Goal: Share content: Share content

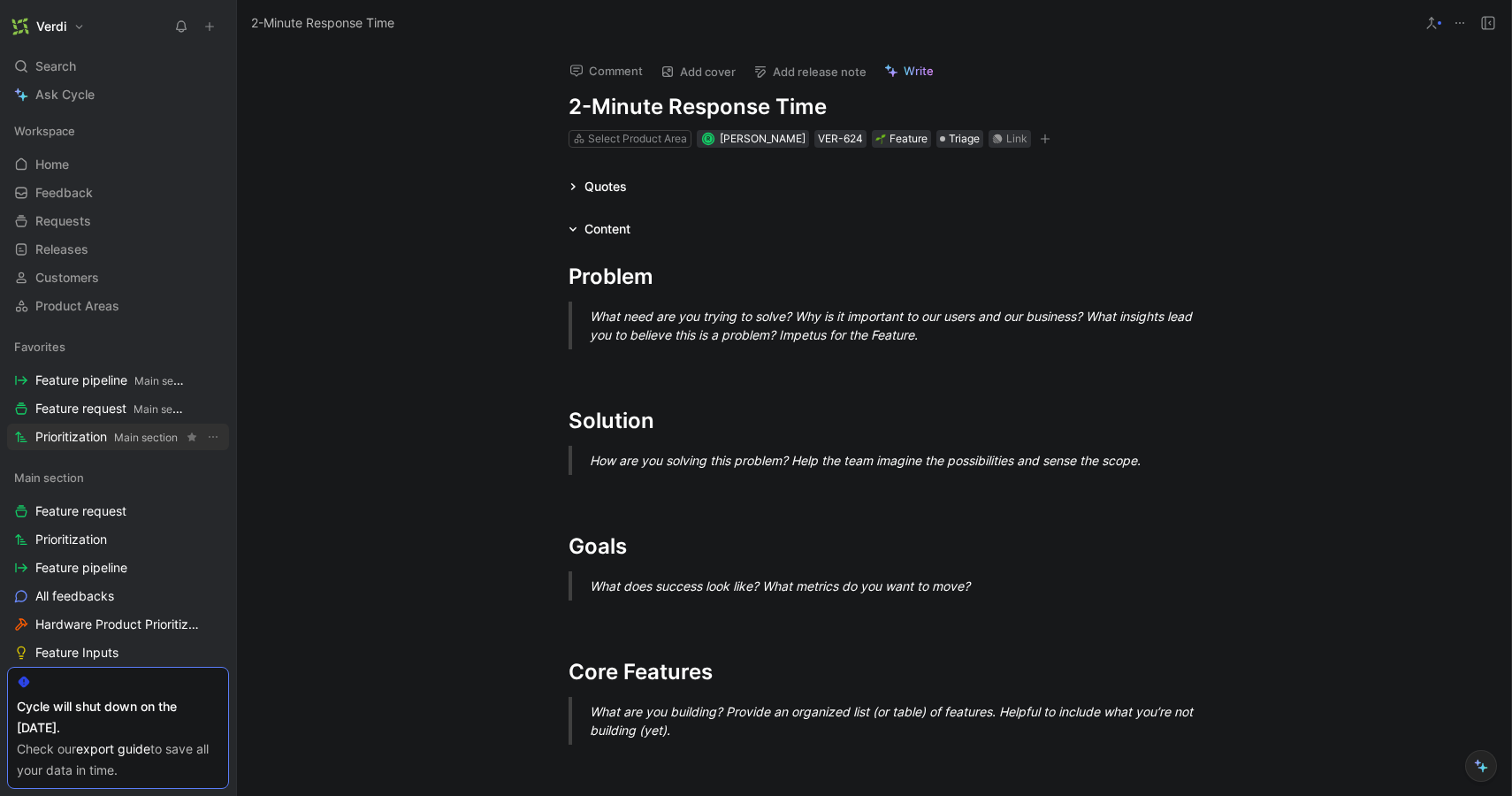
click at [98, 429] on span "Prioritization Main section" at bounding box center [106, 437] width 142 height 19
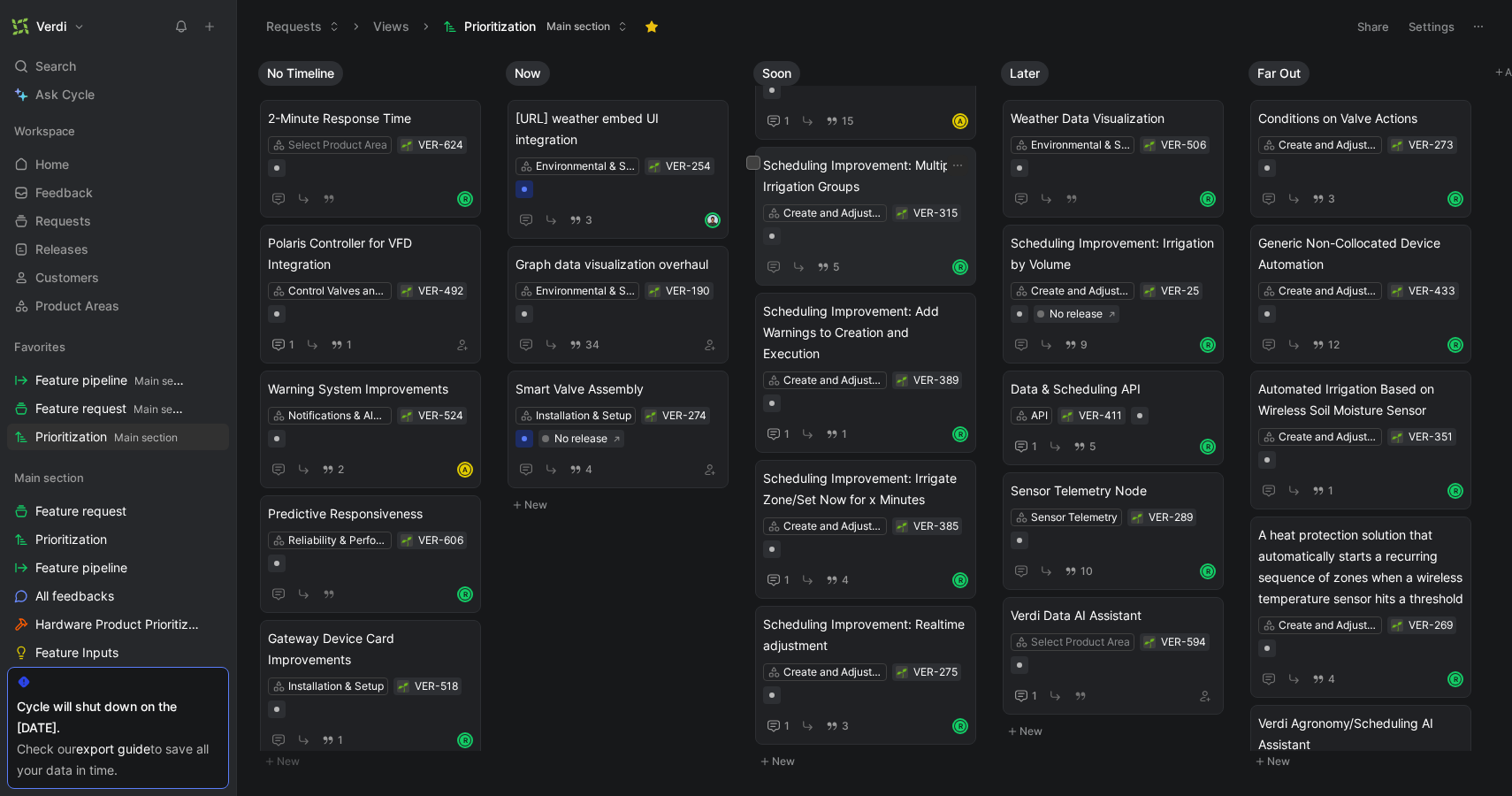
scroll to position [338, 0]
click at [871, 656] on span "Scheduling Improvement: Realtime adjustment" at bounding box center [866, 634] width 205 height 42
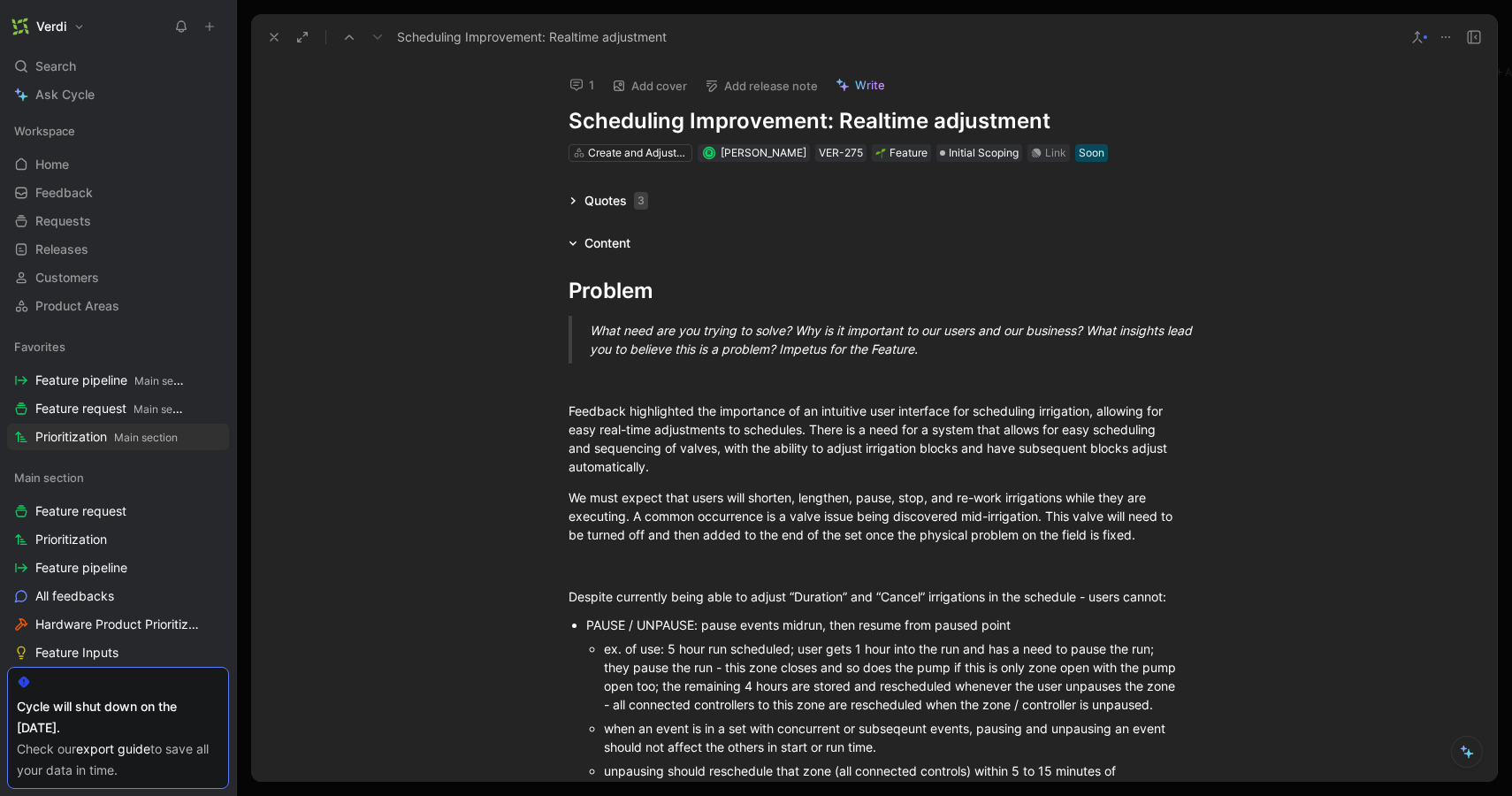
click at [1446, 32] on icon at bounding box center [1446, 37] width 14 height 14
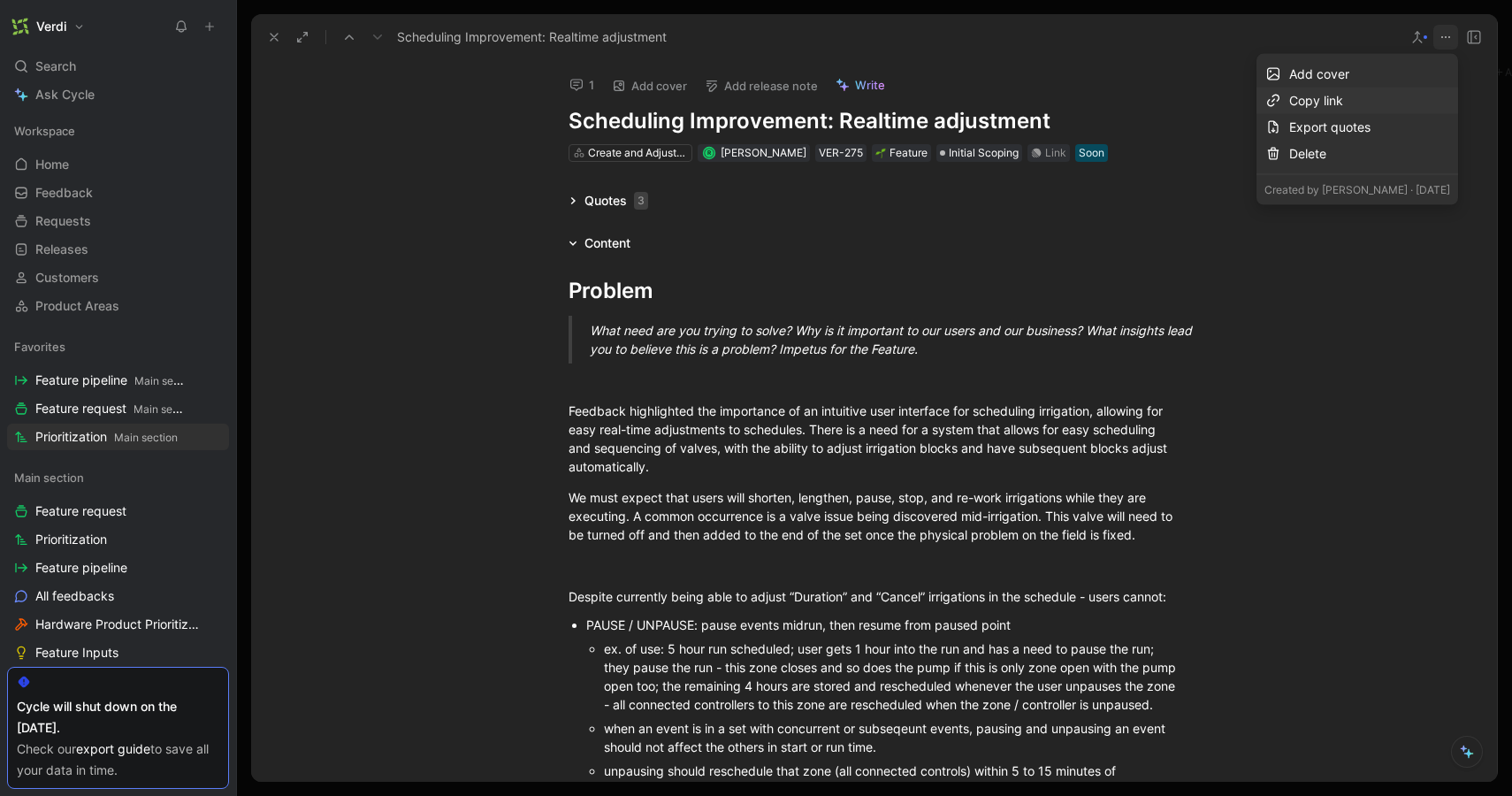
click at [1331, 101] on div "Copy link" at bounding box center [1369, 101] width 161 height 22
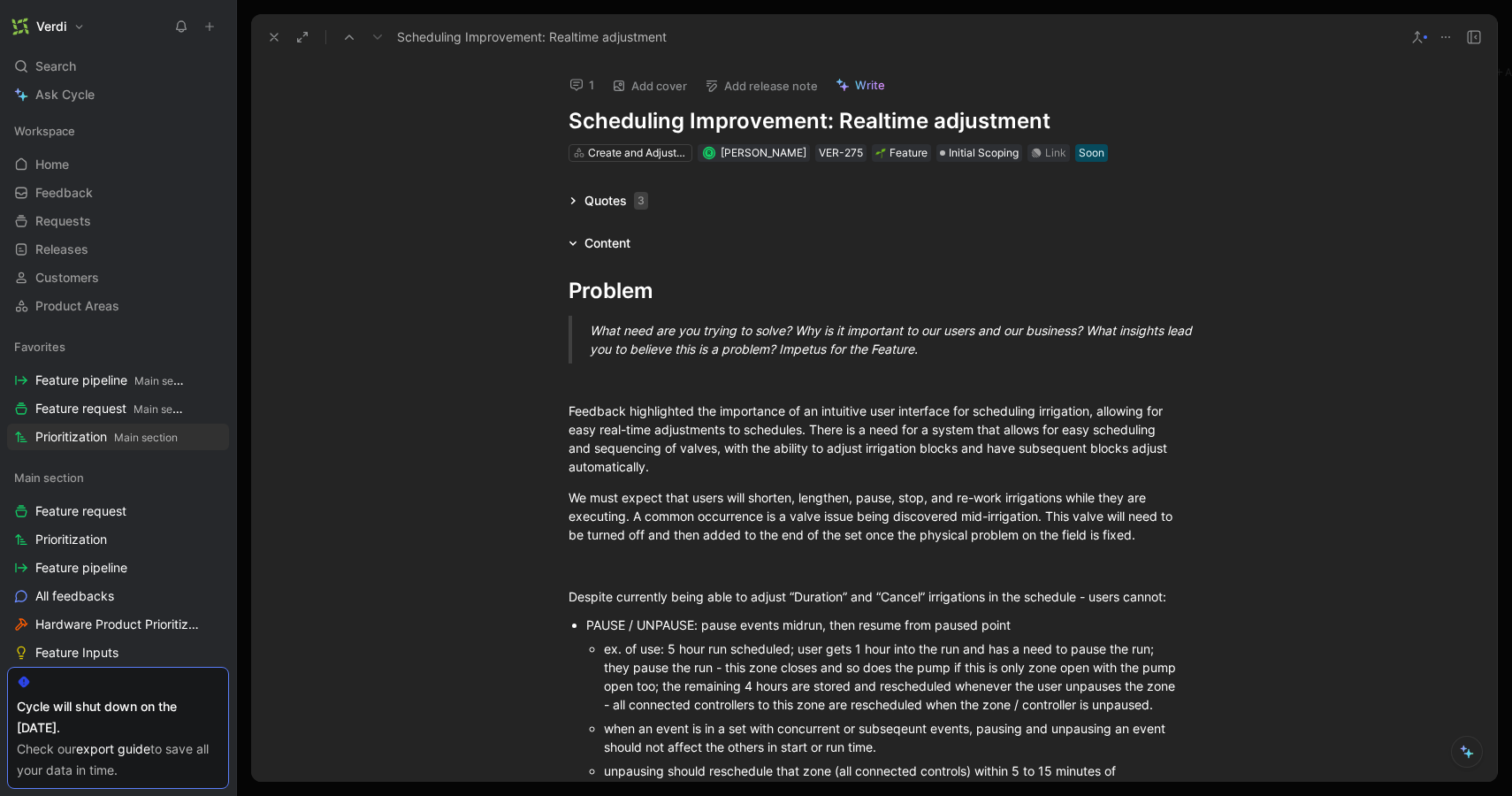
click at [570, 199] on icon at bounding box center [572, 201] width 4 height 7
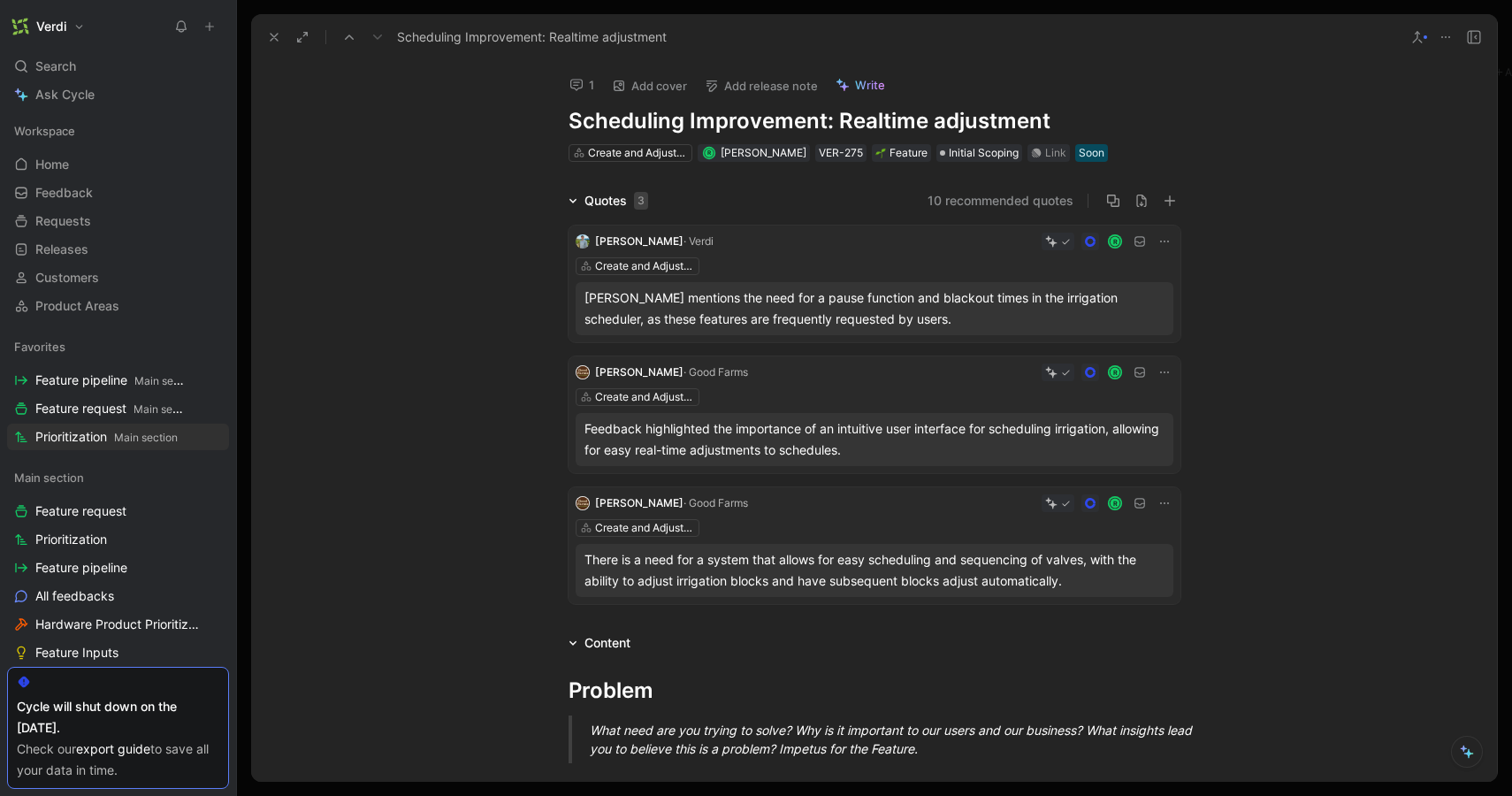
click at [270, 43] on icon at bounding box center [274, 37] width 14 height 14
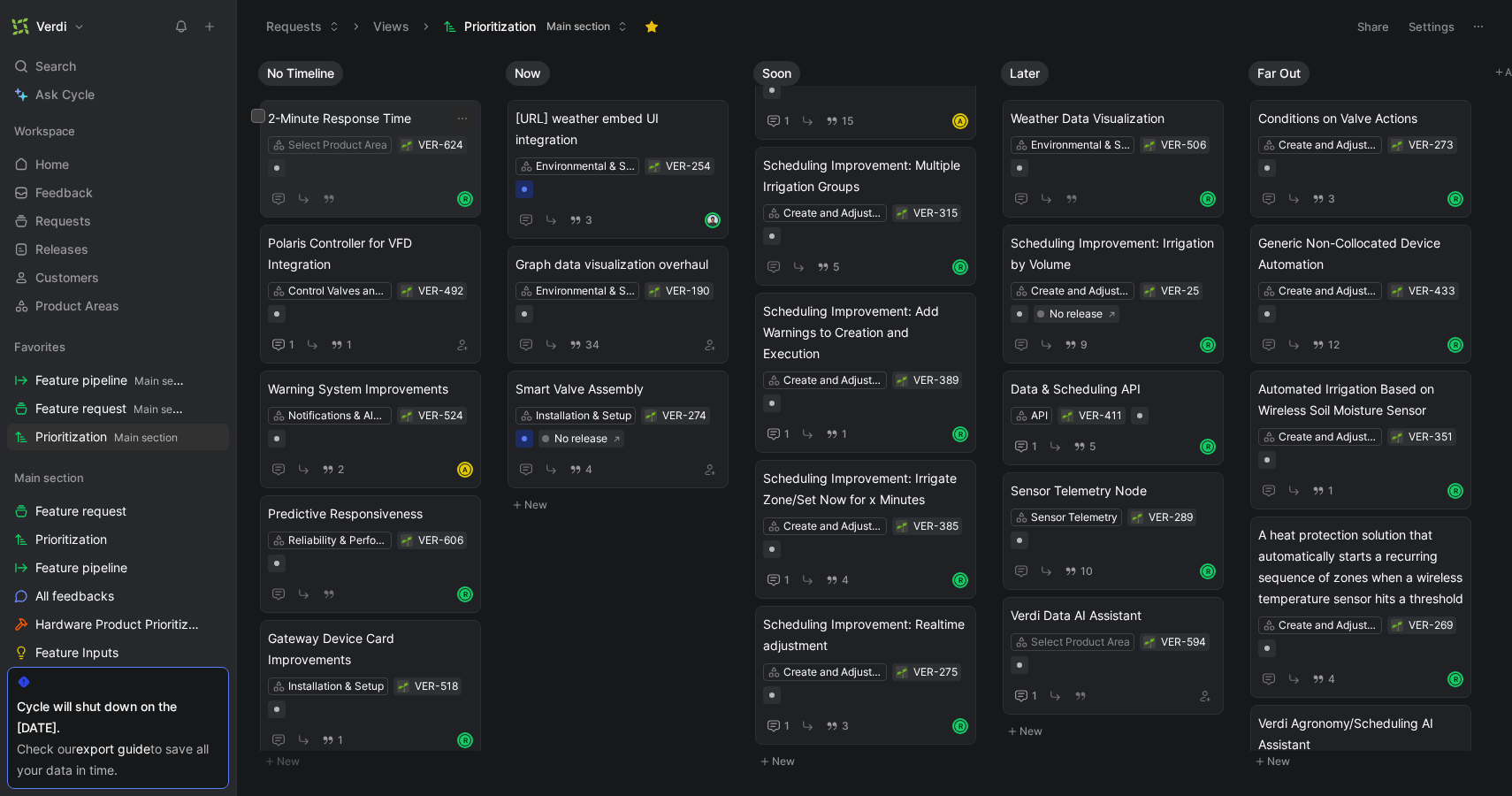
click at [393, 120] on span "2-Minute Response Time" at bounding box center [370, 119] width 205 height 22
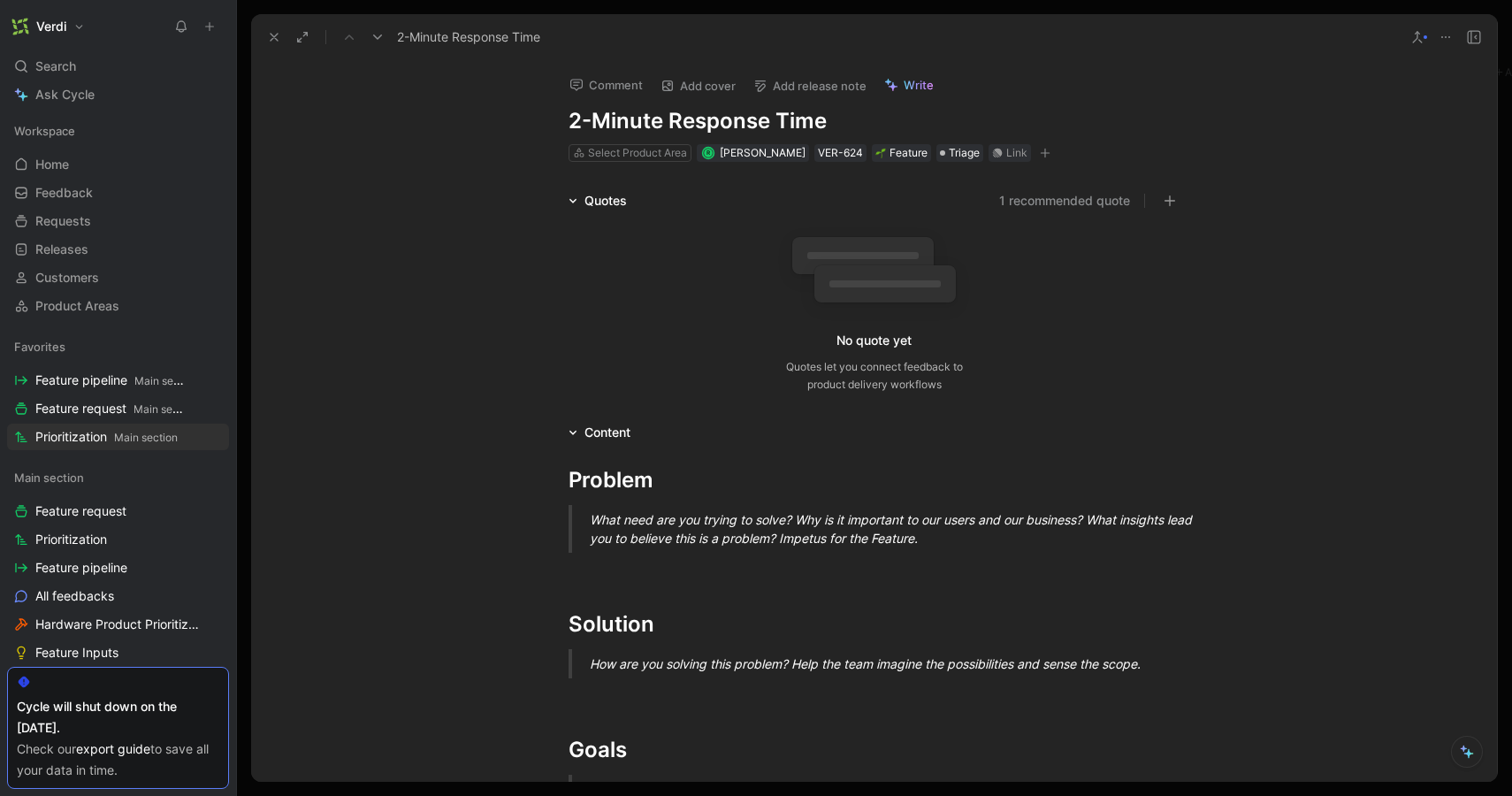
click at [617, 124] on h1 "2-Minute Response Time" at bounding box center [874, 121] width 612 height 29
click at [630, 566] on div at bounding box center [874, 569] width 612 height 19
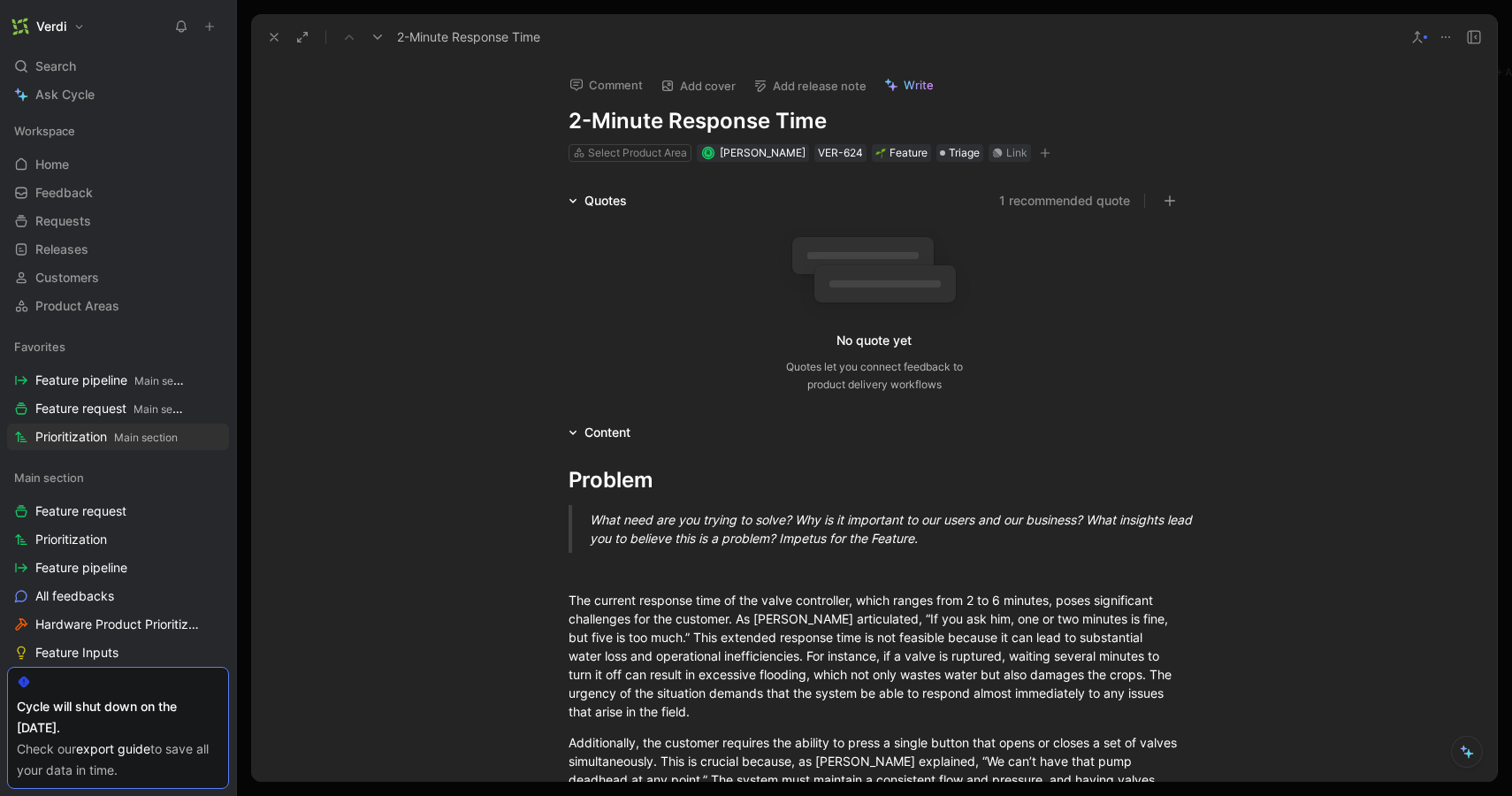
click at [1037, 205] on button "1 recommended quote" at bounding box center [1065, 201] width 131 height 22
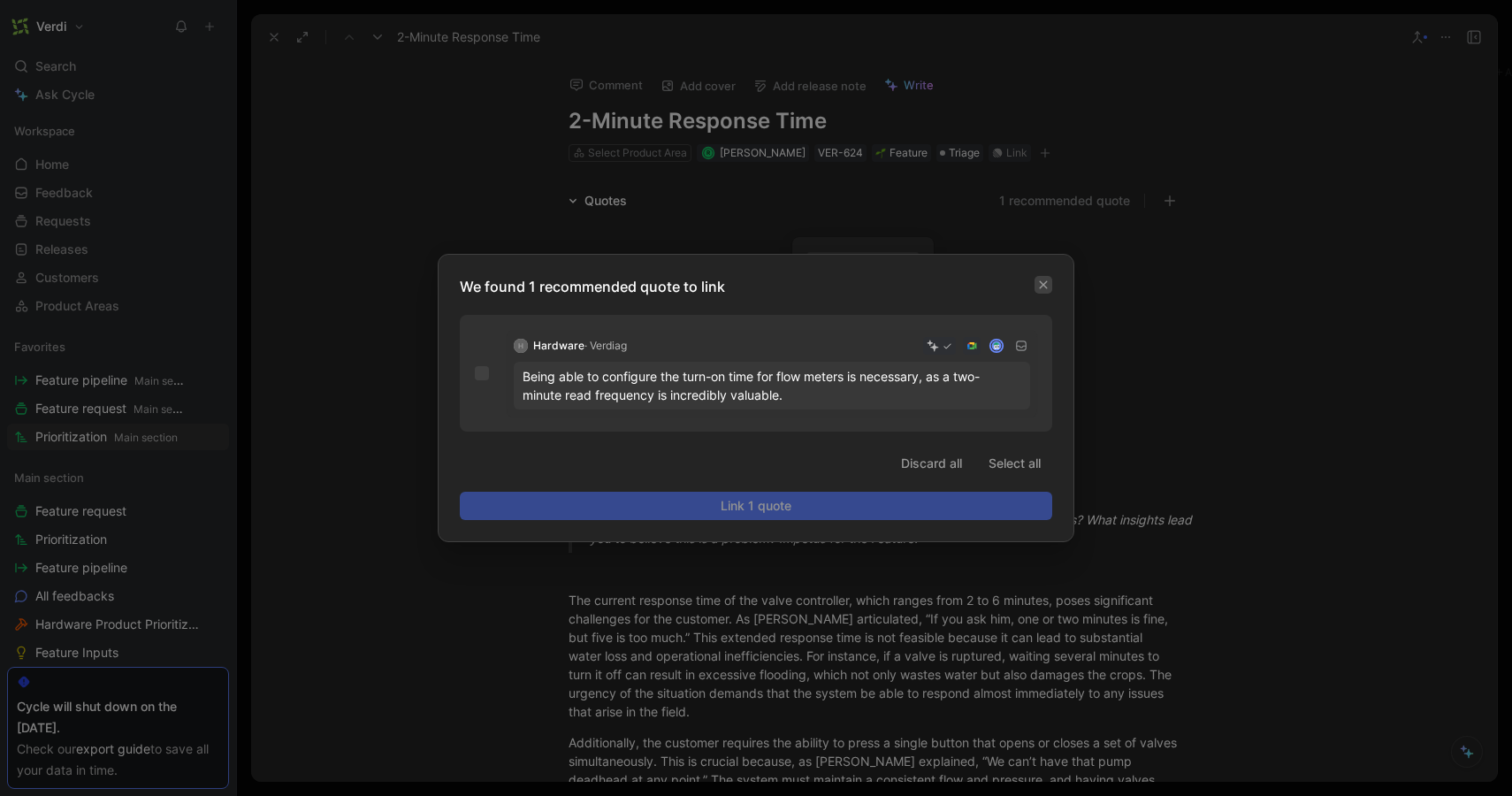
click at [1036, 284] on button "button" at bounding box center [1044, 285] width 18 height 18
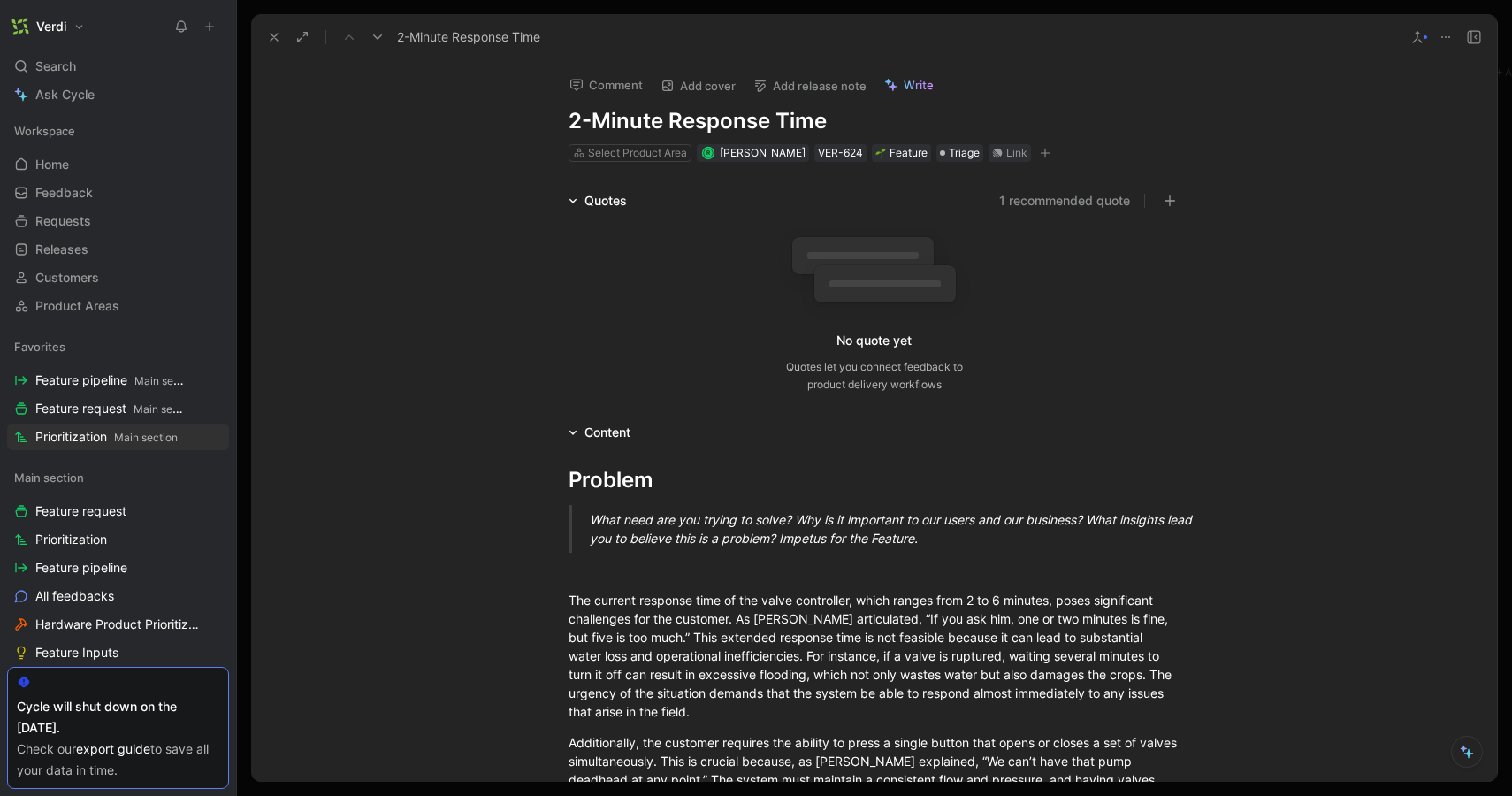
click at [570, 207] on div "Quotes" at bounding box center [597, 201] width 73 height 22
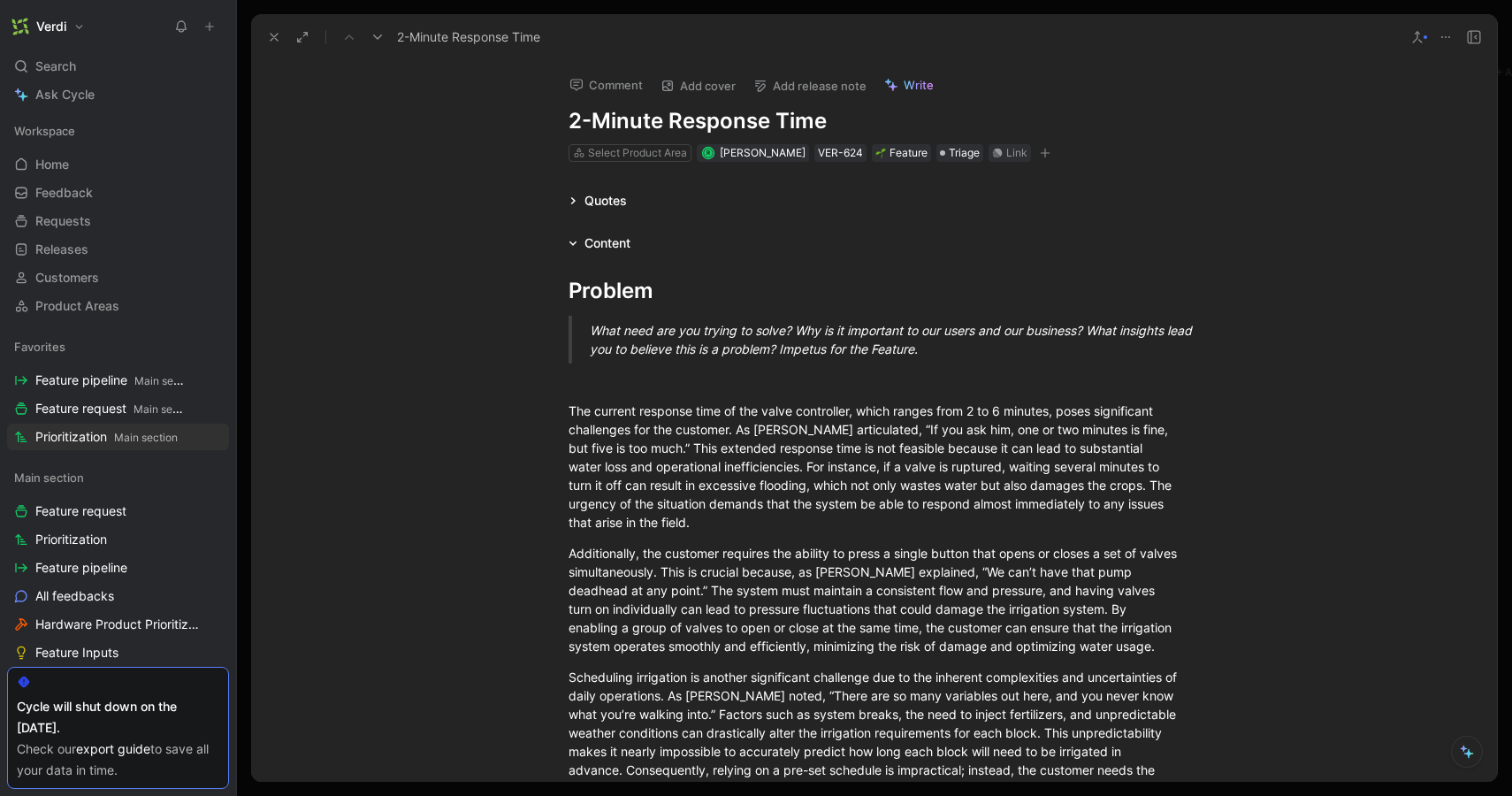
click at [569, 127] on h1 "2-Minute Response Time" at bounding box center [874, 121] width 612 height 29
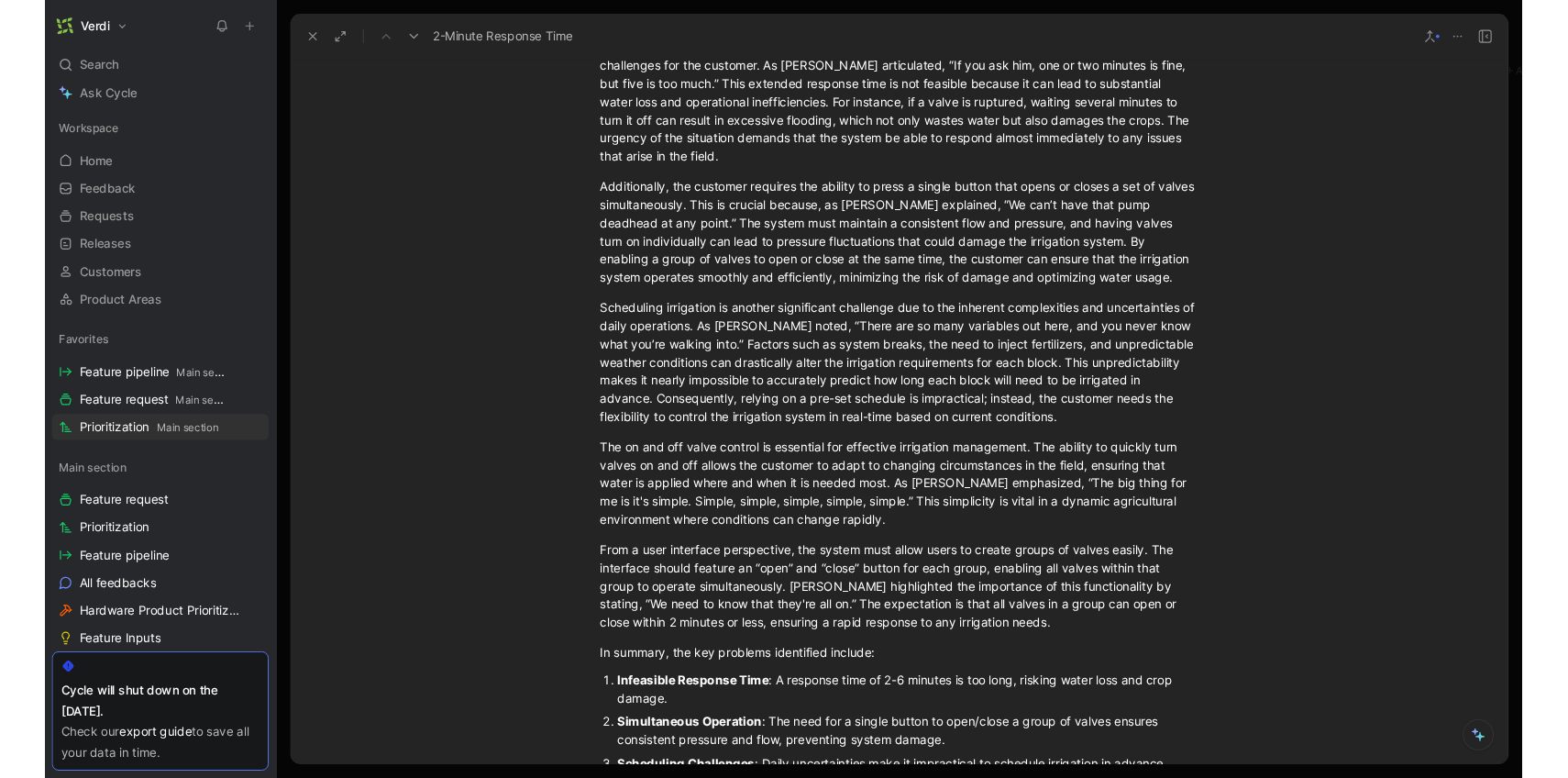
scroll to position [249, 0]
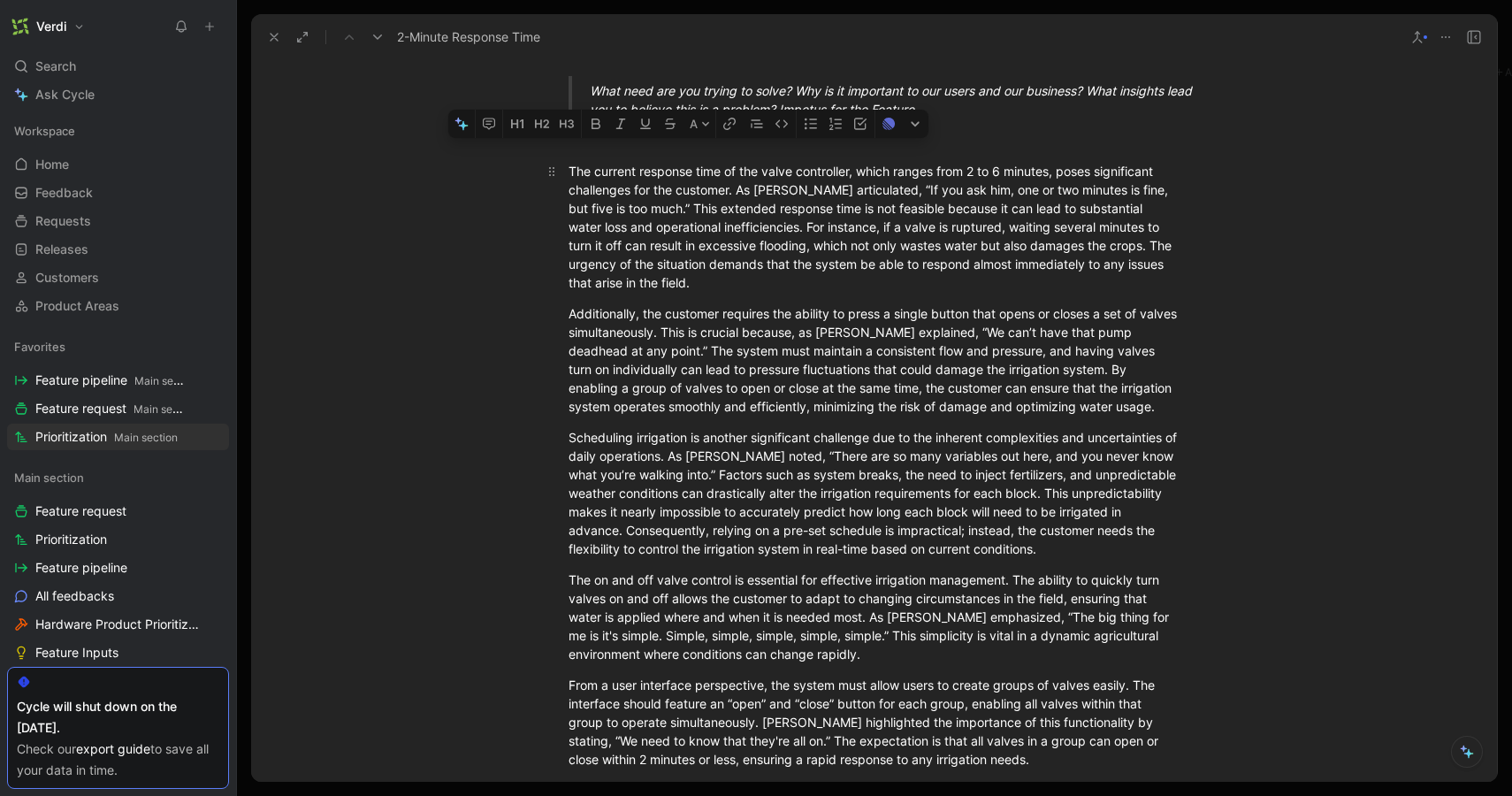
drag, startPoint x: 583, startPoint y: 169, endPoint x: 788, endPoint y: 181, distance: 205.4
click at [788, 181] on div "The current response time of the valve controller, which ranges from 2 to 6 min…" at bounding box center [874, 226] width 612 height 130
click at [1051, 168] on div "The current response time of the valve controller, which ranges from 2 to 6 min…" at bounding box center [874, 226] width 612 height 130
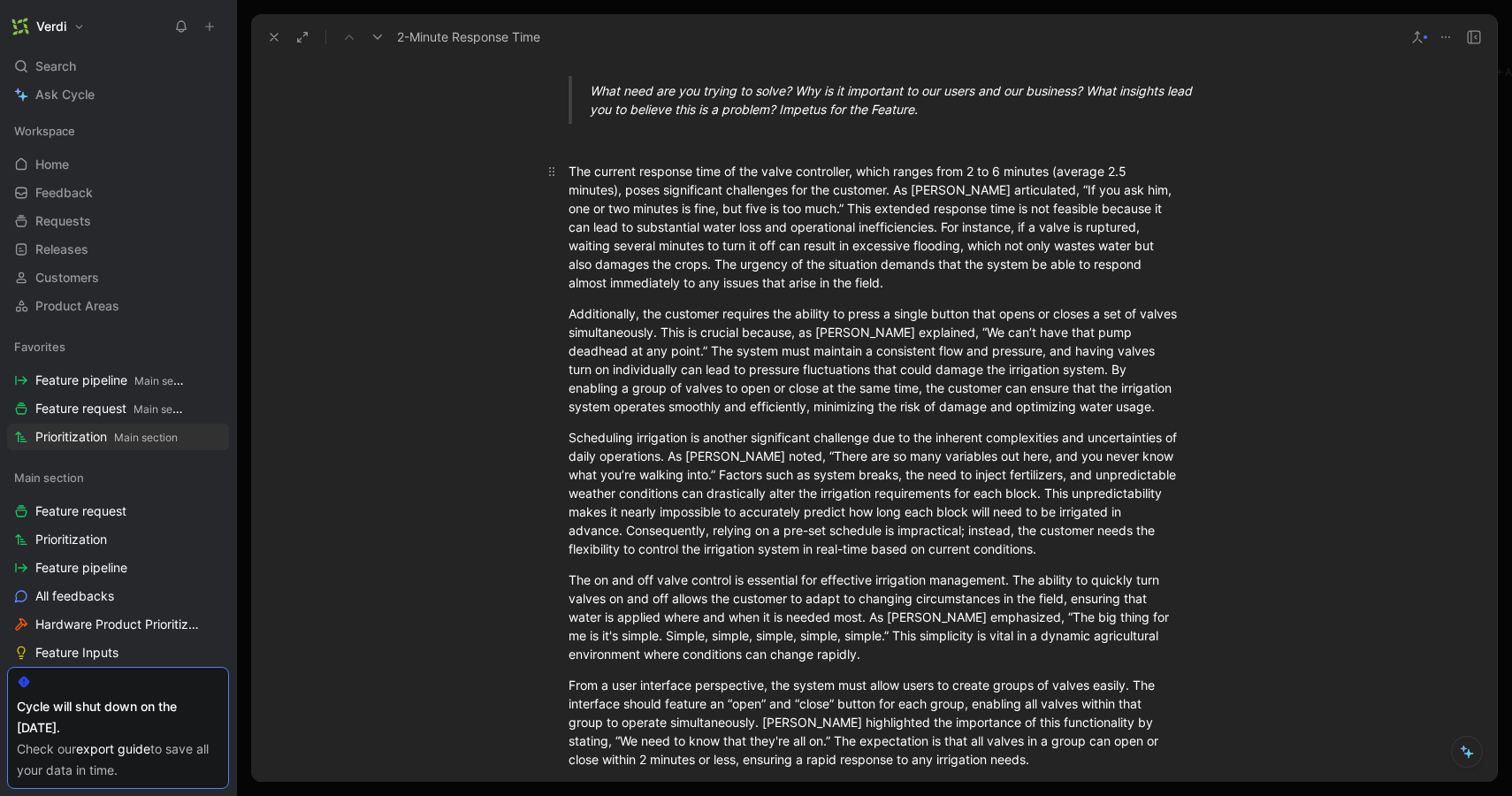
click at [854, 185] on div "The current response time of the valve controller, which ranges from 2 to 6 min…" at bounding box center [874, 226] width 612 height 130
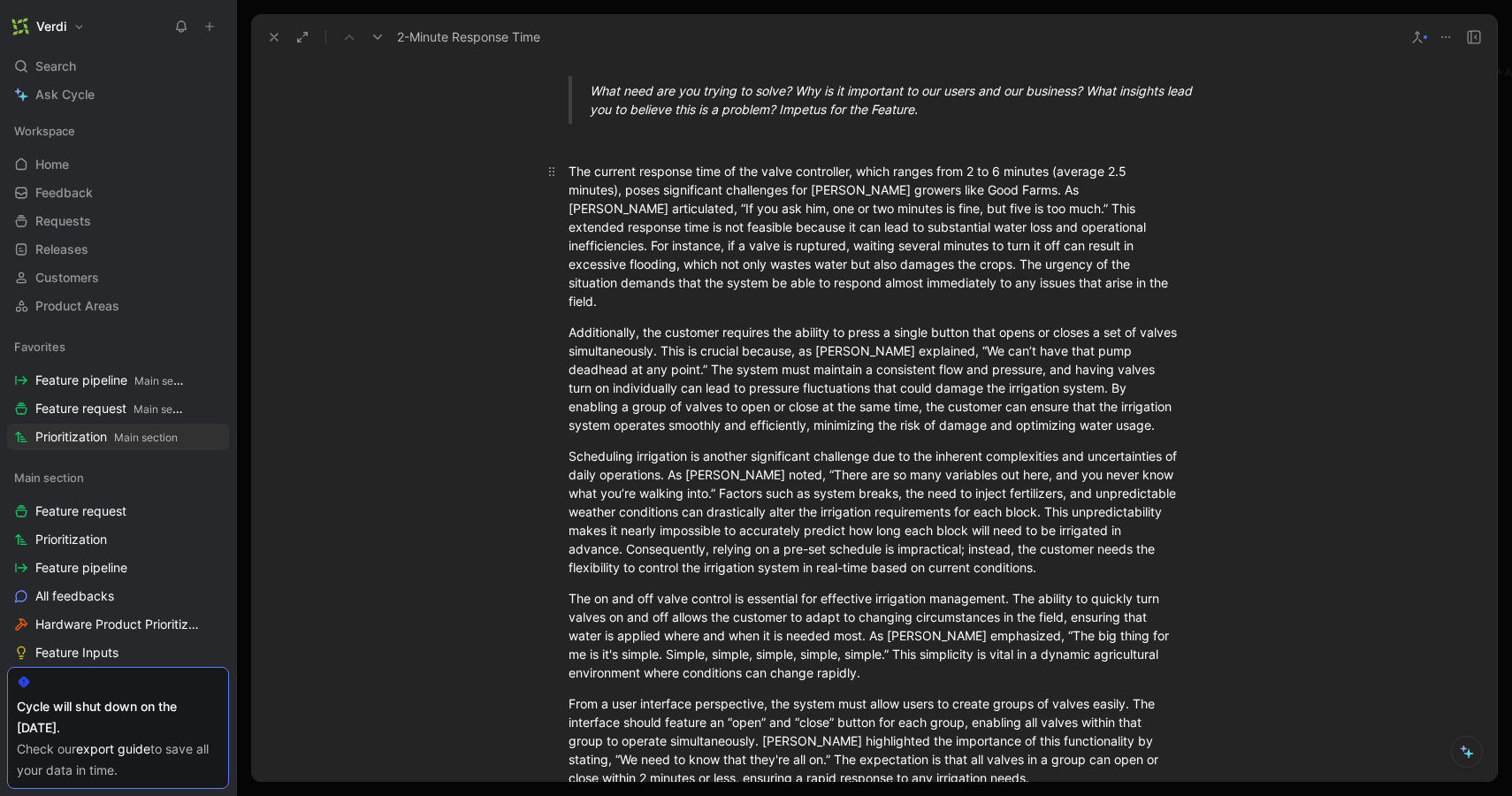
click at [1098, 196] on div "The current response time of the valve controller, which ranges from 2 to 6 min…" at bounding box center [874, 235] width 612 height 148
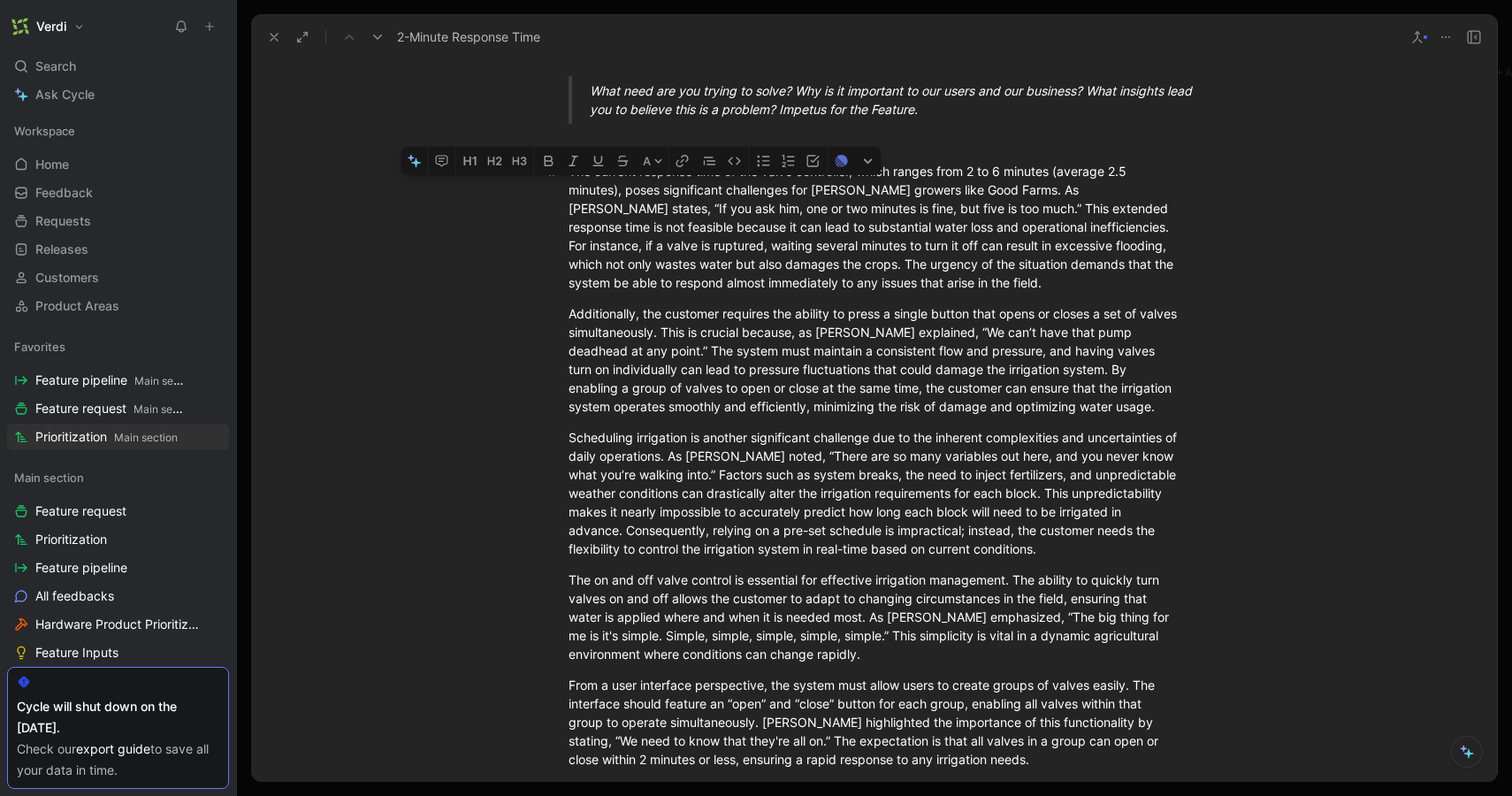
drag, startPoint x: 620, startPoint y: 213, endPoint x: 676, endPoint y: 210, distance: 56.1
click at [676, 210] on div "The current response time of the valve controller, which ranges from 2 to 6 min…" at bounding box center [874, 226] width 612 height 130
click at [603, 214] on div "The current response time of the valve controller, which ranges from 2 to 6 min…" at bounding box center [874, 226] width 612 height 130
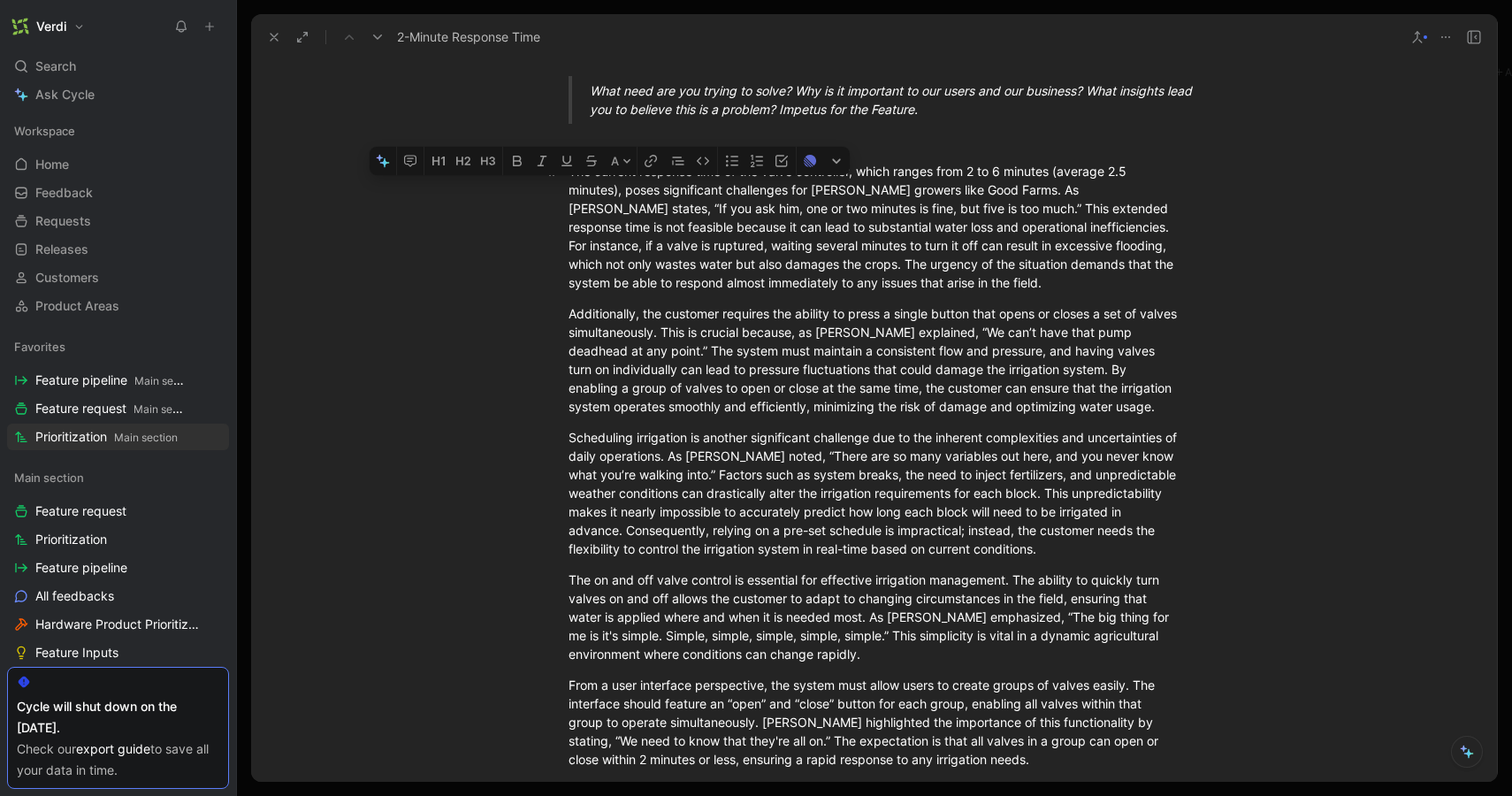
click at [597, 213] on div "The current response time of the valve controller, which ranges from 2 to 6 min…" at bounding box center [874, 226] width 612 height 130
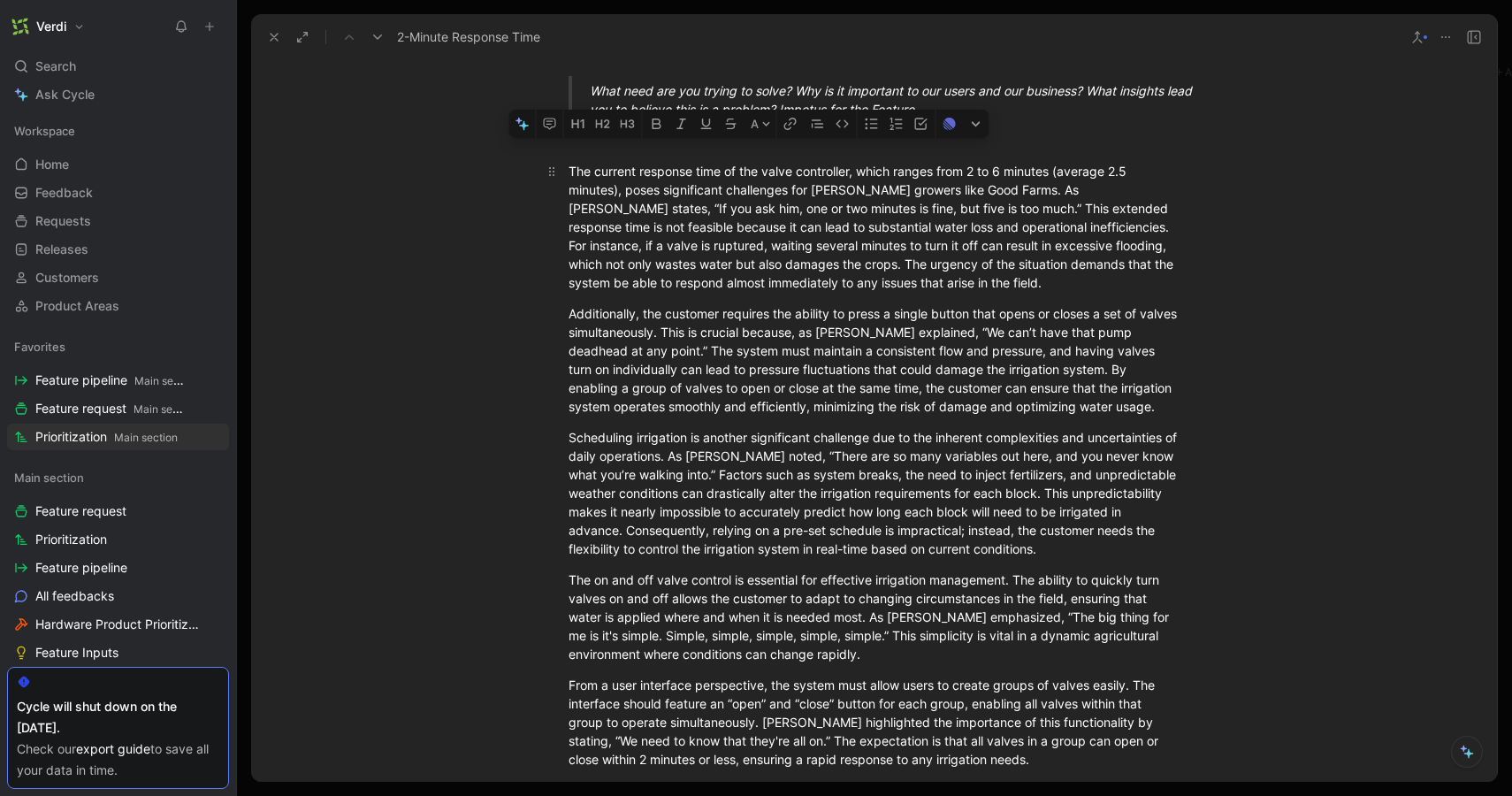
click at [597, 212] on div "The current response time of the valve controller, which ranges from 2 to 6 min…" at bounding box center [874, 226] width 612 height 130
click at [597, 208] on div "The current response time of the valve controller, which ranges from 2 to 6 min…" at bounding box center [874, 226] width 612 height 130
click at [597, 208] on div "The current response time of the valve controller, which ranges from 2 to 6 min…" at bounding box center [874, 226] width 612 height 130
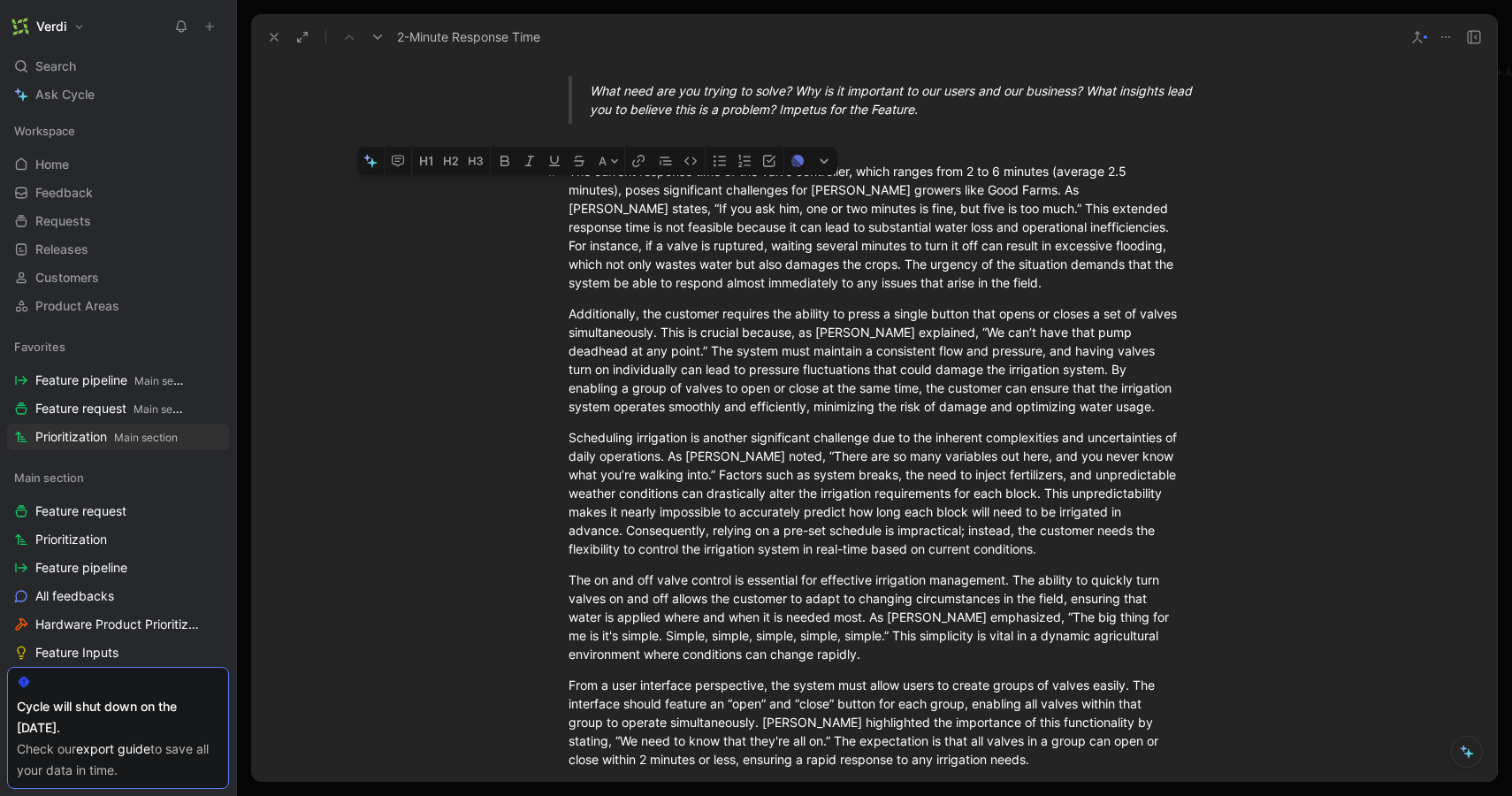
click at [926, 233] on div "The current response time of the valve controller, which ranges from 2 to 6 min…" at bounding box center [874, 226] width 612 height 130
click at [1084, 185] on div "The current response time of the valve controller, which ranges from 2 to 6 min…" at bounding box center [874, 226] width 612 height 130
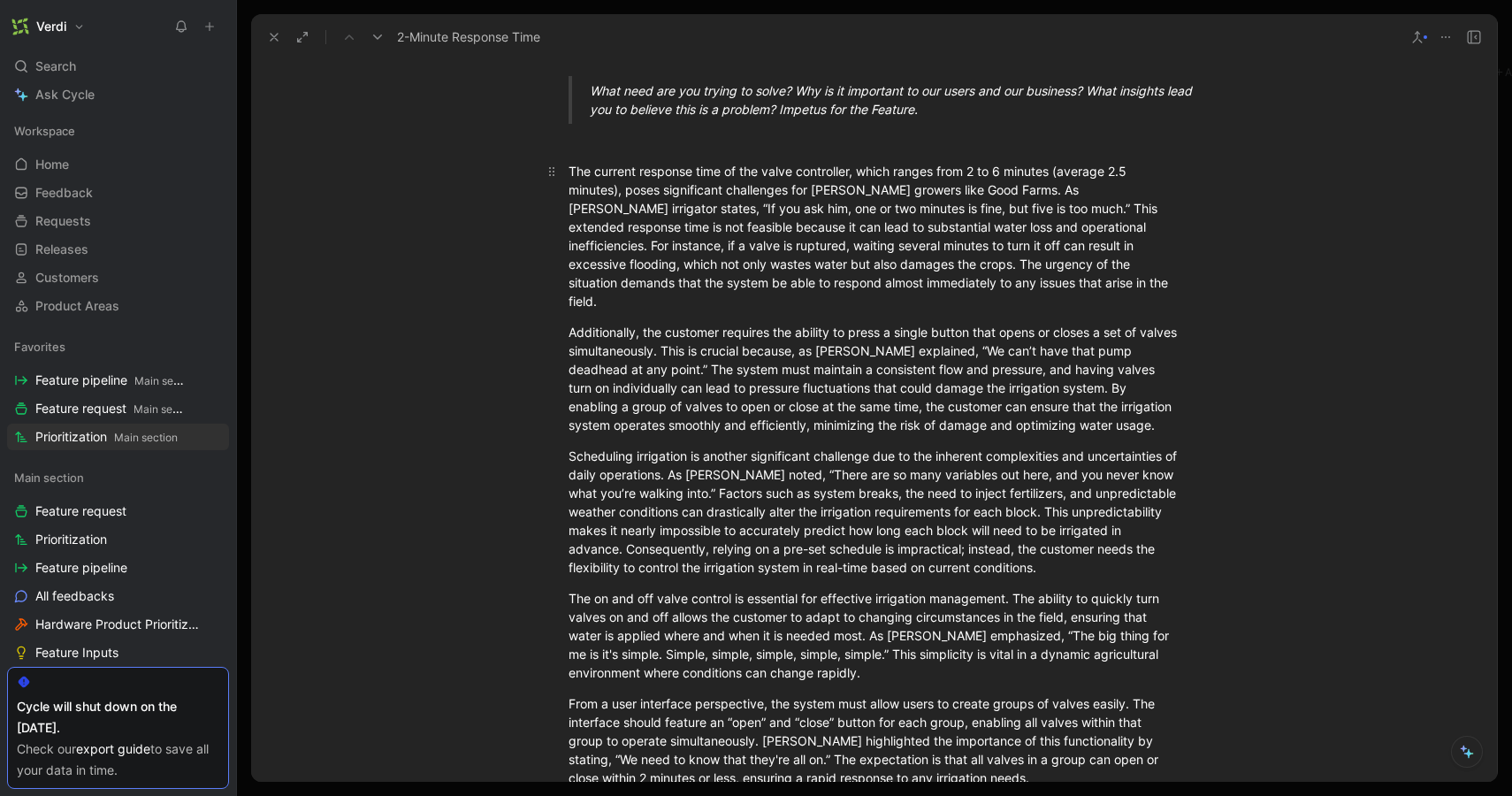
click at [1017, 193] on div "The current response time of the valve controller, which ranges from 2 to 6 min…" at bounding box center [874, 235] width 612 height 148
click at [610, 208] on div "The current response time of the valve controller, which ranges from 2 to 6 min…" at bounding box center [874, 235] width 612 height 148
drag, startPoint x: 755, startPoint y: 210, endPoint x: 668, endPoint y: 208, distance: 87.0
click at [667, 209] on div "The current response time of the valve controller, which ranges from 2 to 6 min…" at bounding box center [874, 235] width 612 height 148
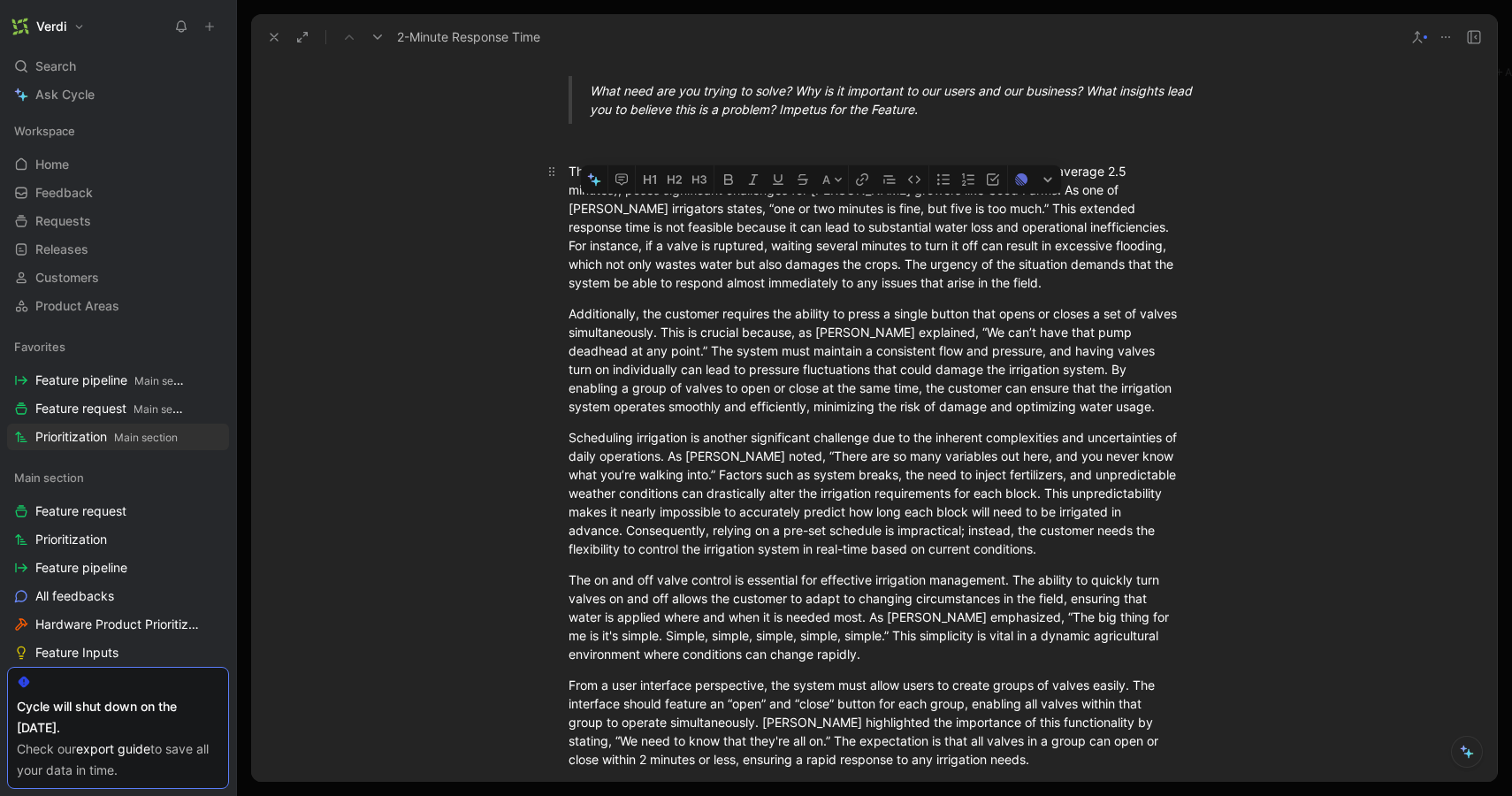
drag, startPoint x: 897, startPoint y: 226, endPoint x: 747, endPoint y: 226, distance: 150.0
click at [747, 226] on div "The current response time of the valve controller, which ranges from 2 to 6 min…" at bounding box center [874, 226] width 612 height 130
copy div "substantial water loss and"
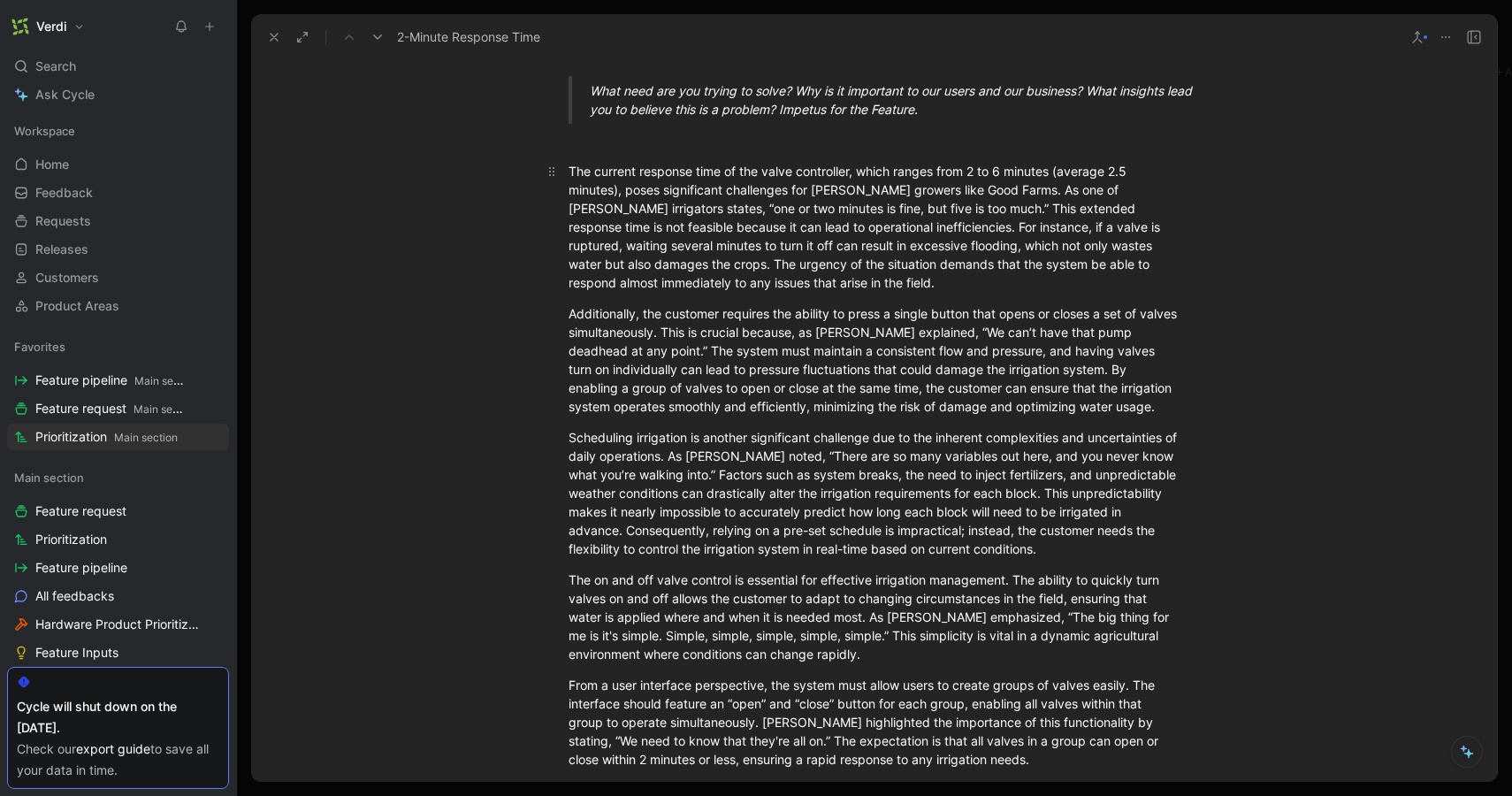
click at [889, 227] on div "The current response time of the valve controller, which ranges from 2 to 6 min…" at bounding box center [874, 226] width 612 height 130
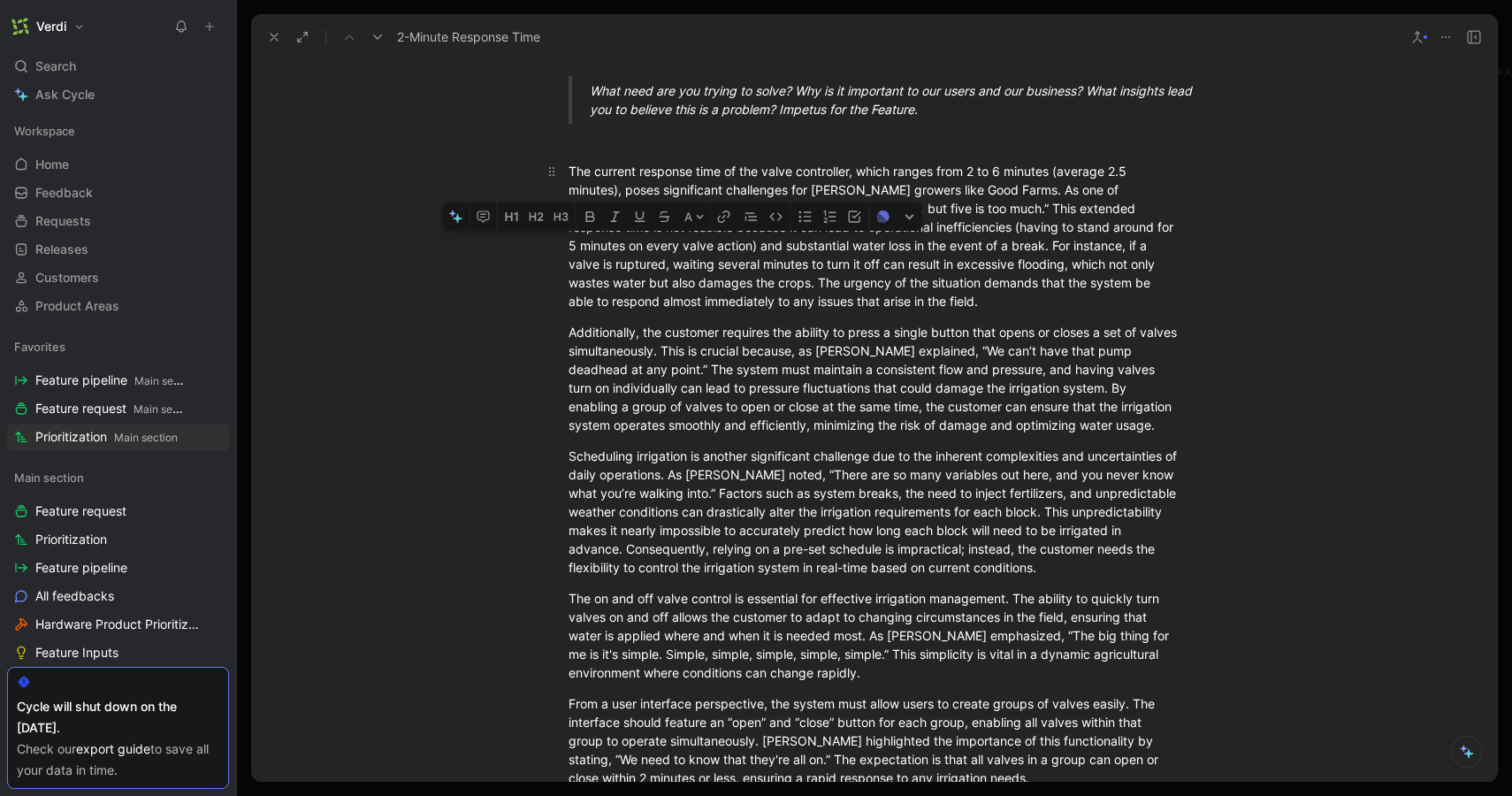
drag, startPoint x: 664, startPoint y: 261, endPoint x: 791, endPoint y: 269, distance: 127.3
click at [791, 269] on div "The current response time of the valve controller, which ranges from 2 to 6 min…" at bounding box center [874, 235] width 612 height 148
click at [791, 268] on div "The current response time of the valve controller, which ranges from 2 to 6 min…" at bounding box center [874, 235] width 612 height 148
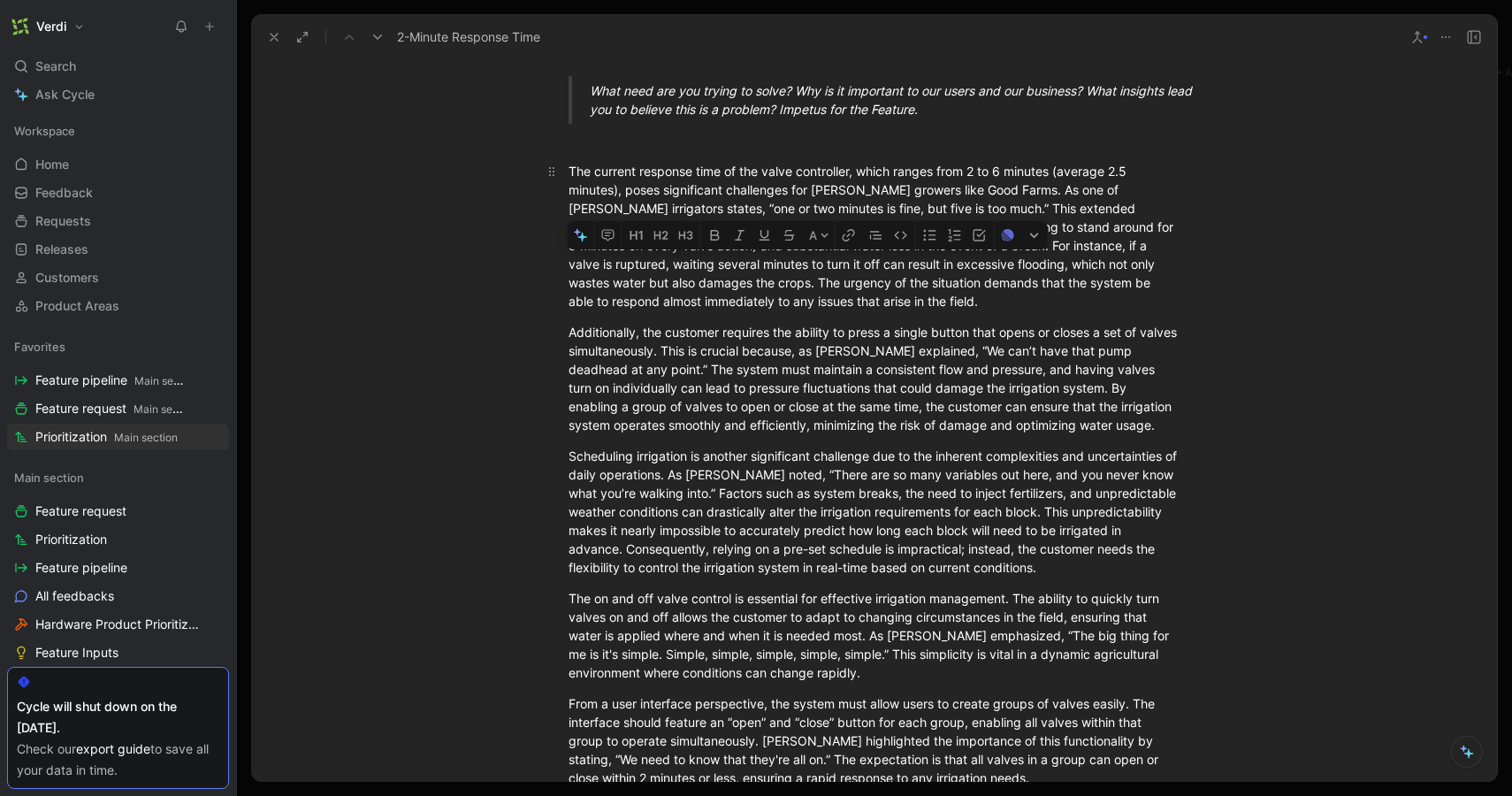
drag, startPoint x: 764, startPoint y: 280, endPoint x: 852, endPoint y: 285, distance: 88.1
click at [852, 285] on div "The current response time of the valve controller, which ranges from 2 to 6 min…" at bounding box center [874, 235] width 612 height 148
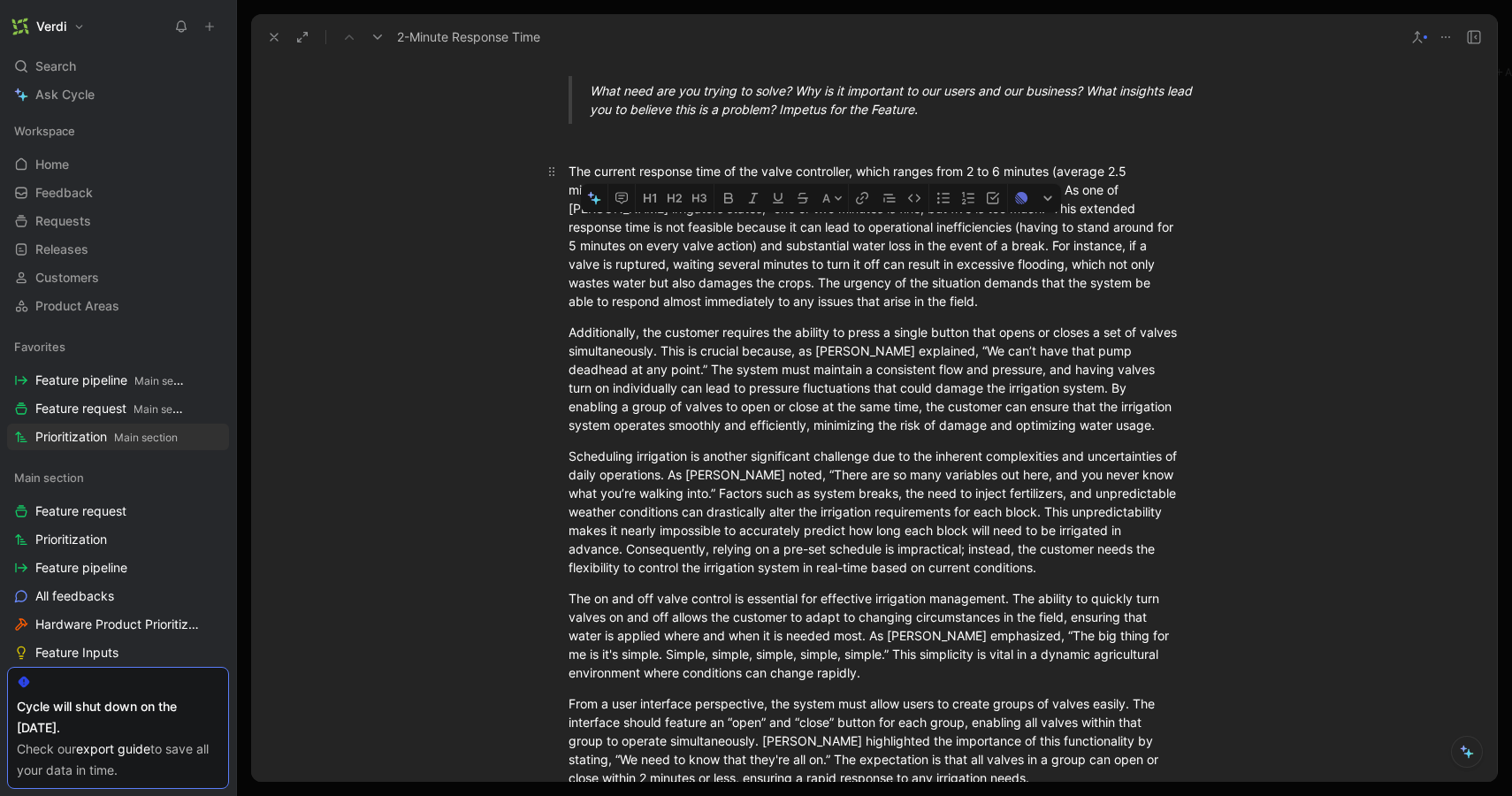
drag, startPoint x: 935, startPoint y: 246, endPoint x: 708, endPoint y: 284, distance: 230.2
click at [708, 284] on div "The current response time of the valve controller, which ranges from 2 to 6 min…" at bounding box center [874, 235] width 612 height 148
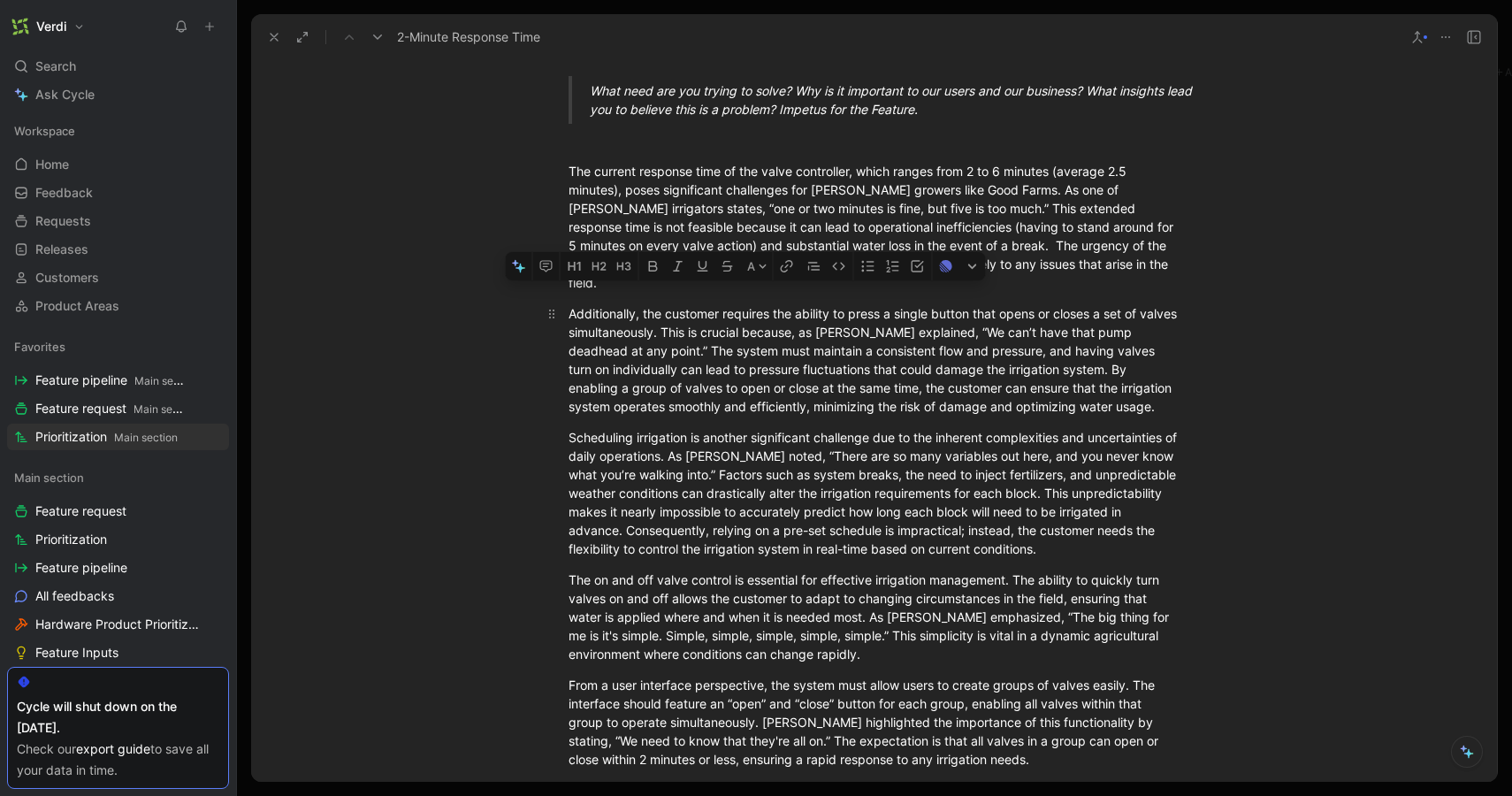
drag, startPoint x: 670, startPoint y: 300, endPoint x: 826, endPoint y: 311, distance: 156.4
click at [826, 311] on div "Additionally, the customer requires the ability to press a single button that o…" at bounding box center [874, 360] width 612 height 111
click at [825, 311] on div "Additionally, the customer requires the ability to press a single button that o…" at bounding box center [874, 360] width 612 height 111
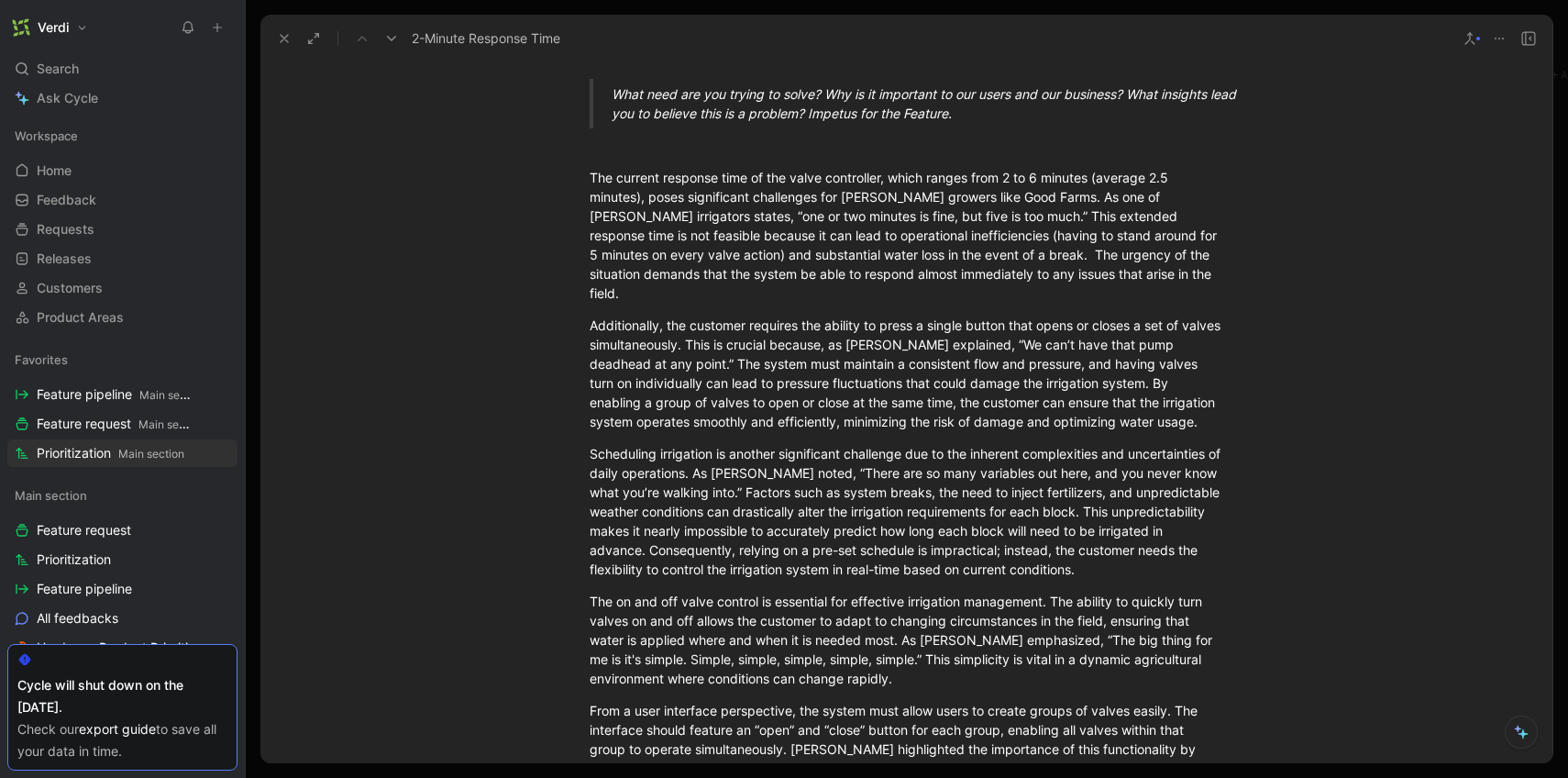
click at [274, 44] on button at bounding box center [284, 39] width 26 height 26
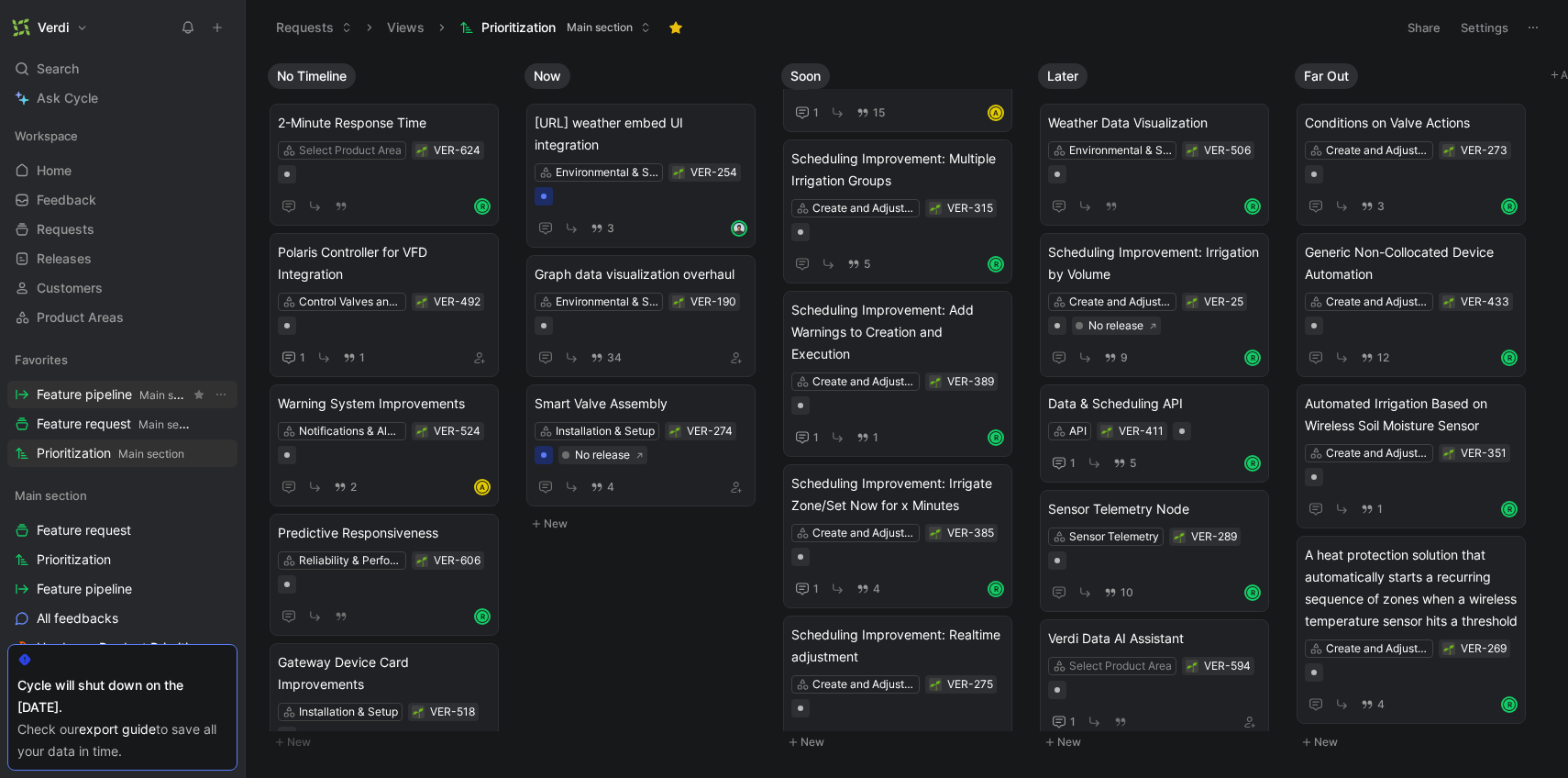
click at [105, 402] on span "Feature pipeline Main section" at bounding box center [113, 394] width 153 height 20
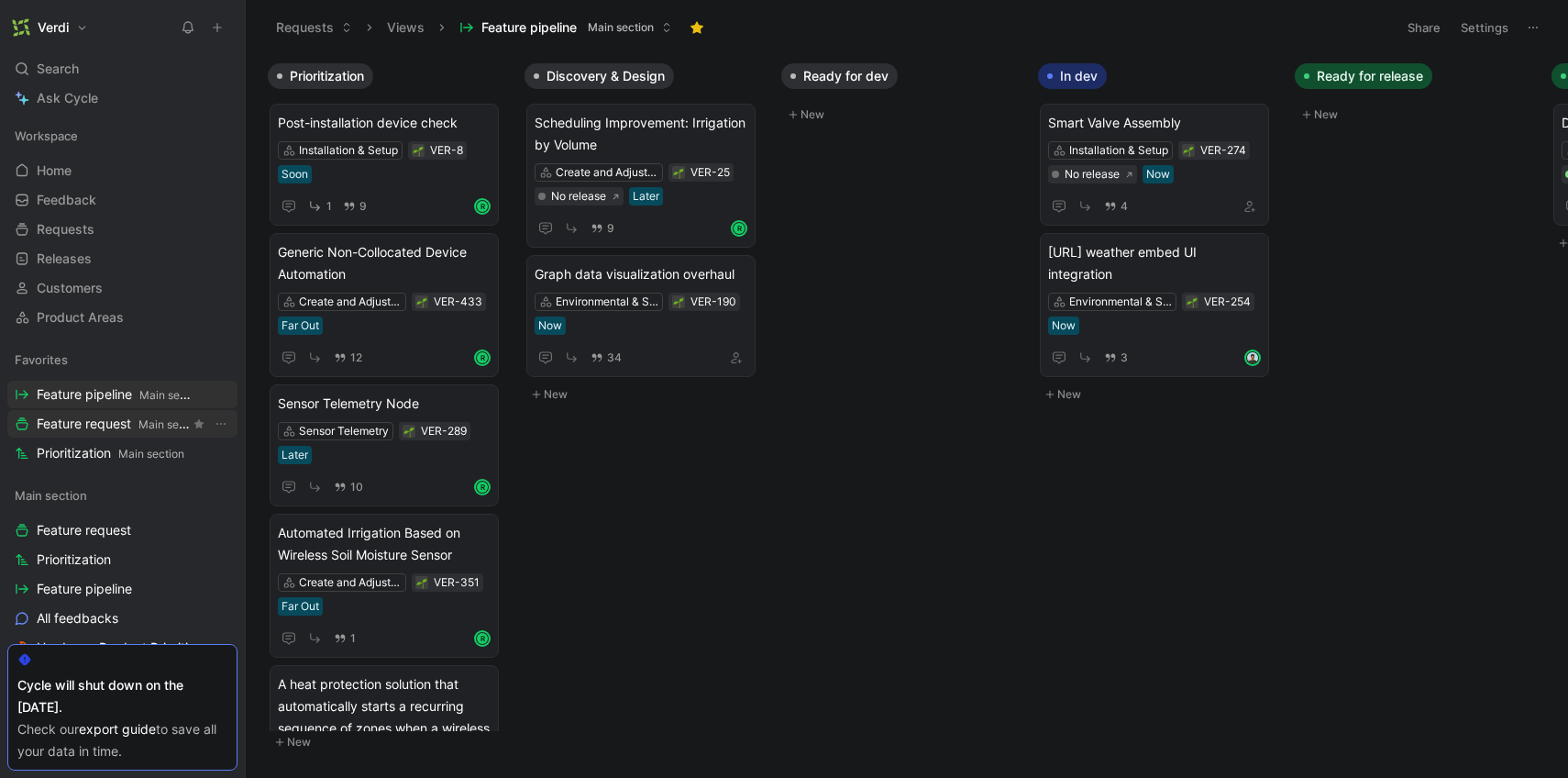
click at [104, 417] on span "Feature request Main section" at bounding box center [113, 424] width 153 height 20
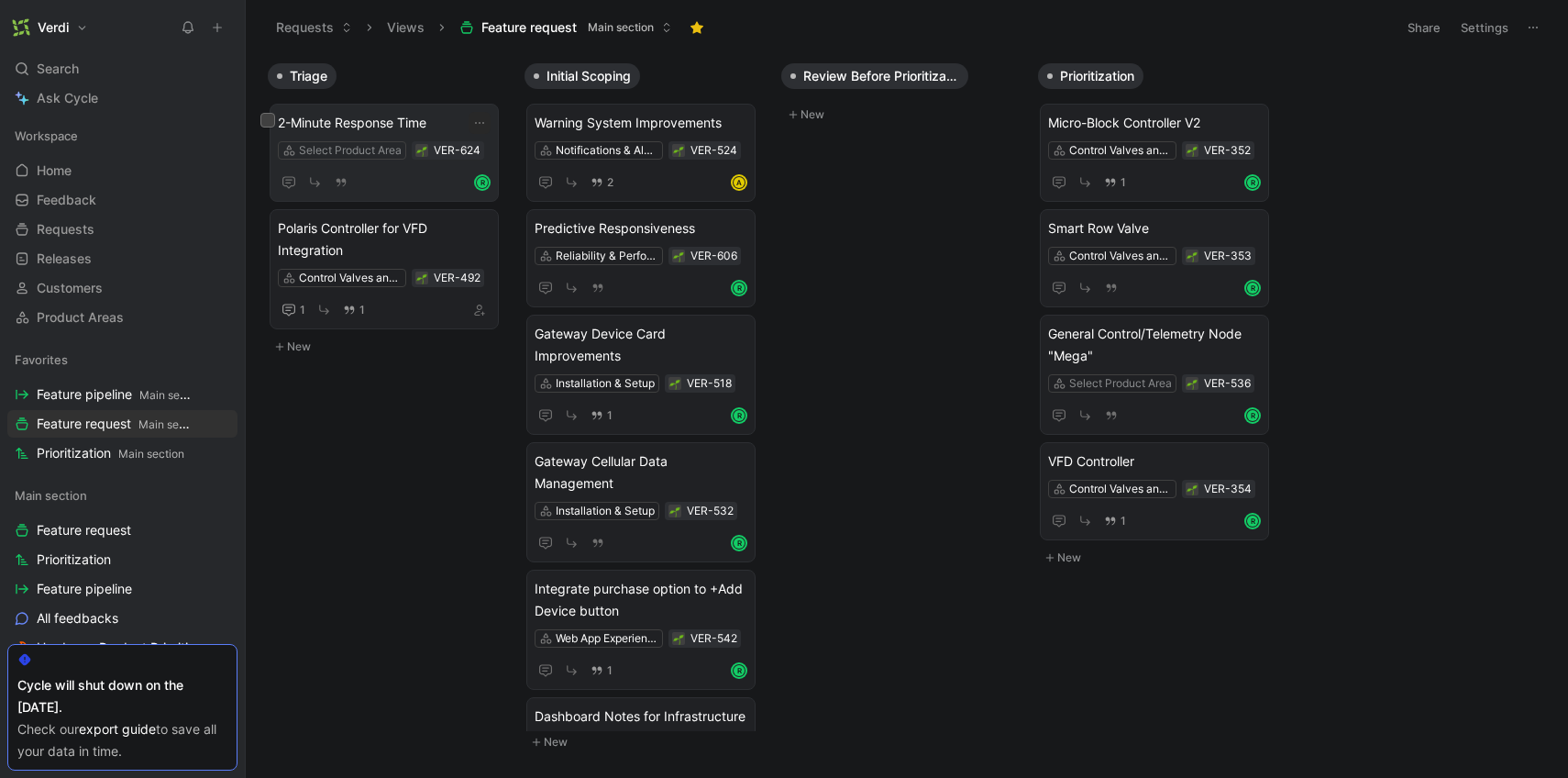
click at [413, 116] on span "2-Minute Response Time" at bounding box center [384, 123] width 212 height 22
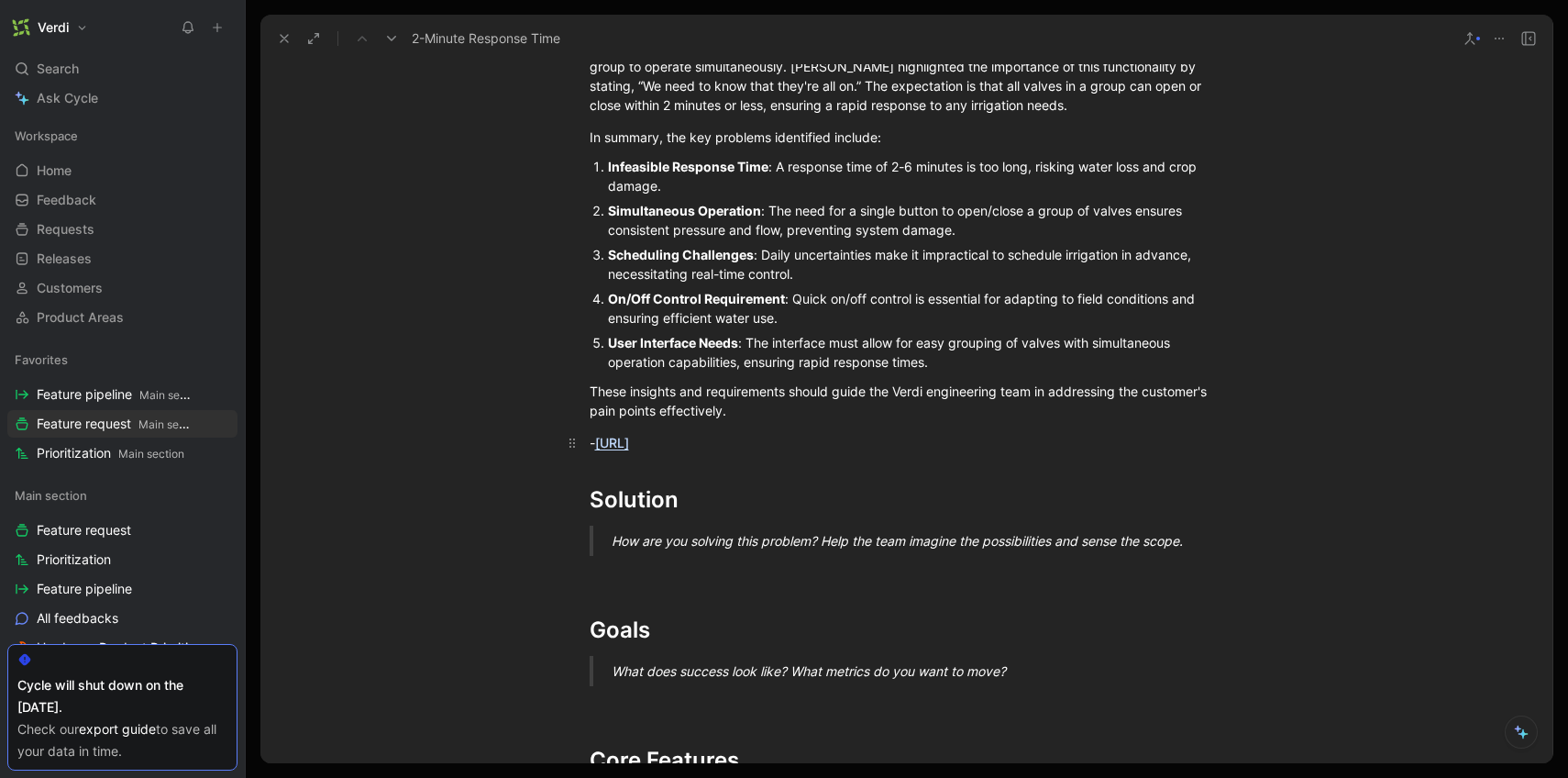
scroll to position [917, 0]
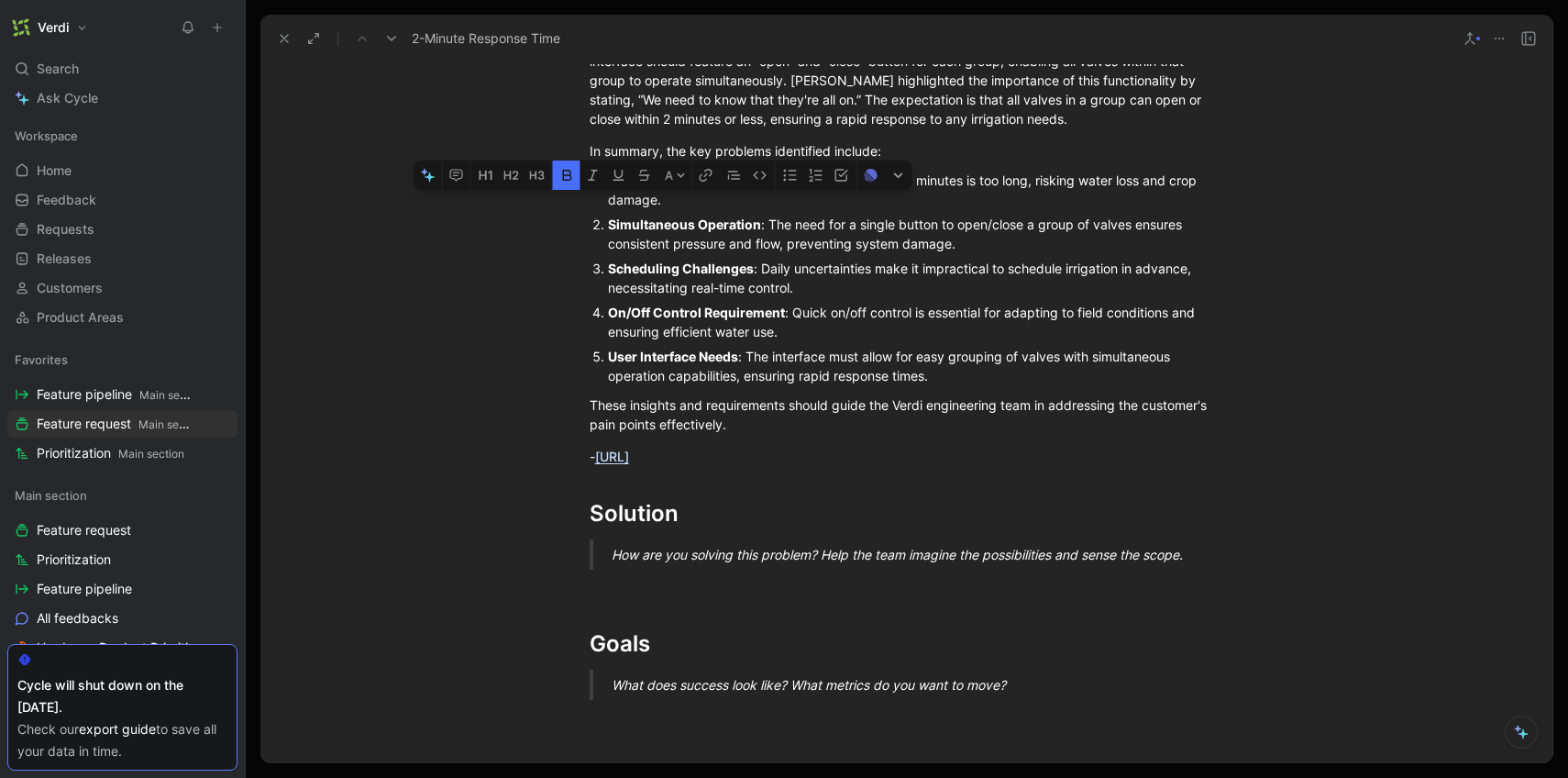
drag, startPoint x: 637, startPoint y: 209, endPoint x: 703, endPoint y: 209, distance: 66.0
click at [703, 216] on strong "Simultaneous Operation" at bounding box center [685, 224] width 153 height 16
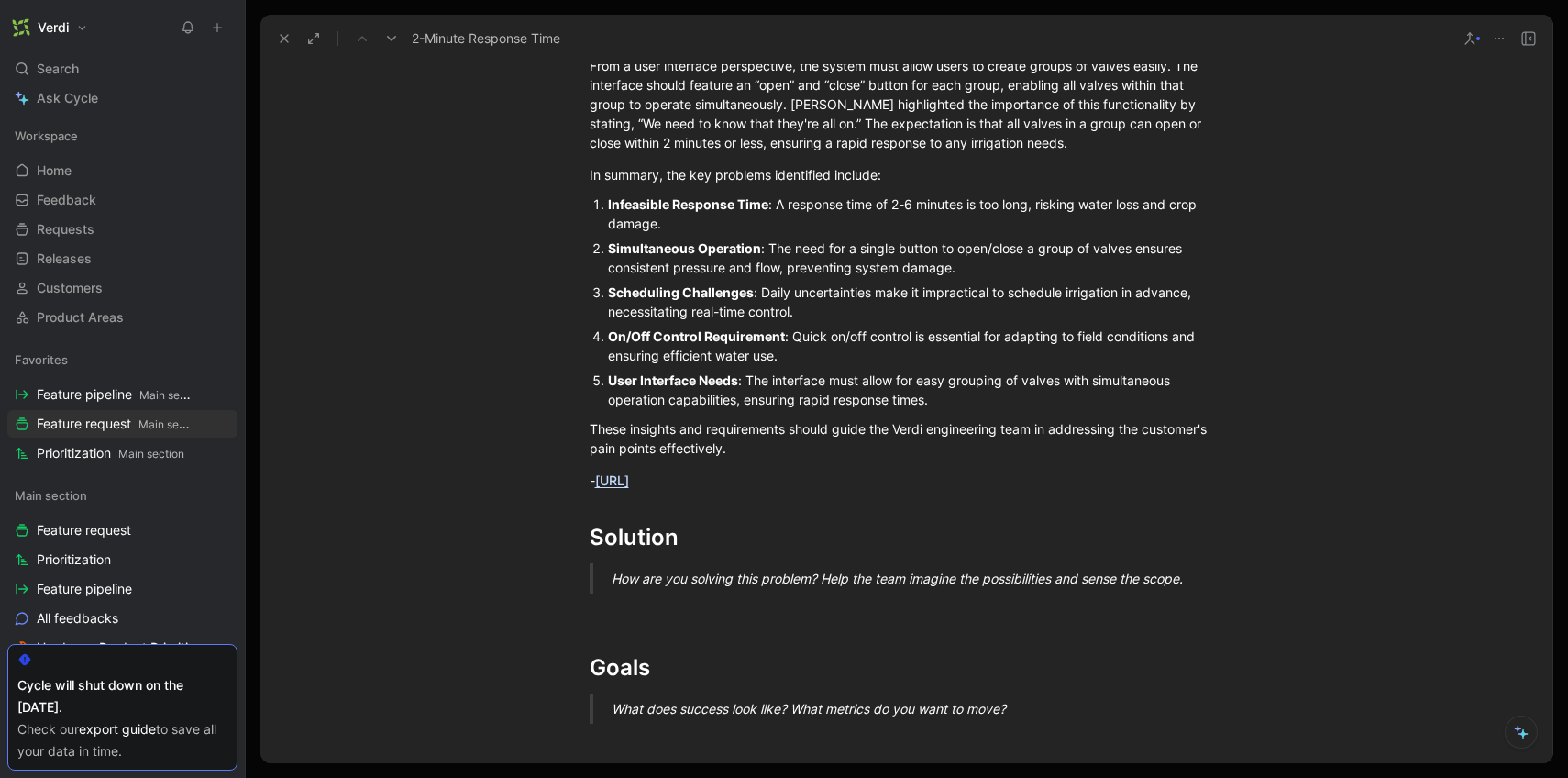
click at [748, 197] on strong "Infeasible Response Time" at bounding box center [689, 204] width 160 height 16
click at [762, 197] on strong "Infeasible Response Time" at bounding box center [689, 204] width 160 height 16
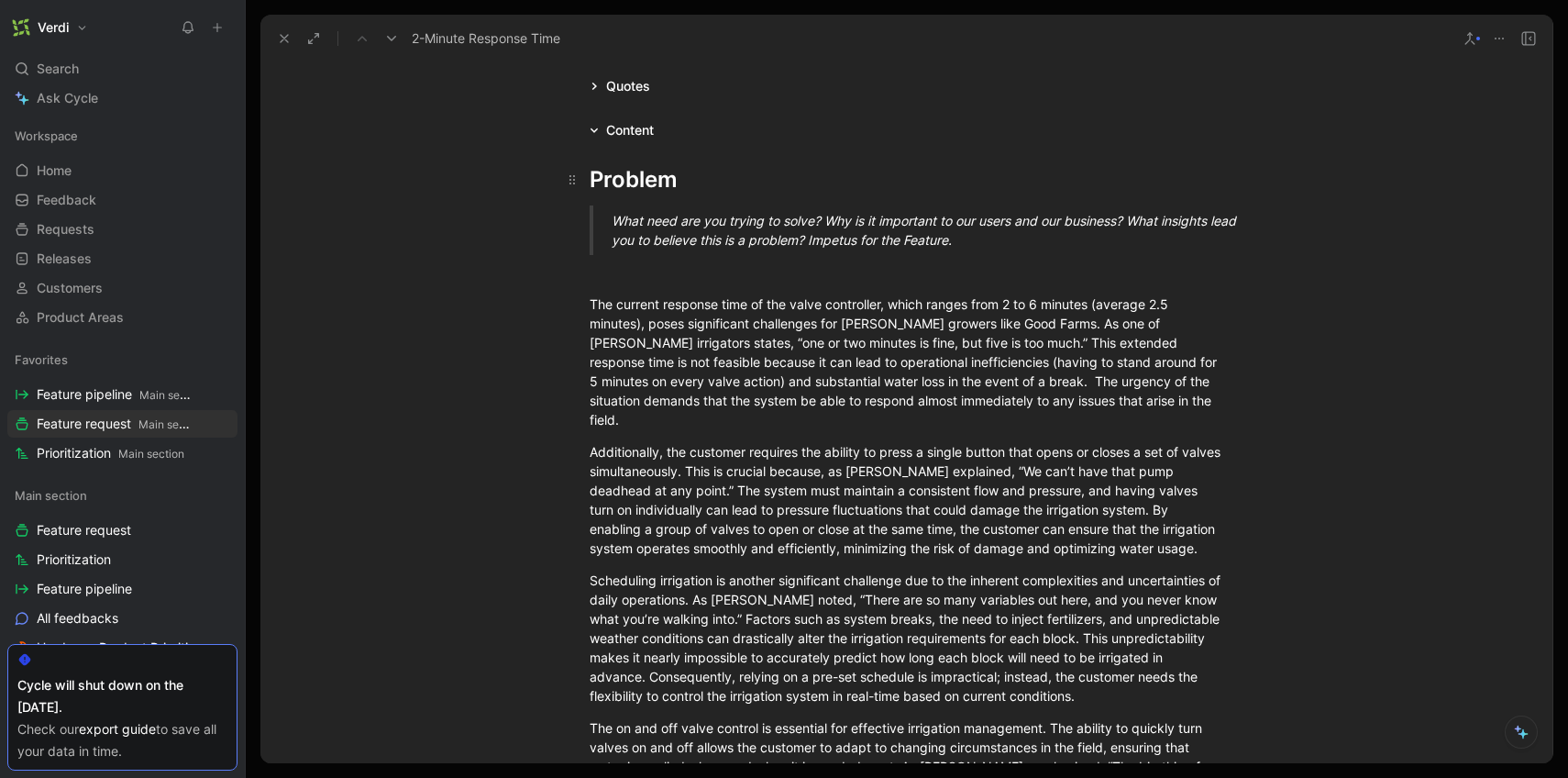
scroll to position [0, 0]
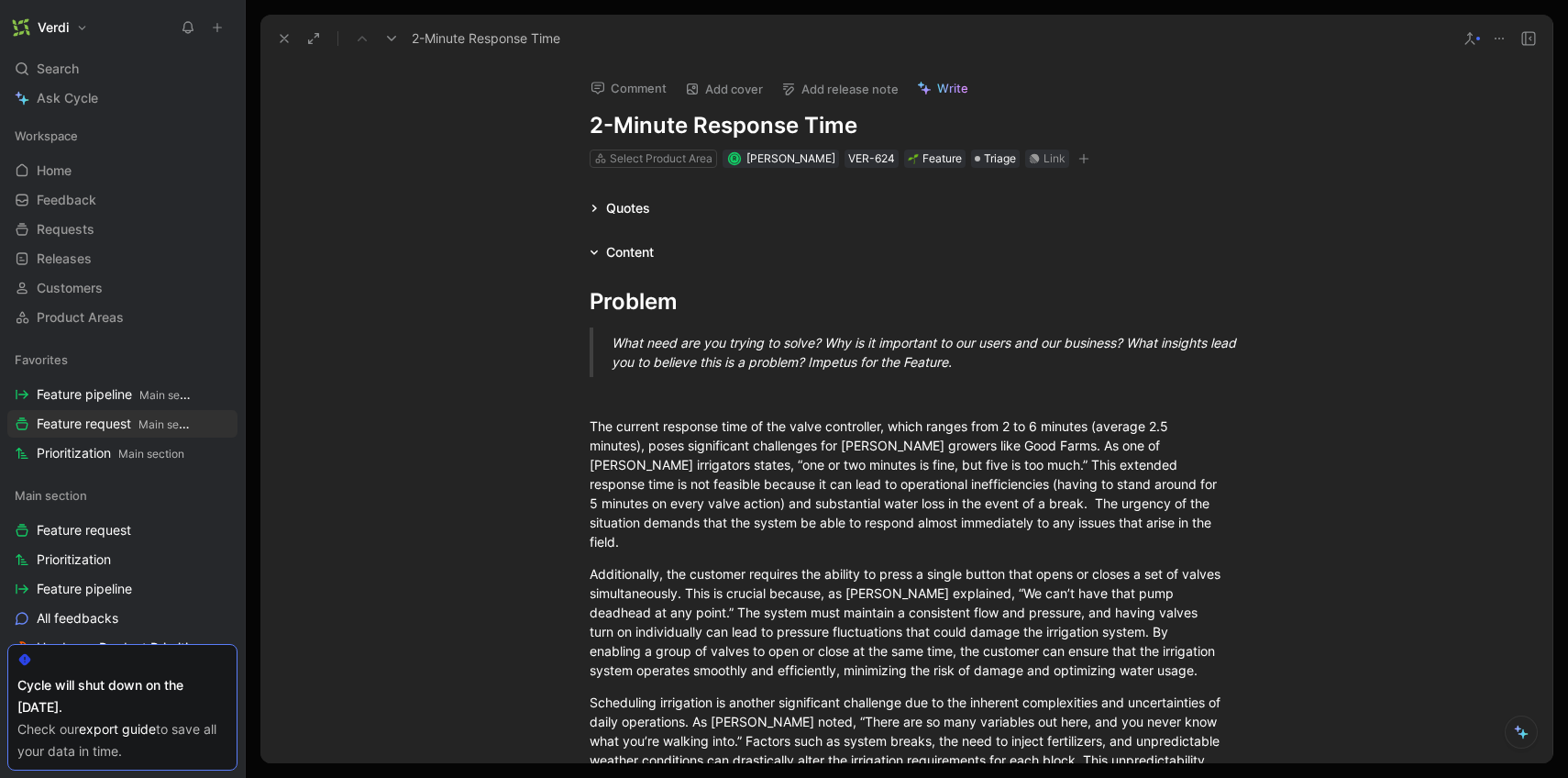
click at [242, 32] on use at bounding box center [244, 28] width 11 height 11
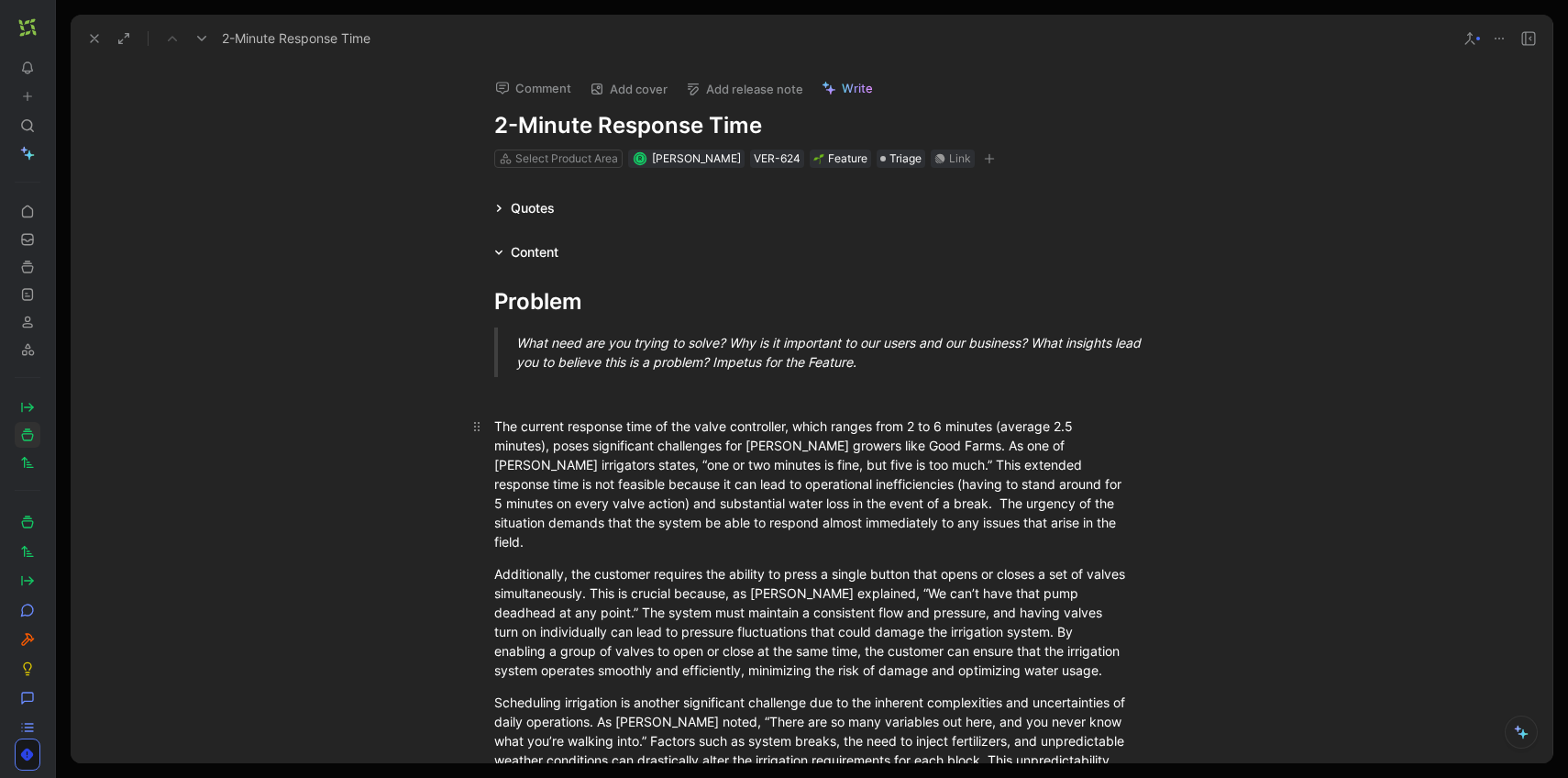
click at [680, 512] on div "The current response time of the valve controller, which ranges from 2 to 6 min…" at bounding box center [811, 484] width 634 height 135
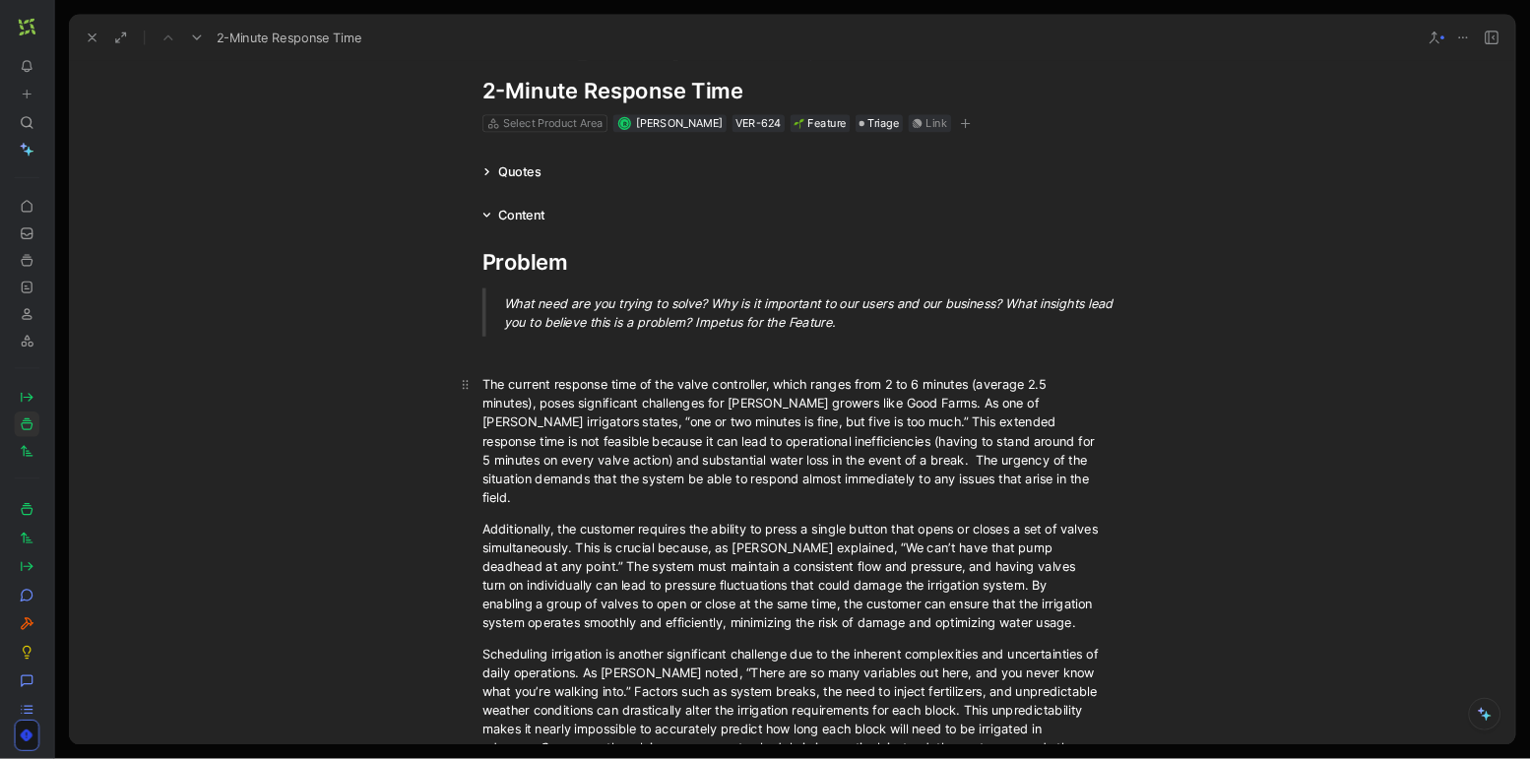
scroll to position [38, 0]
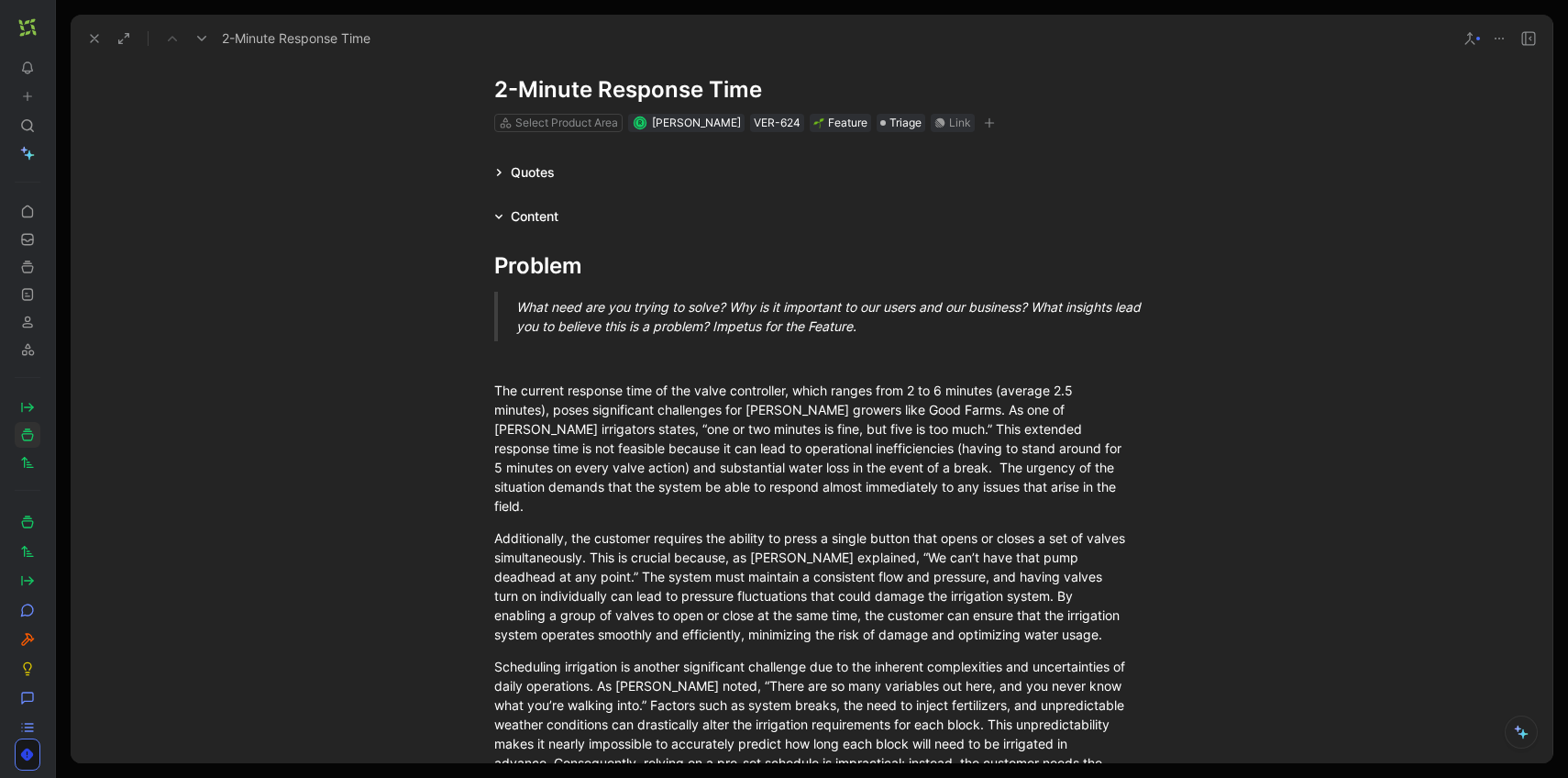
click at [99, 40] on icon at bounding box center [95, 38] width 15 height 15
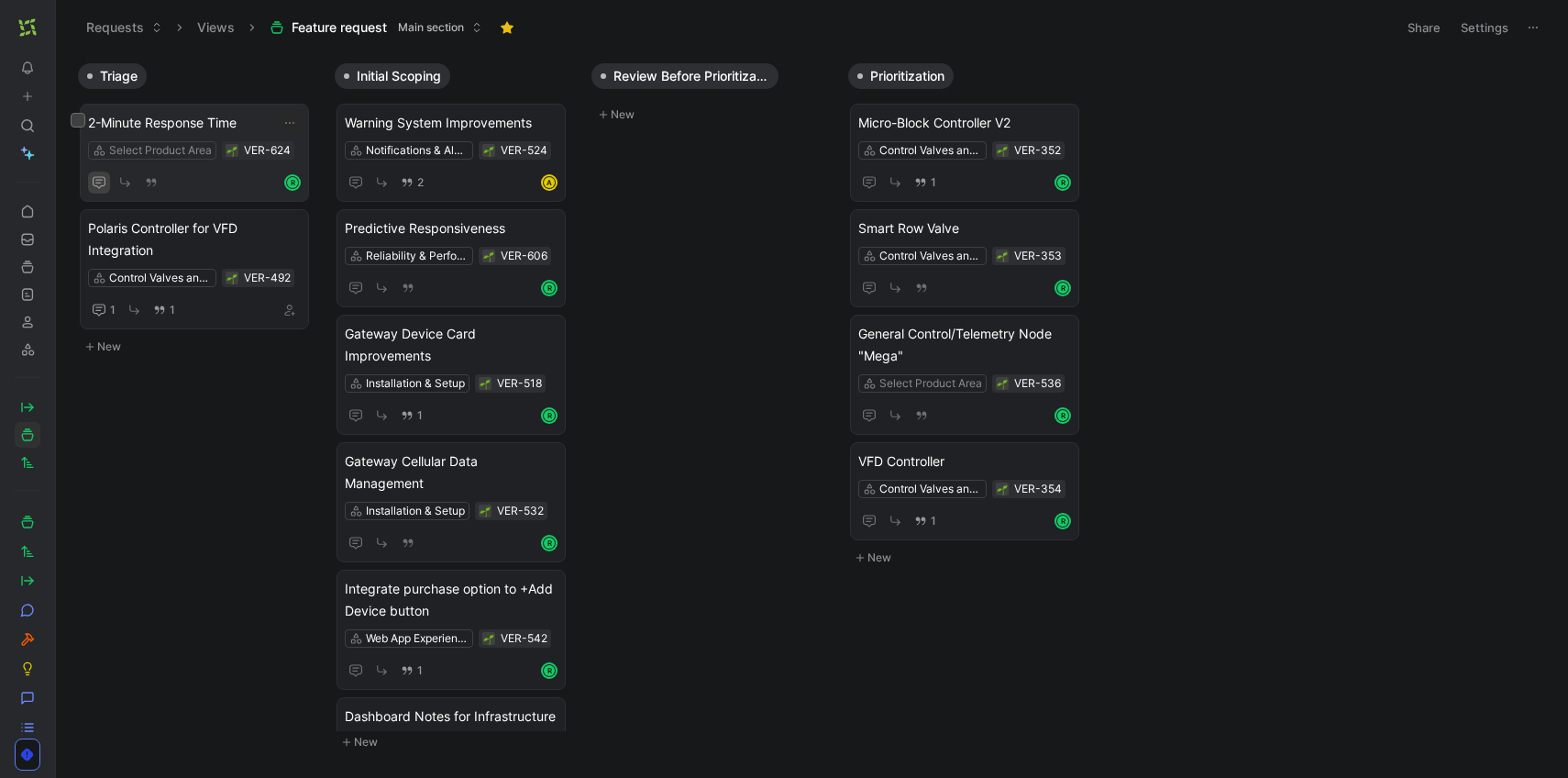
click at [91, 186] on icon "button" at bounding box center [99, 183] width 15 height 15
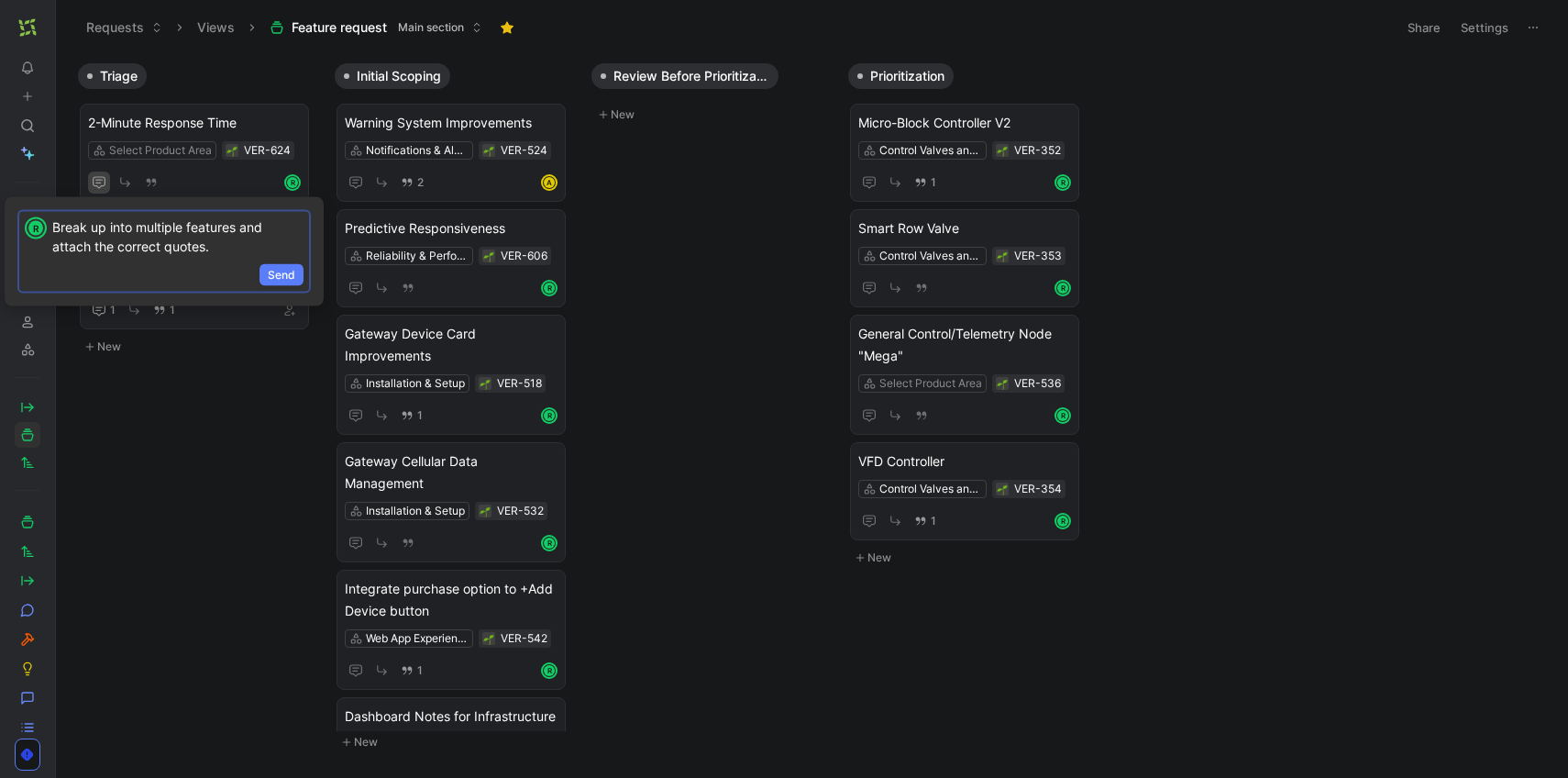
click at [285, 280] on span "Send" at bounding box center [281, 275] width 28 height 19
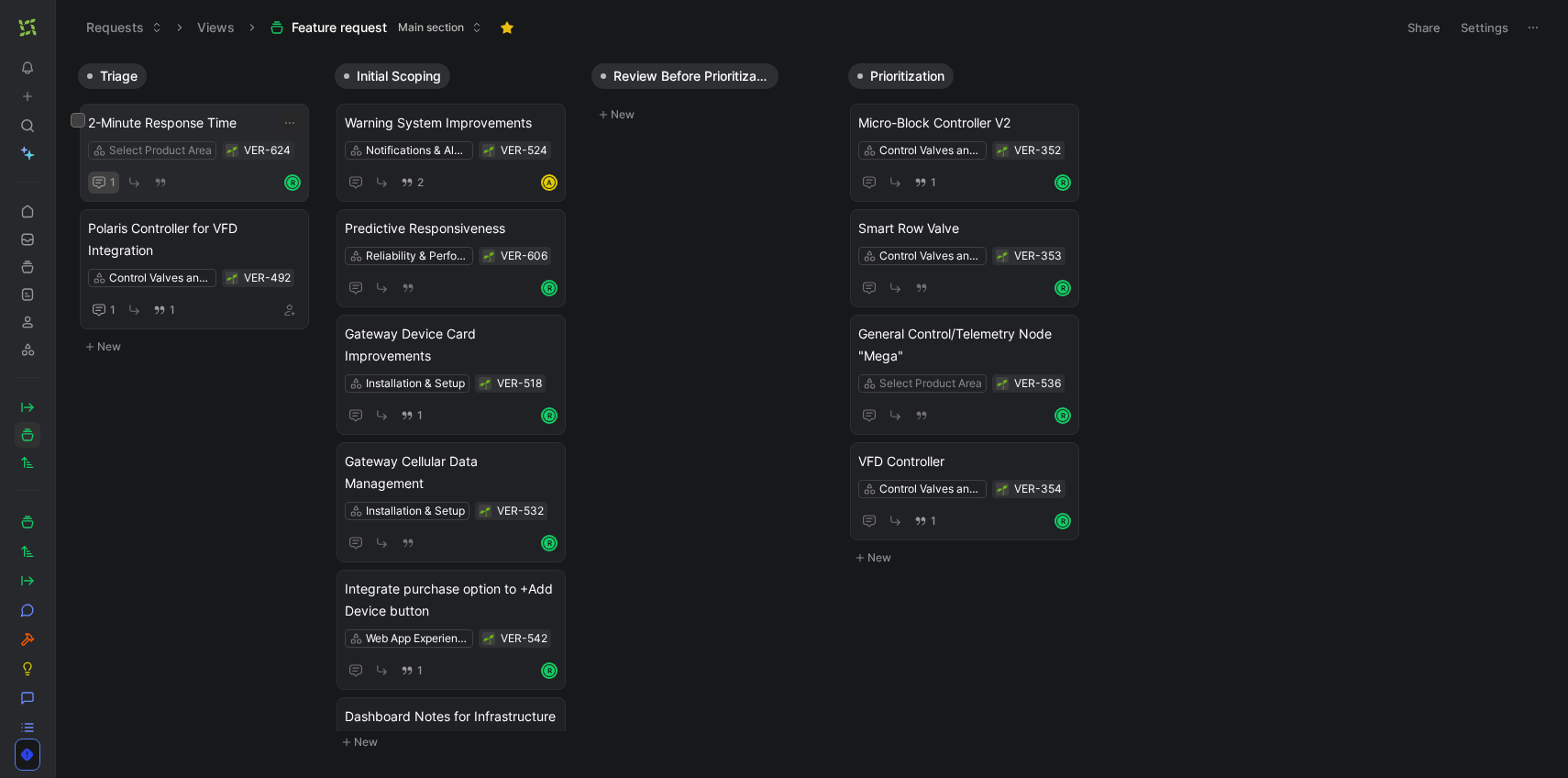
click at [96, 175] on icon "button" at bounding box center [99, 183] width 15 height 15
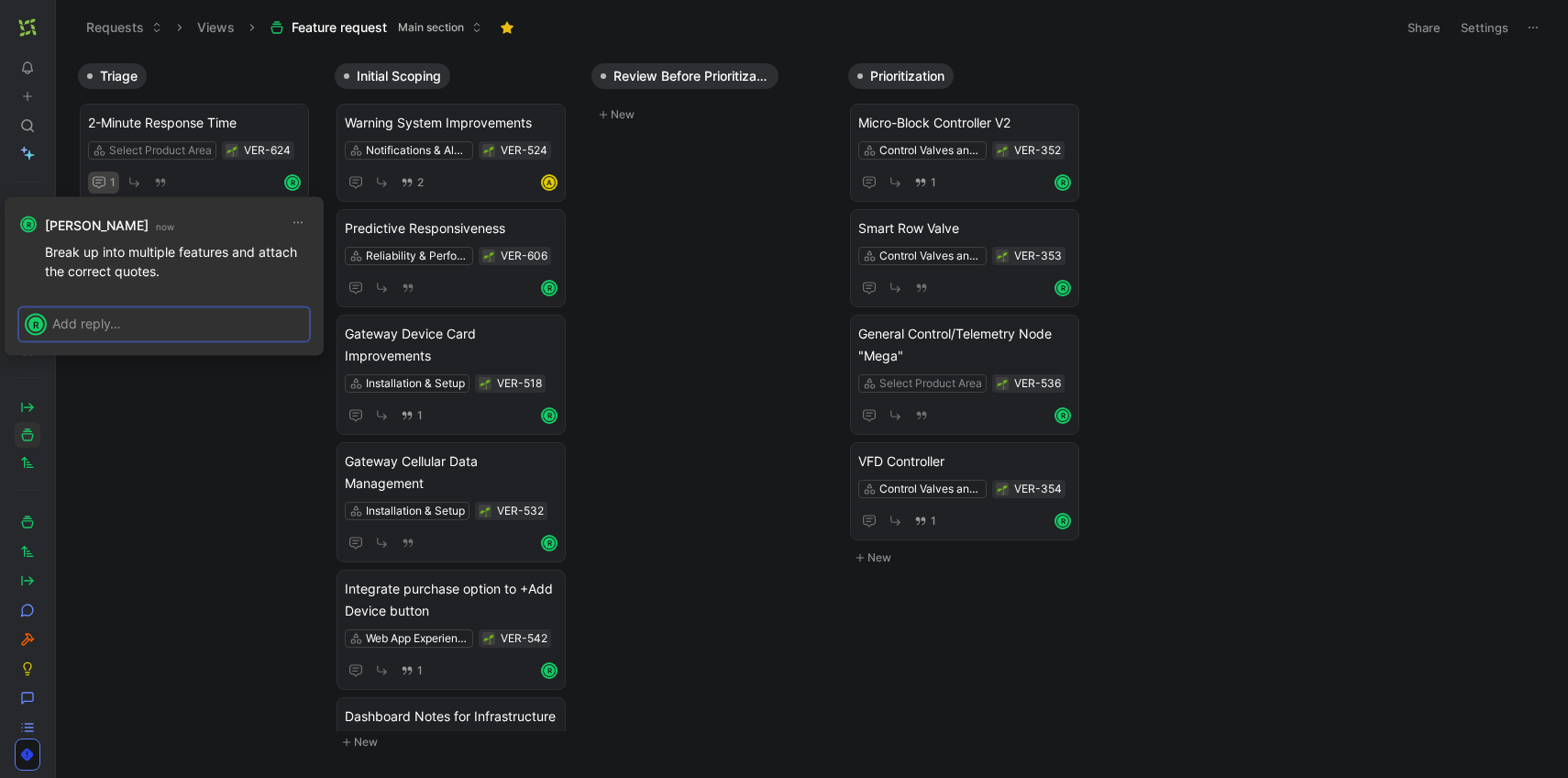
click at [171, 277] on p "Break up into multiple features and attach the correct quotes." at bounding box center [177, 261] width 265 height 38
click at [300, 232] on button "button" at bounding box center [298, 223] width 22 height 22
click at [267, 290] on span "Edit" at bounding box center [276, 289] width 23 height 16
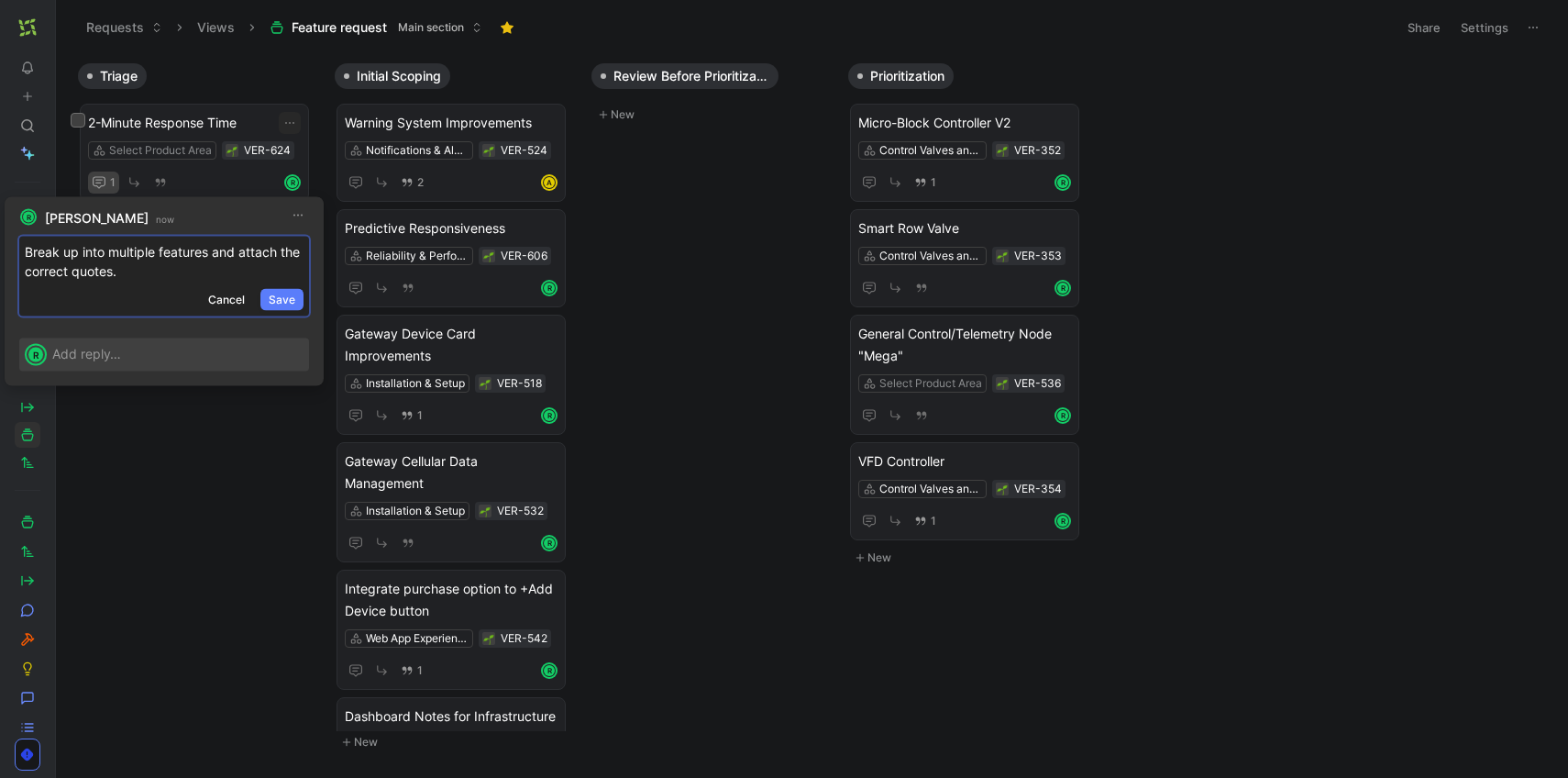
click at [278, 302] on span "Save" at bounding box center [281, 300] width 27 height 19
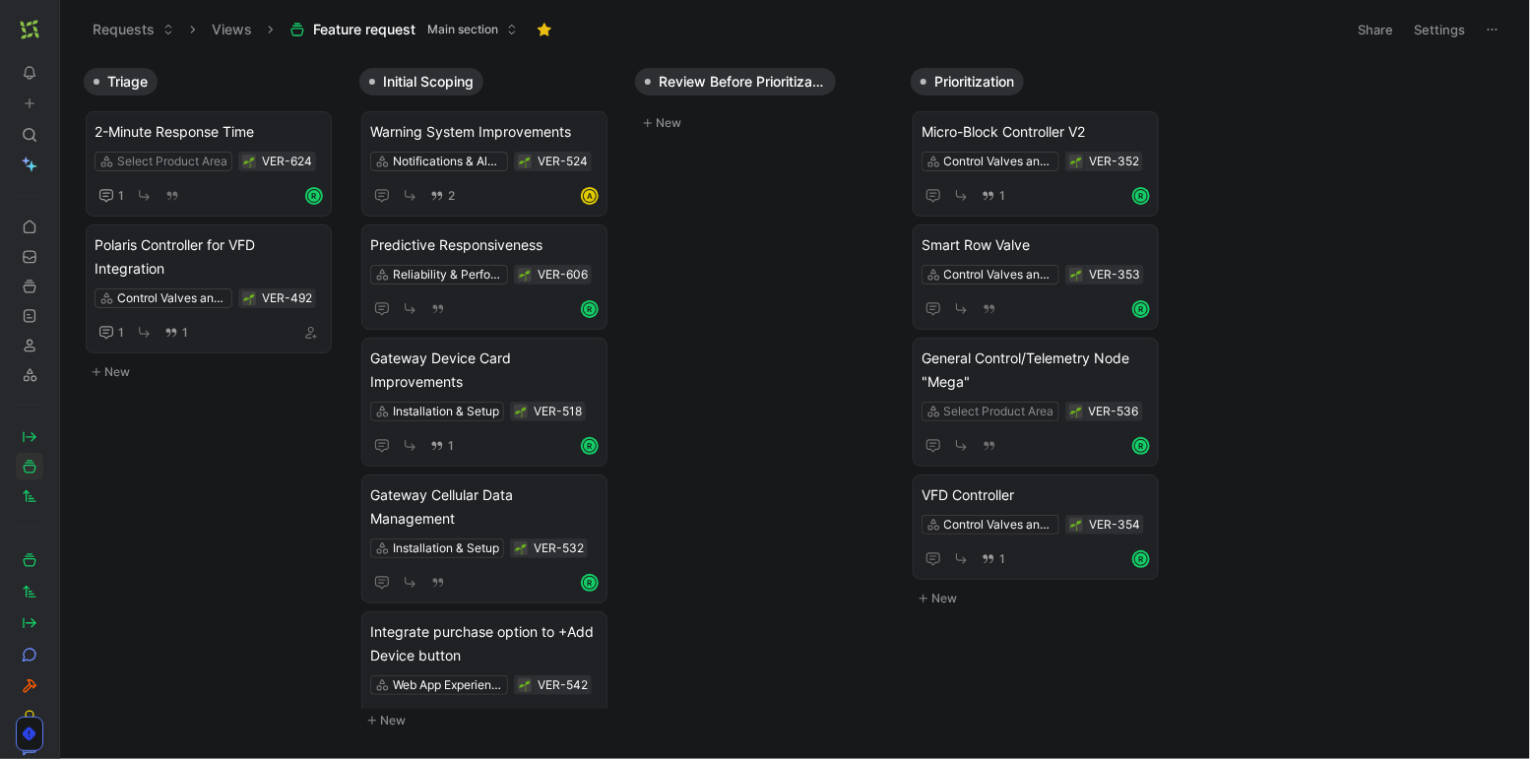
click at [59, 26] on use at bounding box center [65, 30] width 12 height 12
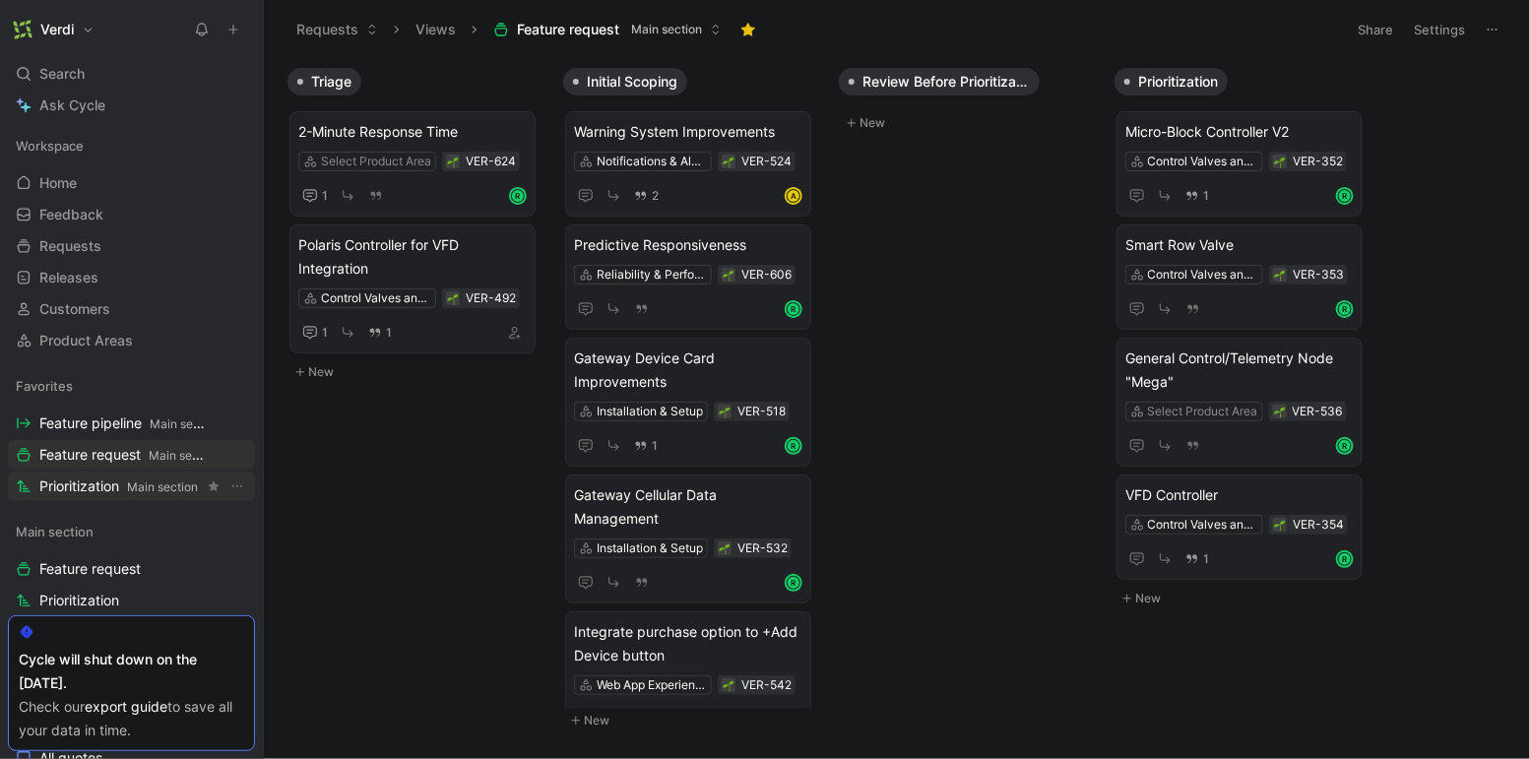
click at [113, 487] on span "Prioritization Main section" at bounding box center [118, 486] width 158 height 21
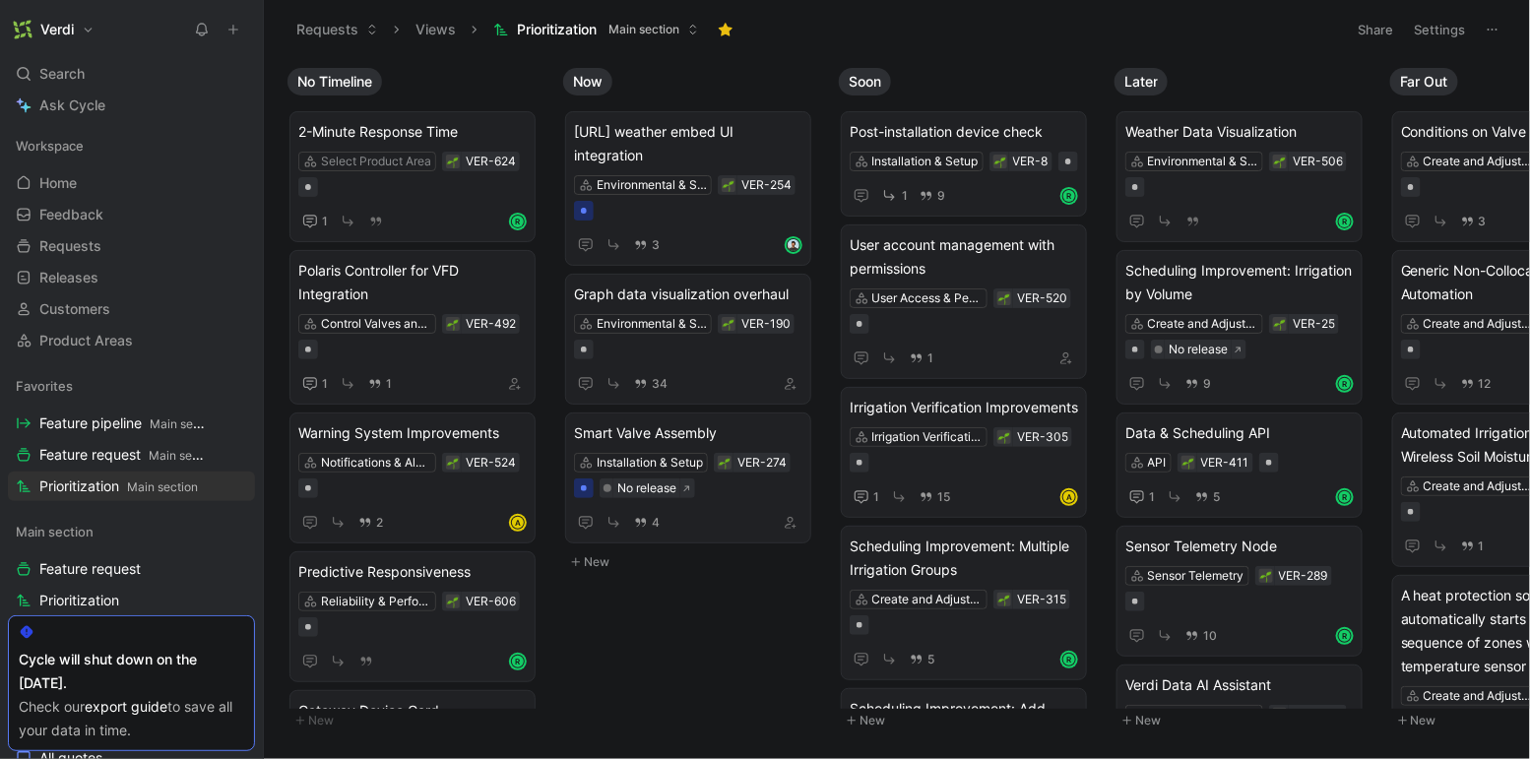
click at [253, 22] on button at bounding box center [262, 30] width 28 height 28
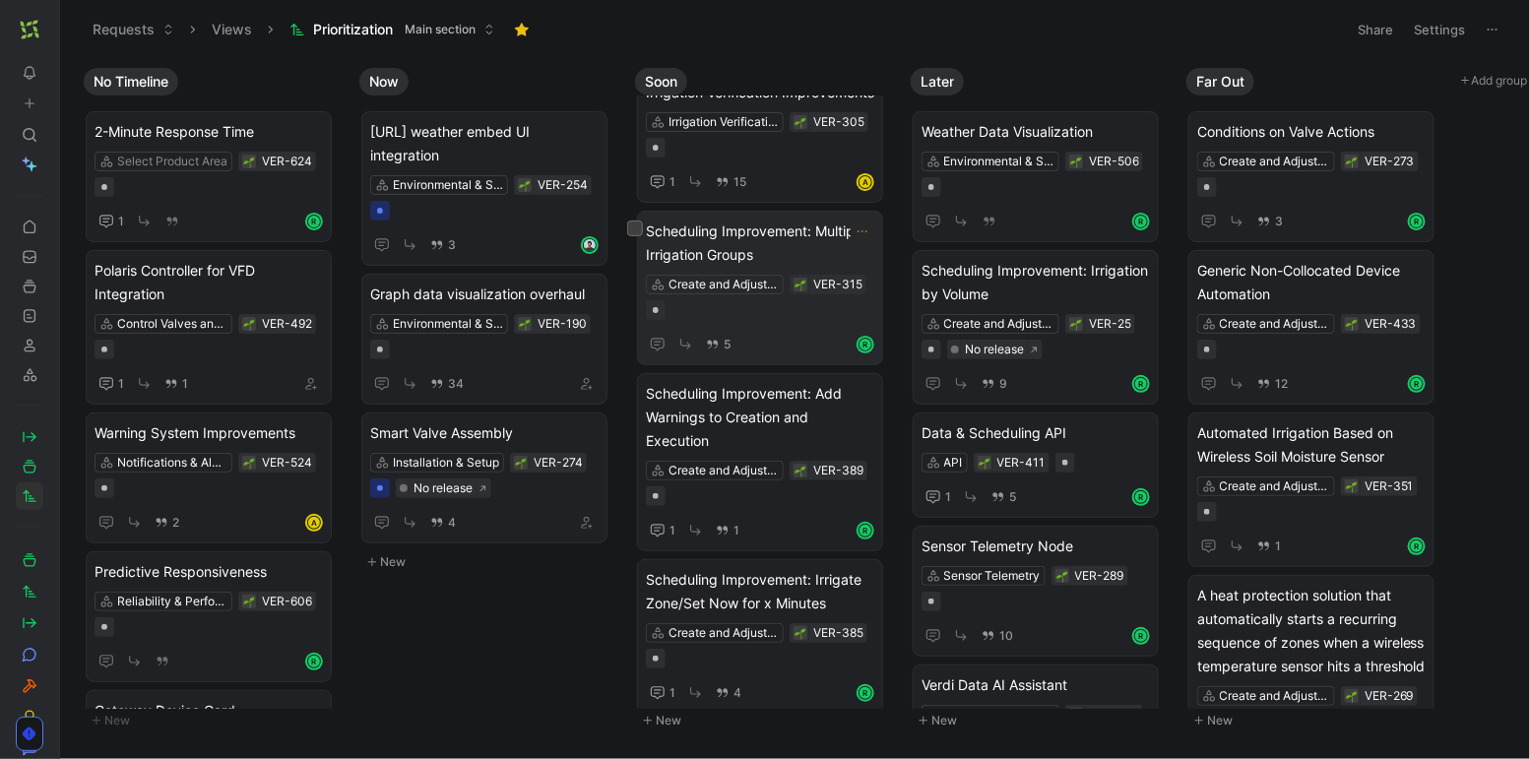
scroll to position [308, 0]
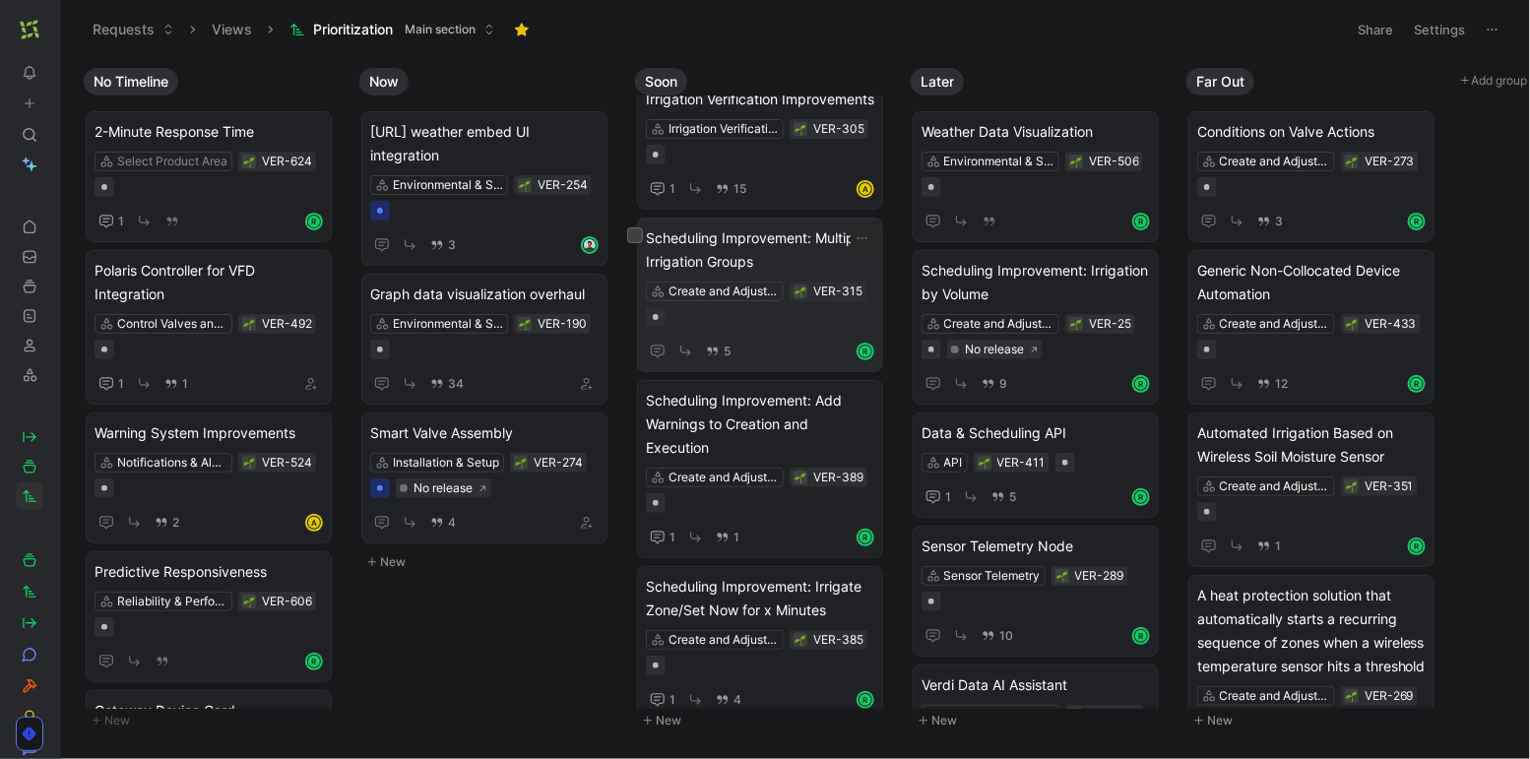
click at [801, 274] on span "Scheduling Improvement: Multiple Irrigation Groups" at bounding box center [760, 249] width 228 height 47
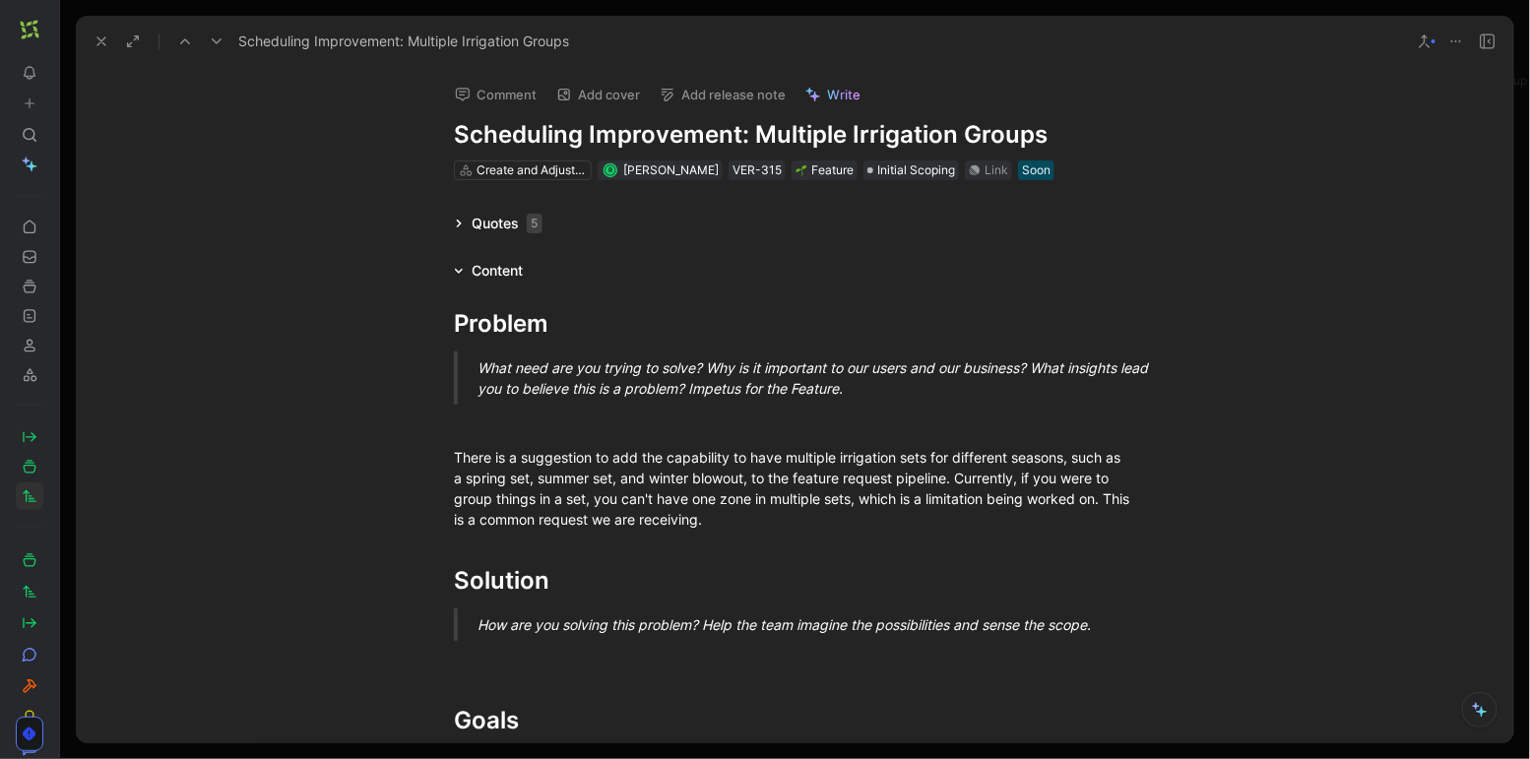
click at [745, 134] on h1 "Scheduling Improvement: Multiple Irrigation Groups" at bounding box center [794, 135] width 681 height 32
click at [741, 135] on h1 "Scheduling Improvement: Multiple Irrigation Groups" at bounding box center [794, 135] width 681 height 32
drag, startPoint x: 741, startPoint y: 135, endPoint x: 455, endPoint y: 144, distance: 286.6
click at [455, 144] on h1 "Scheduling Improvement: Multiple Irrigation Groups" at bounding box center [794, 135] width 681 height 32
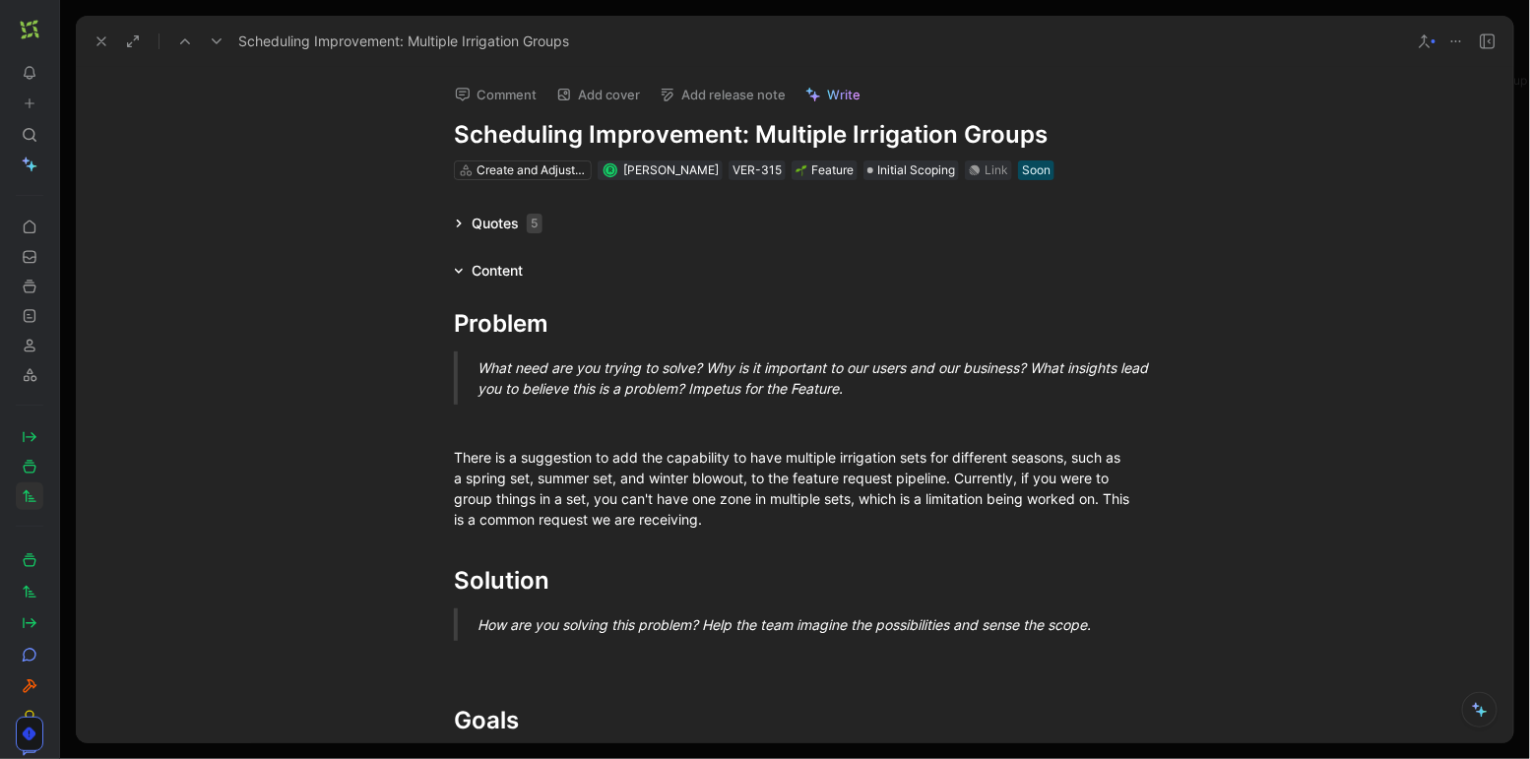
drag, startPoint x: 453, startPoint y: 141, endPoint x: 742, endPoint y: 139, distance: 289.4
click at [742, 139] on h1 "Scheduling Improvement: Multiple Irrigation Groups" at bounding box center [794, 135] width 681 height 32
click at [765, 135] on h1 "Scheduling Improvement: Multiple Irrigation Groups" at bounding box center [794, 135] width 681 height 32
click at [795, 136] on h1 "Scheduling Improvement: Multiple Irrigation Groups" at bounding box center [794, 135] width 681 height 32
click at [768, 136] on h1 "Scheduling Improvement: Multiple Irrigation Groups" at bounding box center [794, 135] width 681 height 32
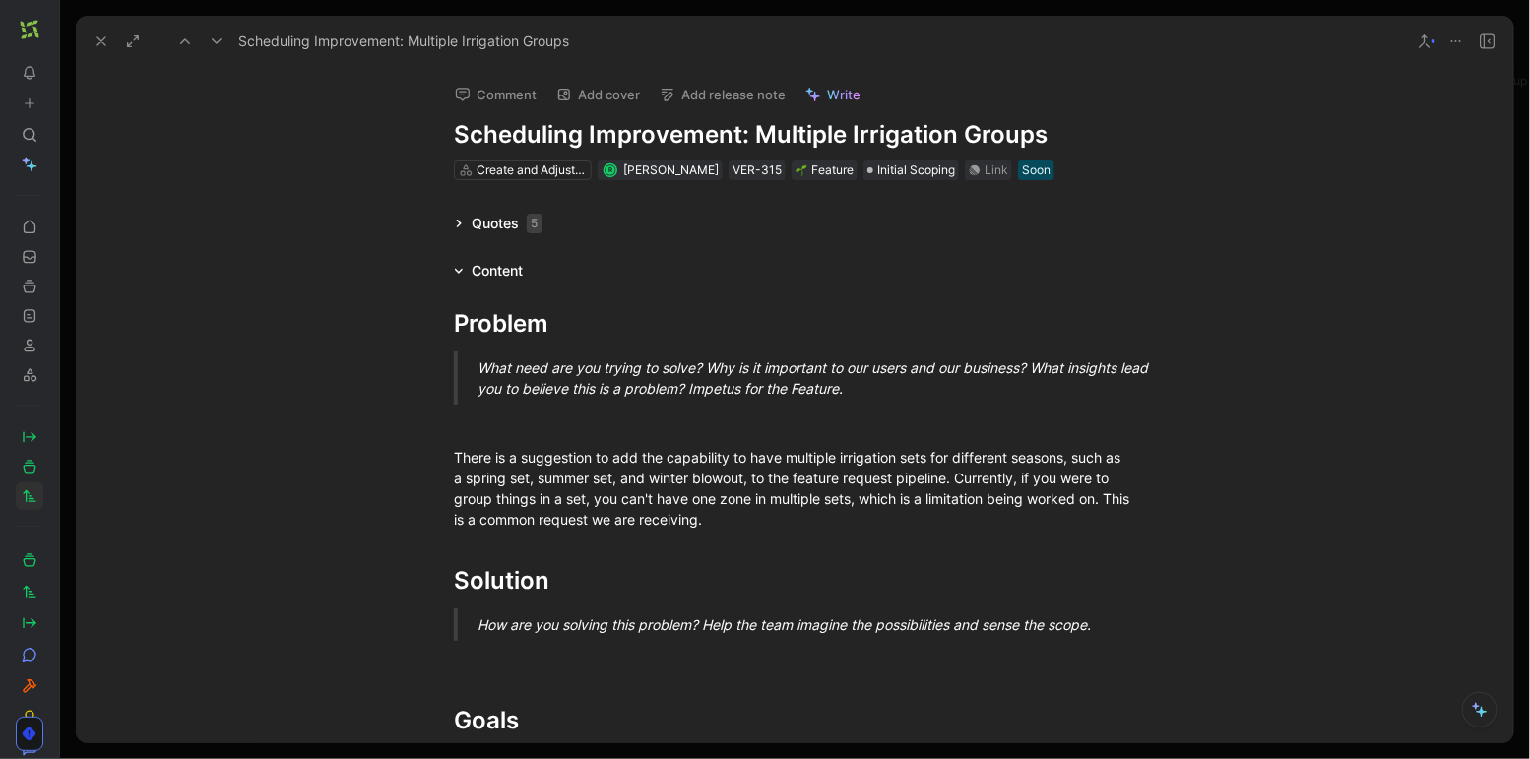
click at [461, 221] on div "Quotes 5" at bounding box center [498, 224] width 104 height 24
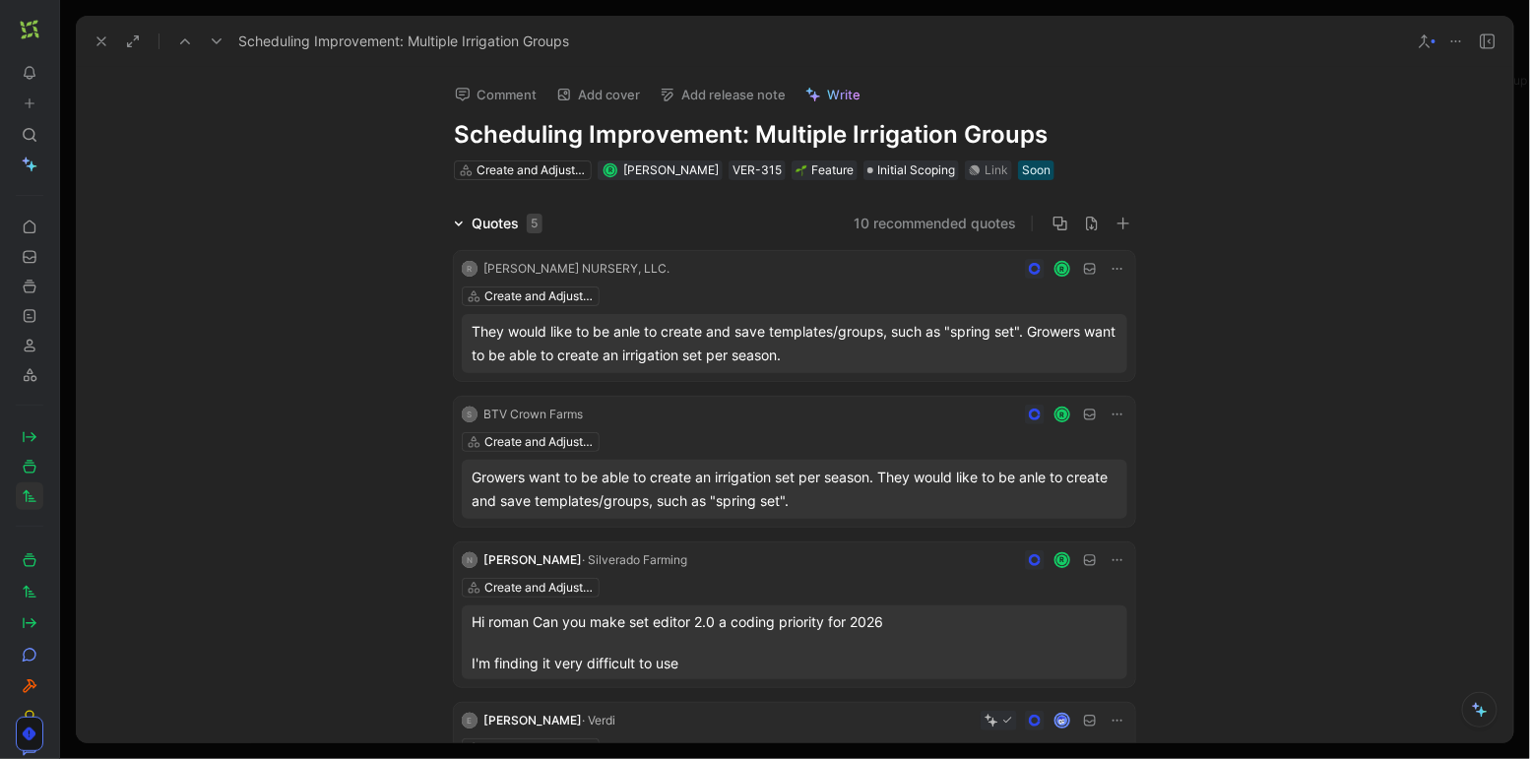
click at [100, 45] on icon at bounding box center [102, 41] width 16 height 16
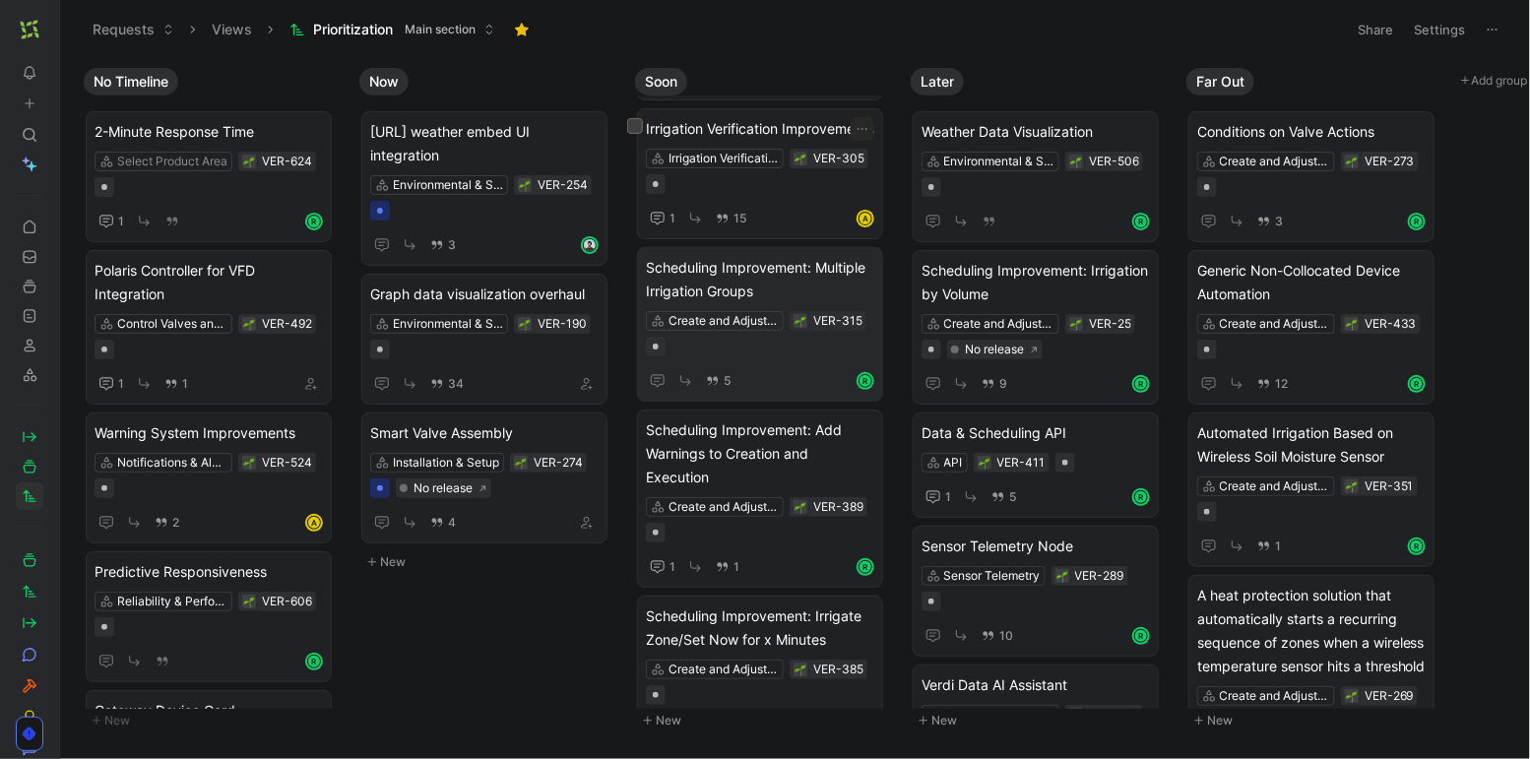
scroll to position [278, 0]
click at [780, 142] on span "Irrigation Verification Improvements" at bounding box center [760, 130] width 228 height 24
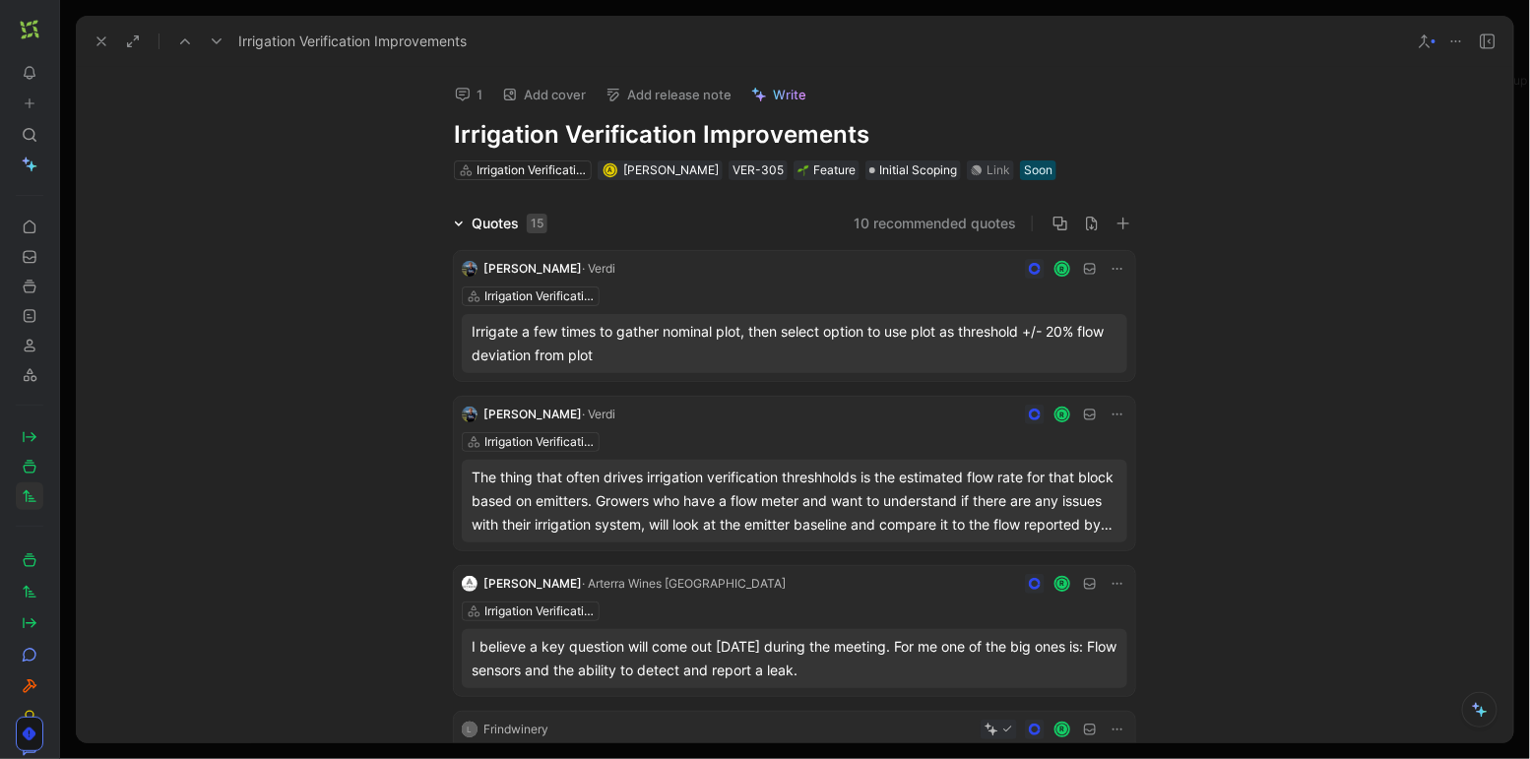
click at [455, 219] on icon at bounding box center [459, 224] width 10 height 10
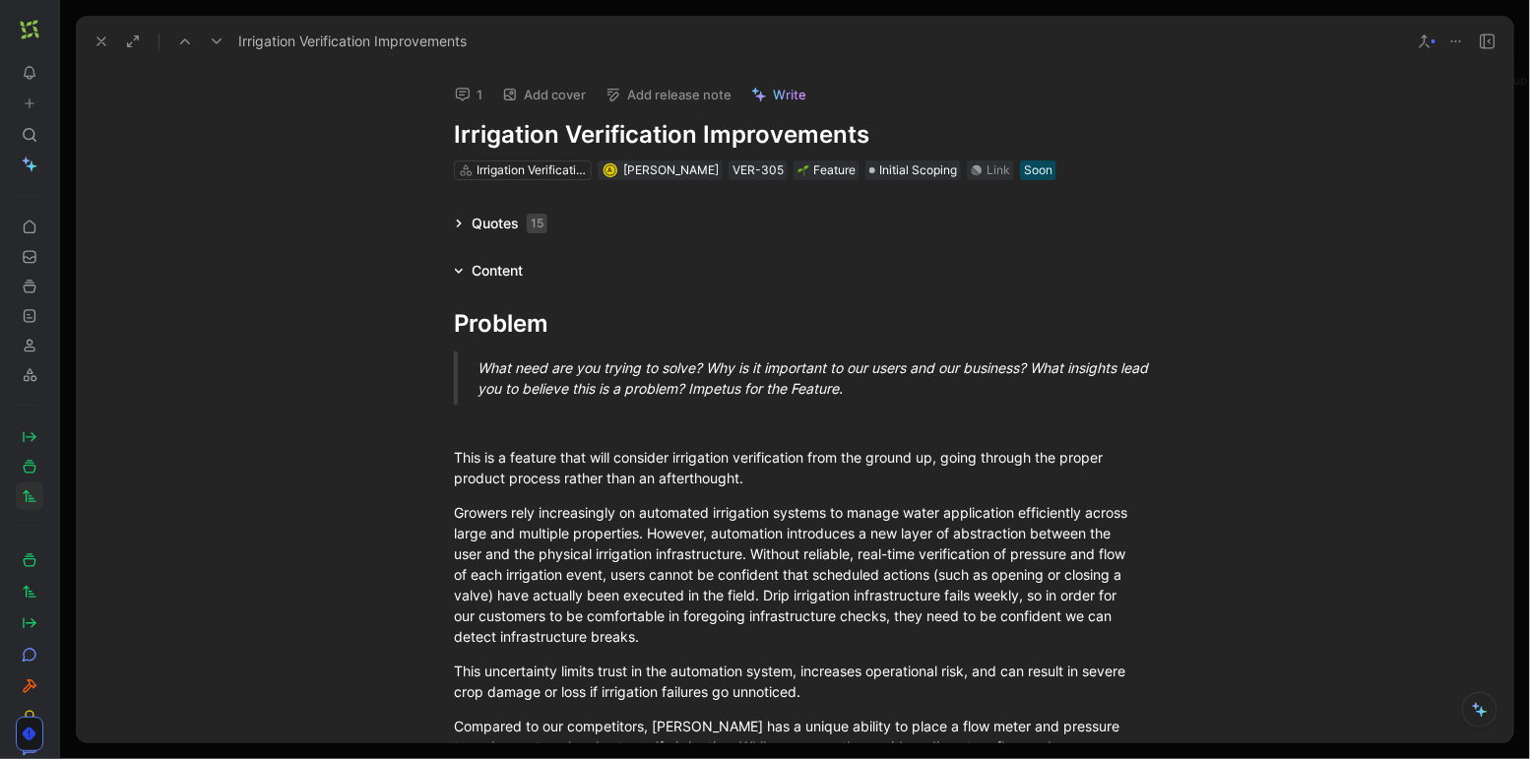
click at [95, 43] on icon at bounding box center [102, 41] width 16 height 16
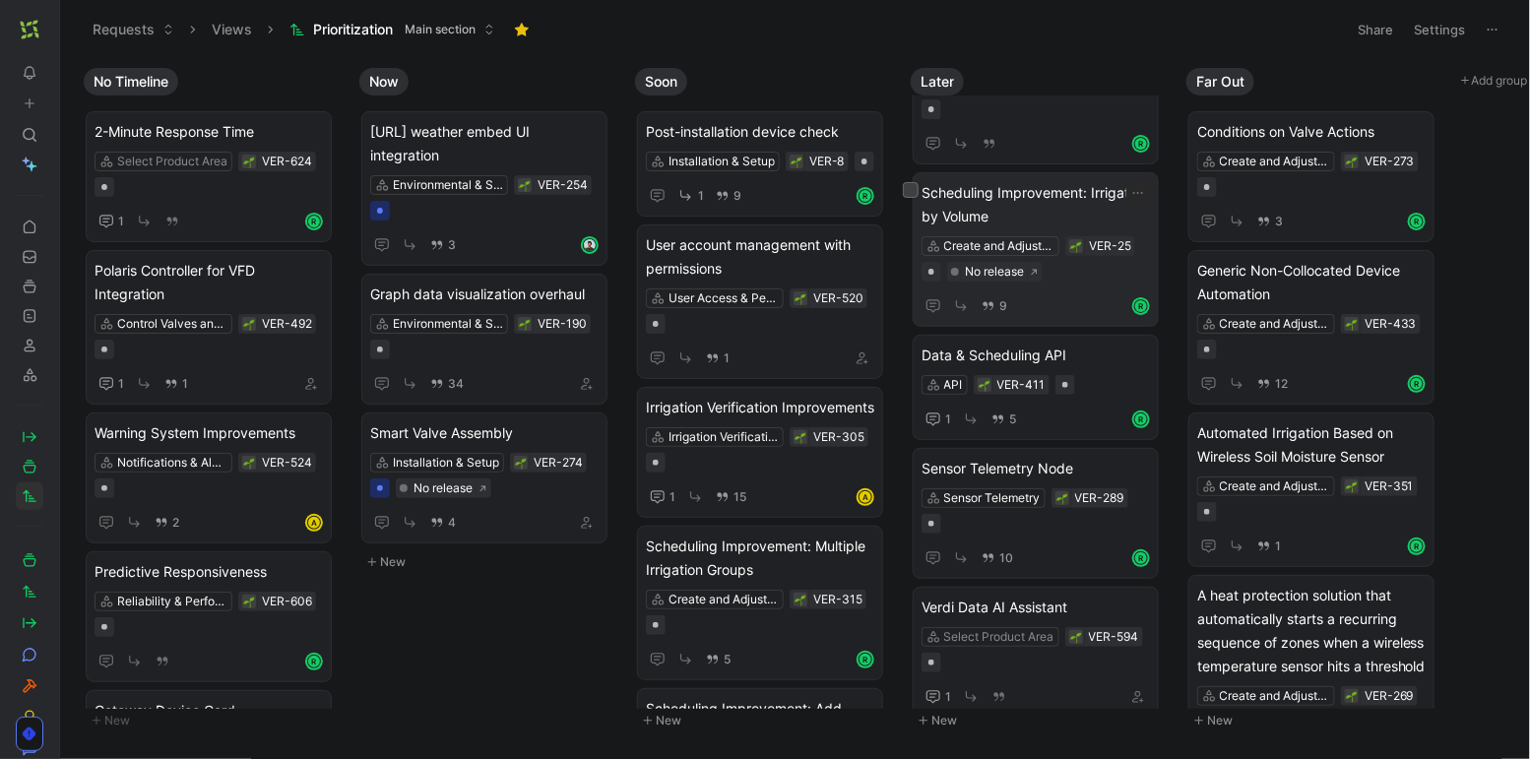
scroll to position [102, 0]
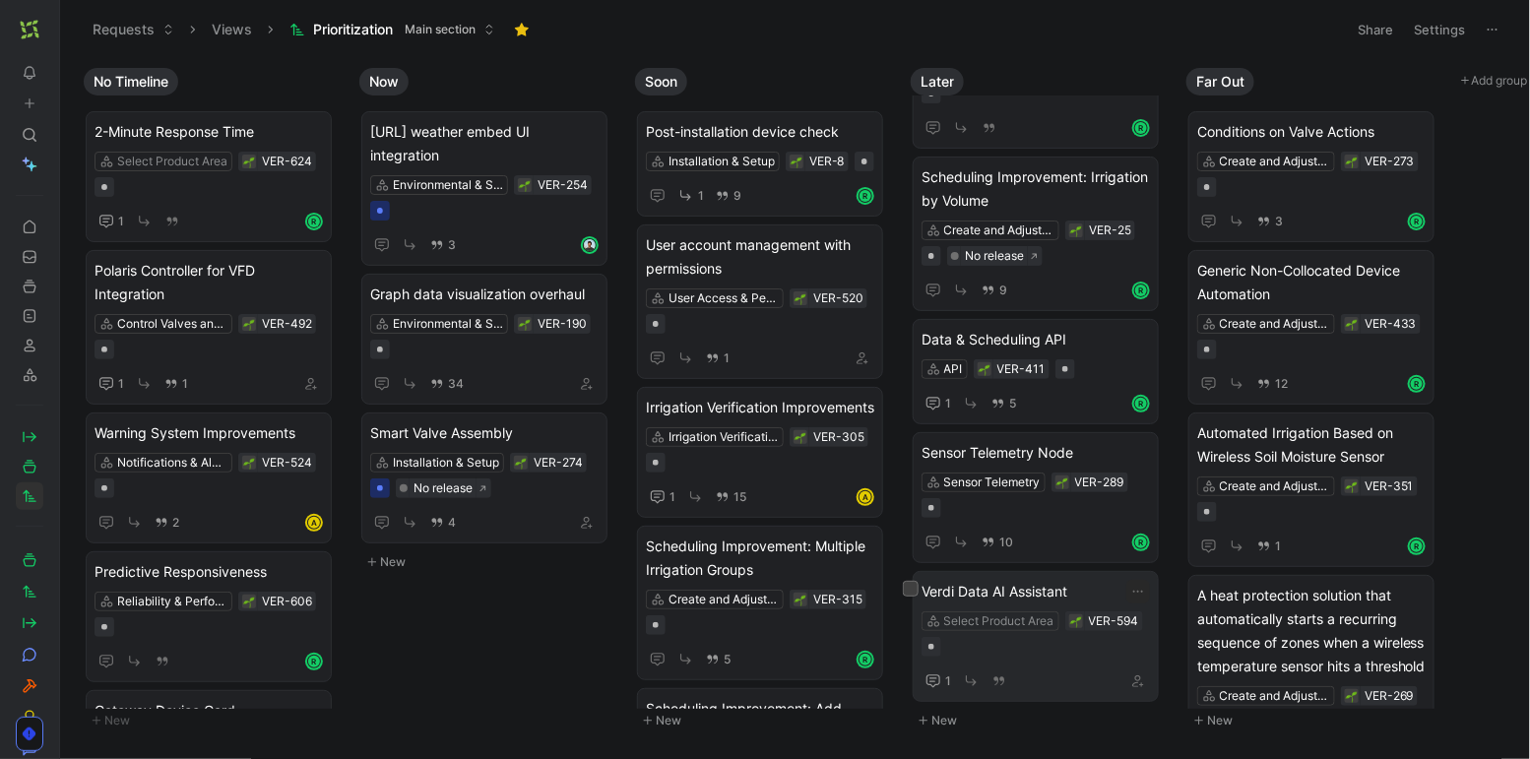
click at [1100, 580] on span "Verdi Data AI Assistant" at bounding box center [1035, 592] width 228 height 24
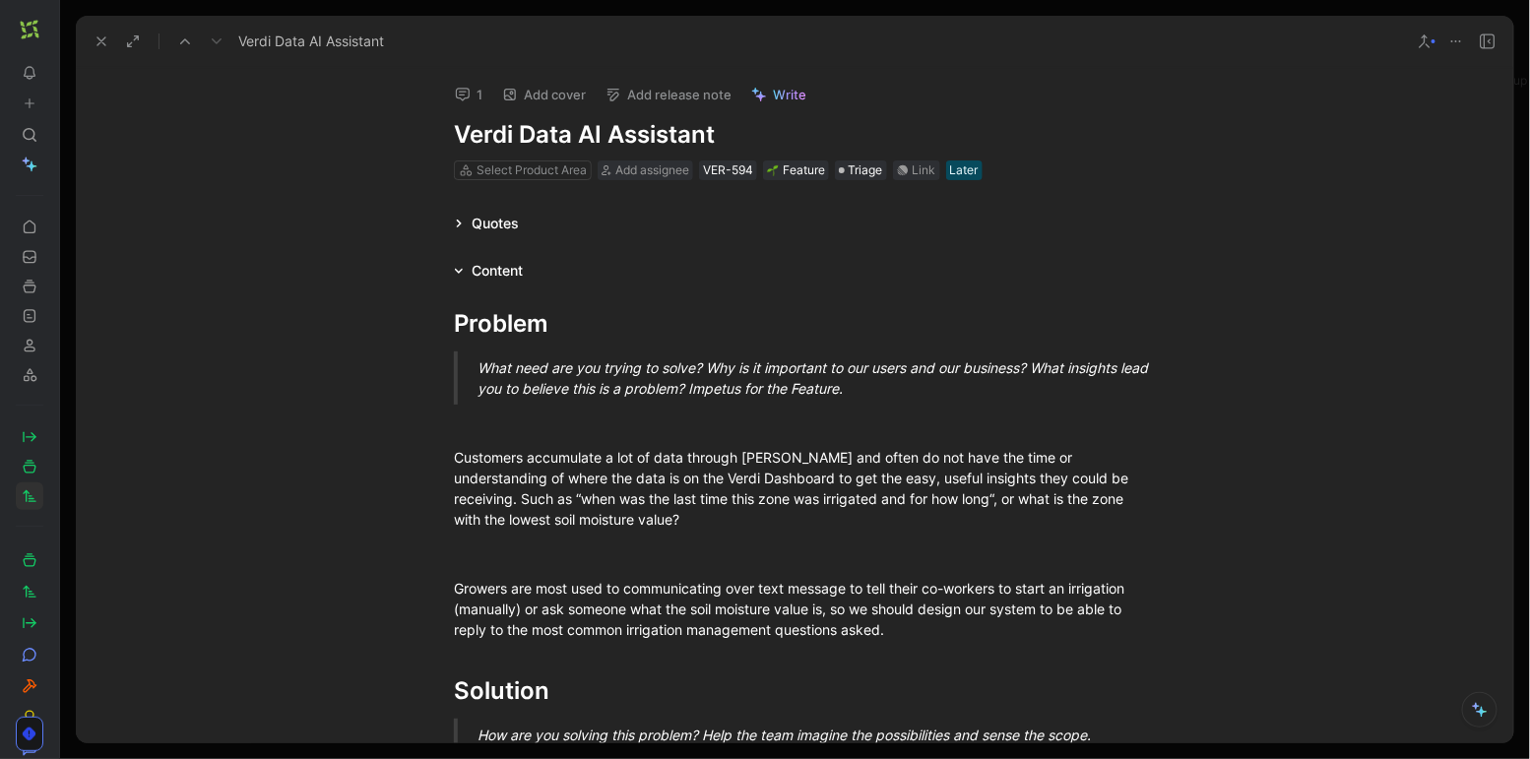
click at [103, 44] on use at bounding box center [101, 41] width 8 height 8
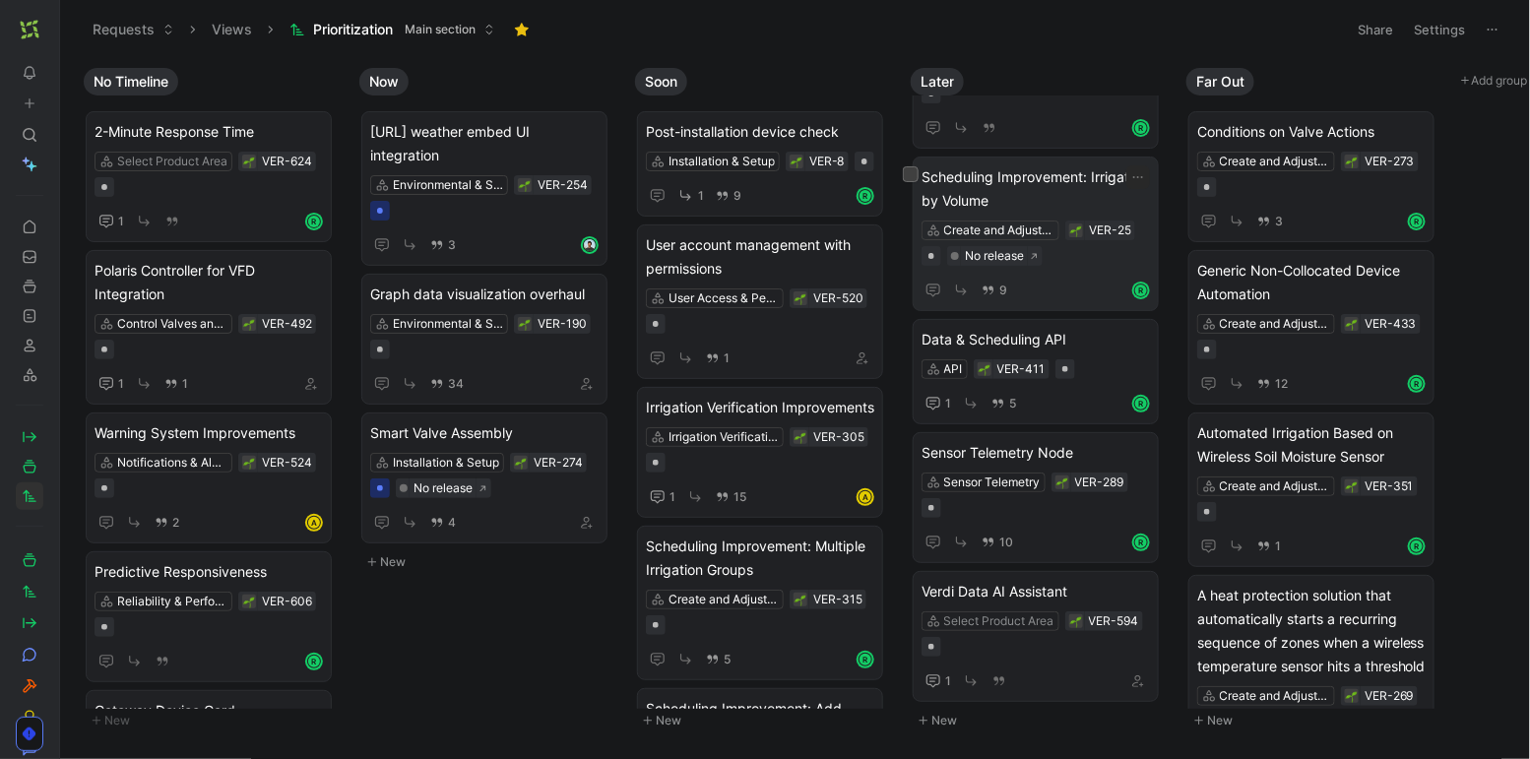
scroll to position [97, 0]
click at [1043, 648] on div "Select Product Area VER-594" at bounding box center [1035, 633] width 228 height 45
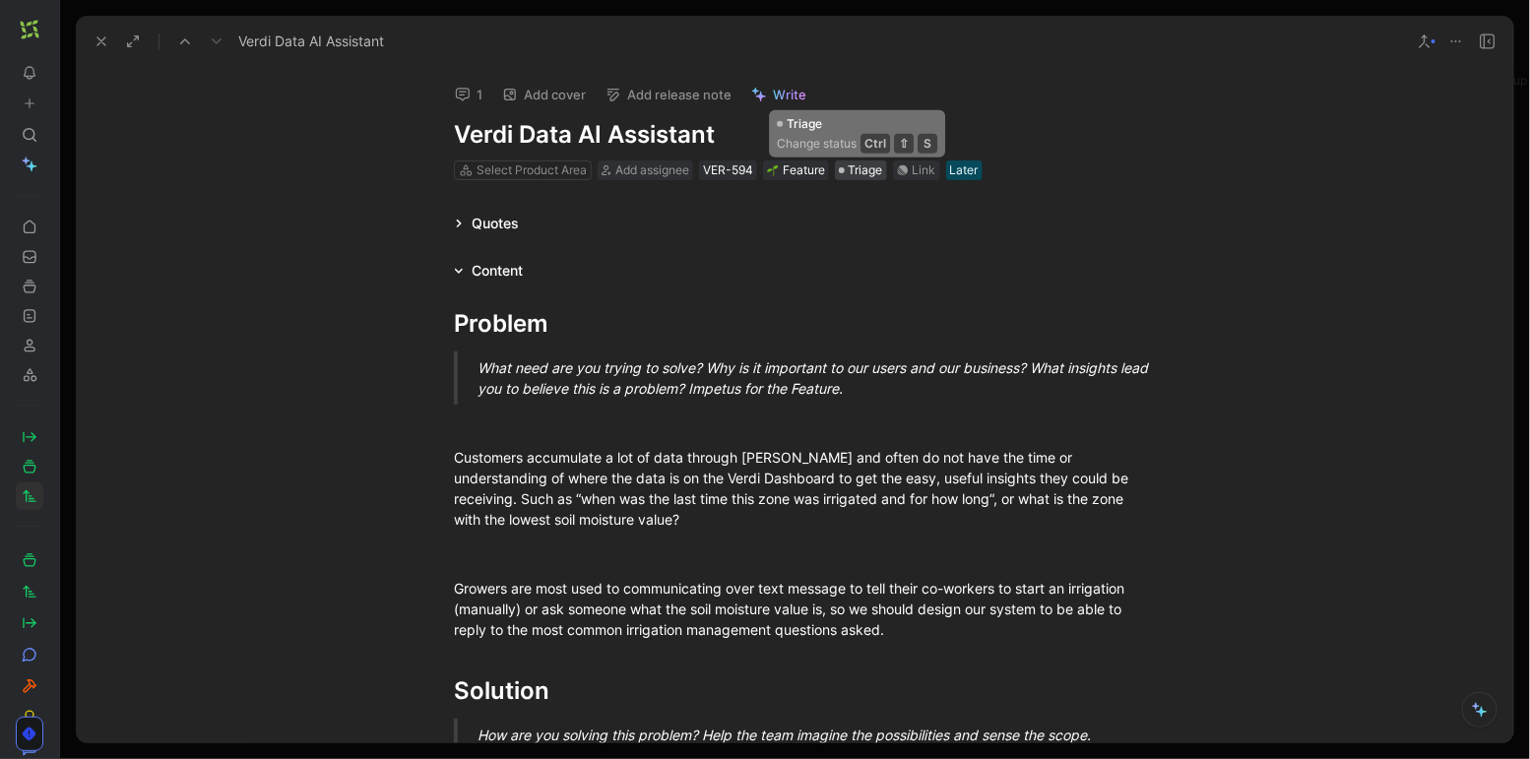
click at [852, 174] on span "Triage" at bounding box center [866, 170] width 34 height 20
click at [843, 167] on div "Triage" at bounding box center [861, 170] width 44 height 20
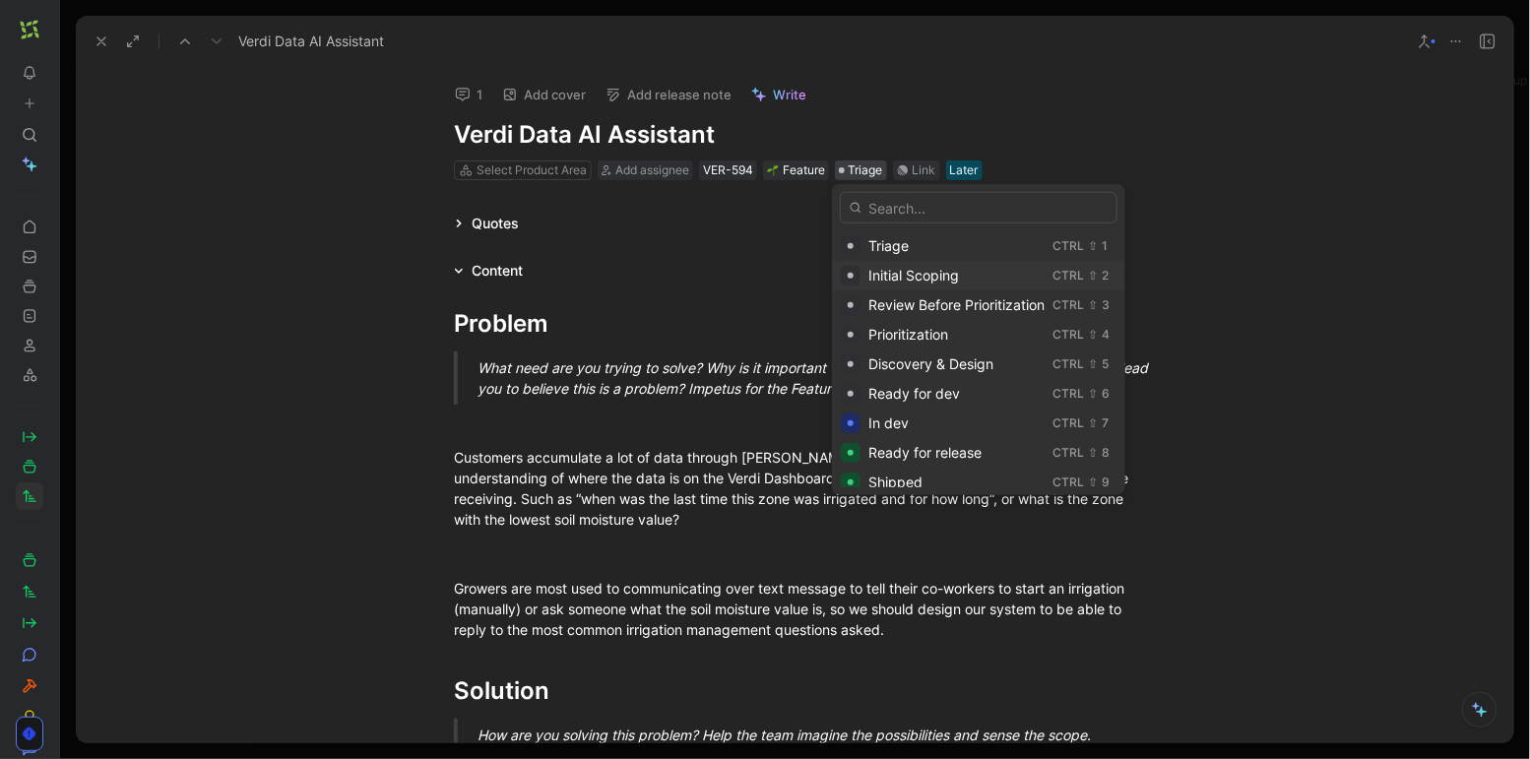
click at [908, 275] on span "Initial Scoping" at bounding box center [913, 275] width 91 height 17
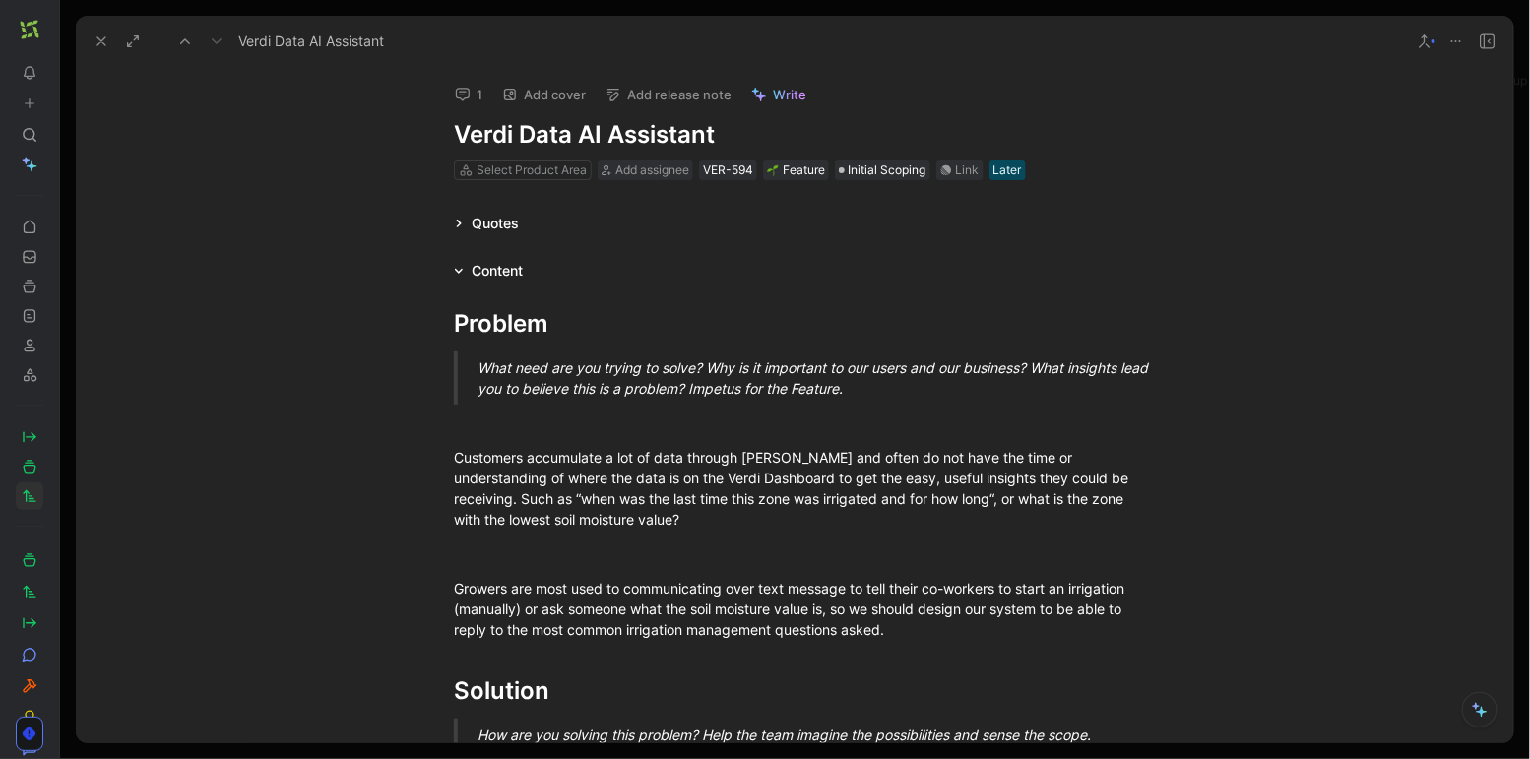
click at [92, 34] on button at bounding box center [102, 42] width 28 height 28
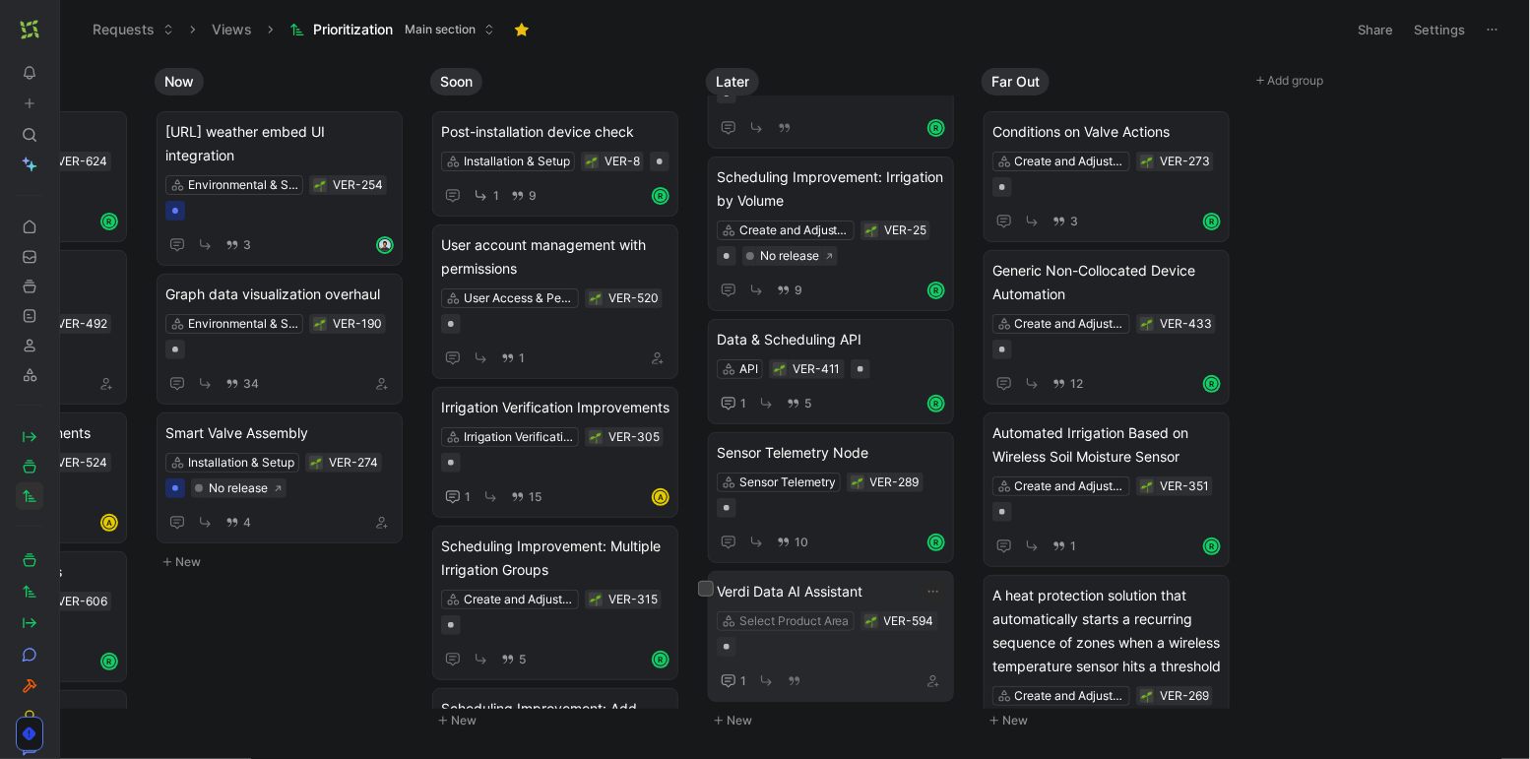
click at [876, 580] on span "Verdi Data AI Assistant" at bounding box center [831, 592] width 228 height 24
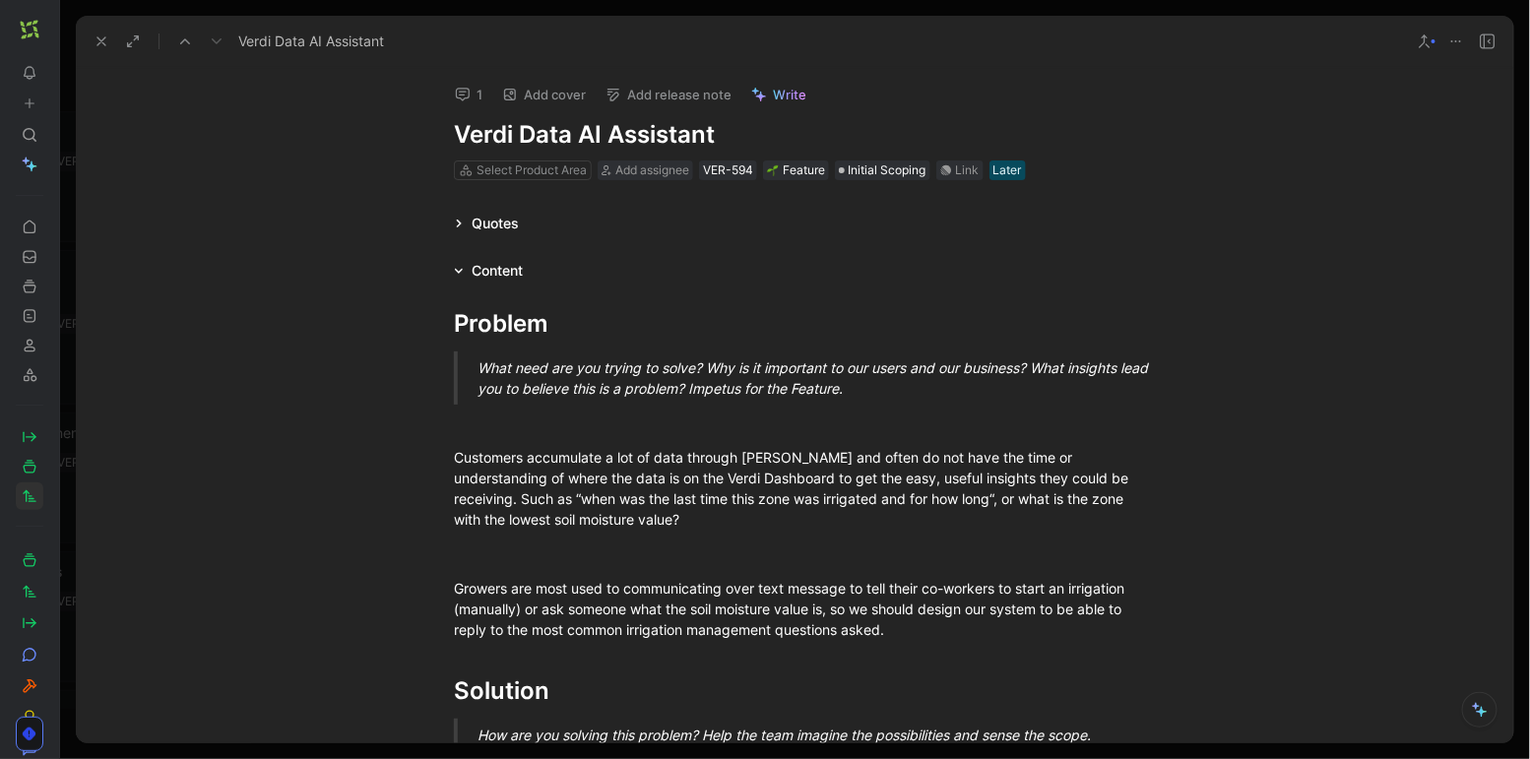
click at [98, 42] on use at bounding box center [101, 41] width 8 height 8
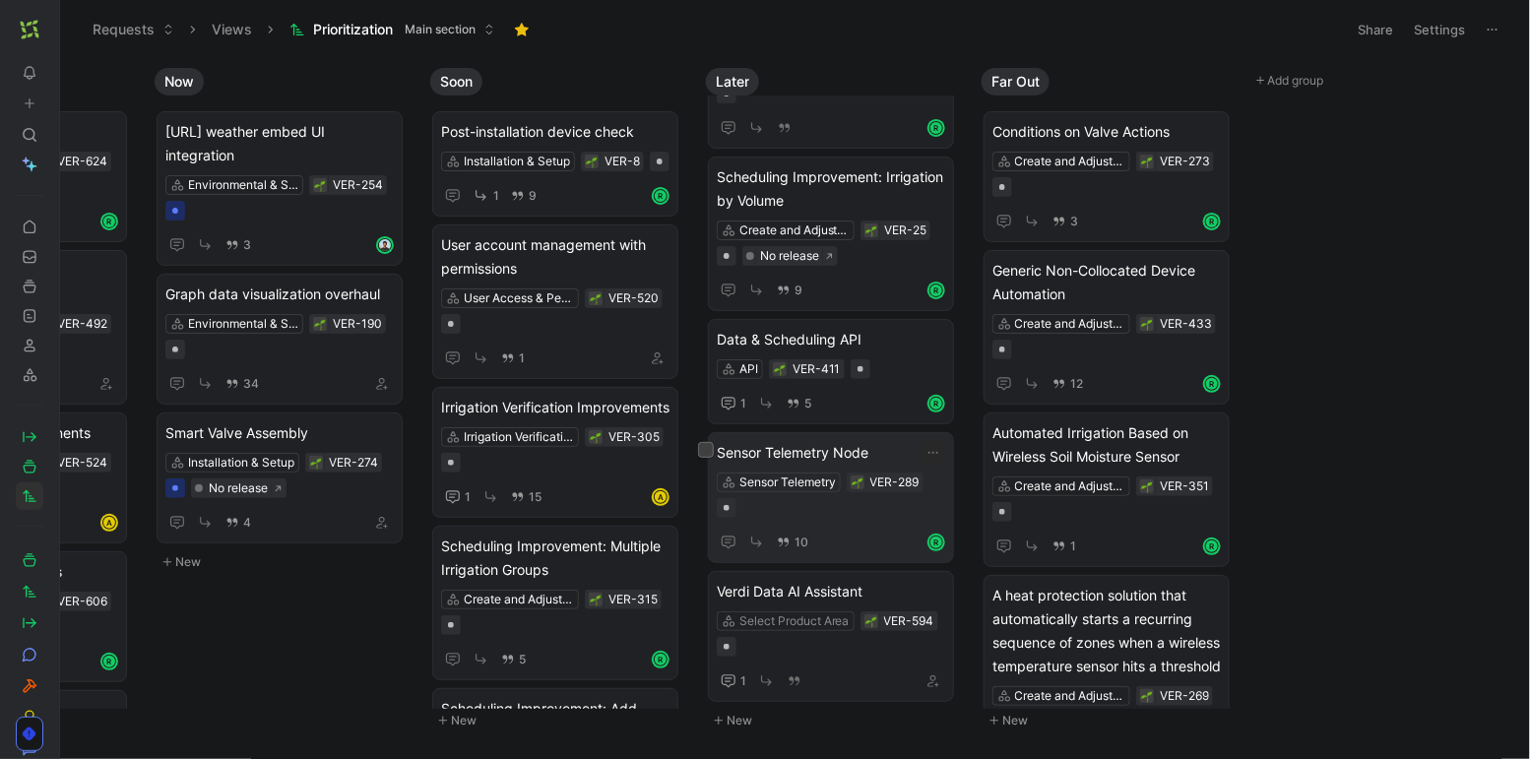
scroll to position [102, 0]
click at [878, 580] on span "Verdi Data AI Assistant" at bounding box center [831, 592] width 228 height 24
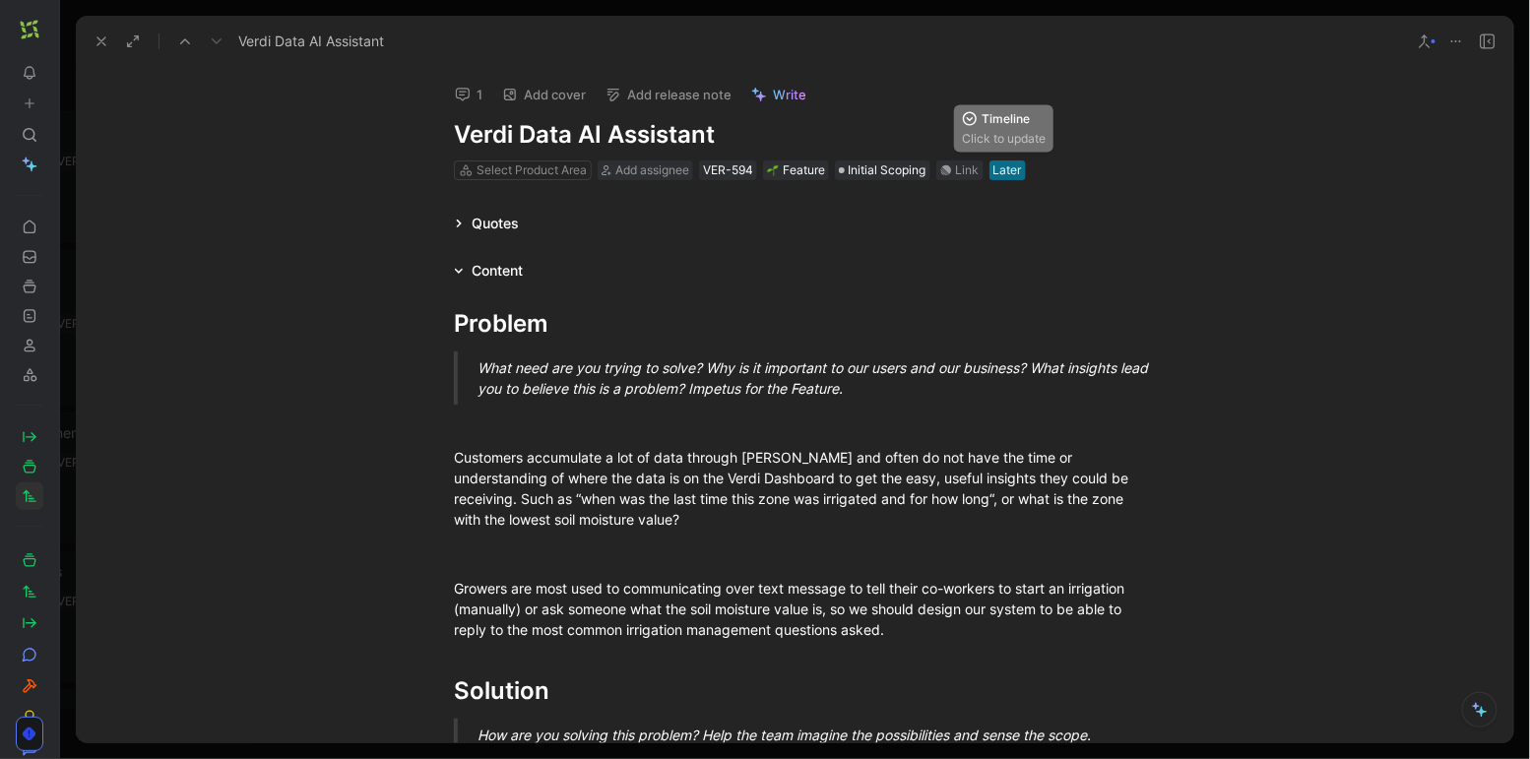
click at [997, 171] on div "Later" at bounding box center [1007, 170] width 29 height 20
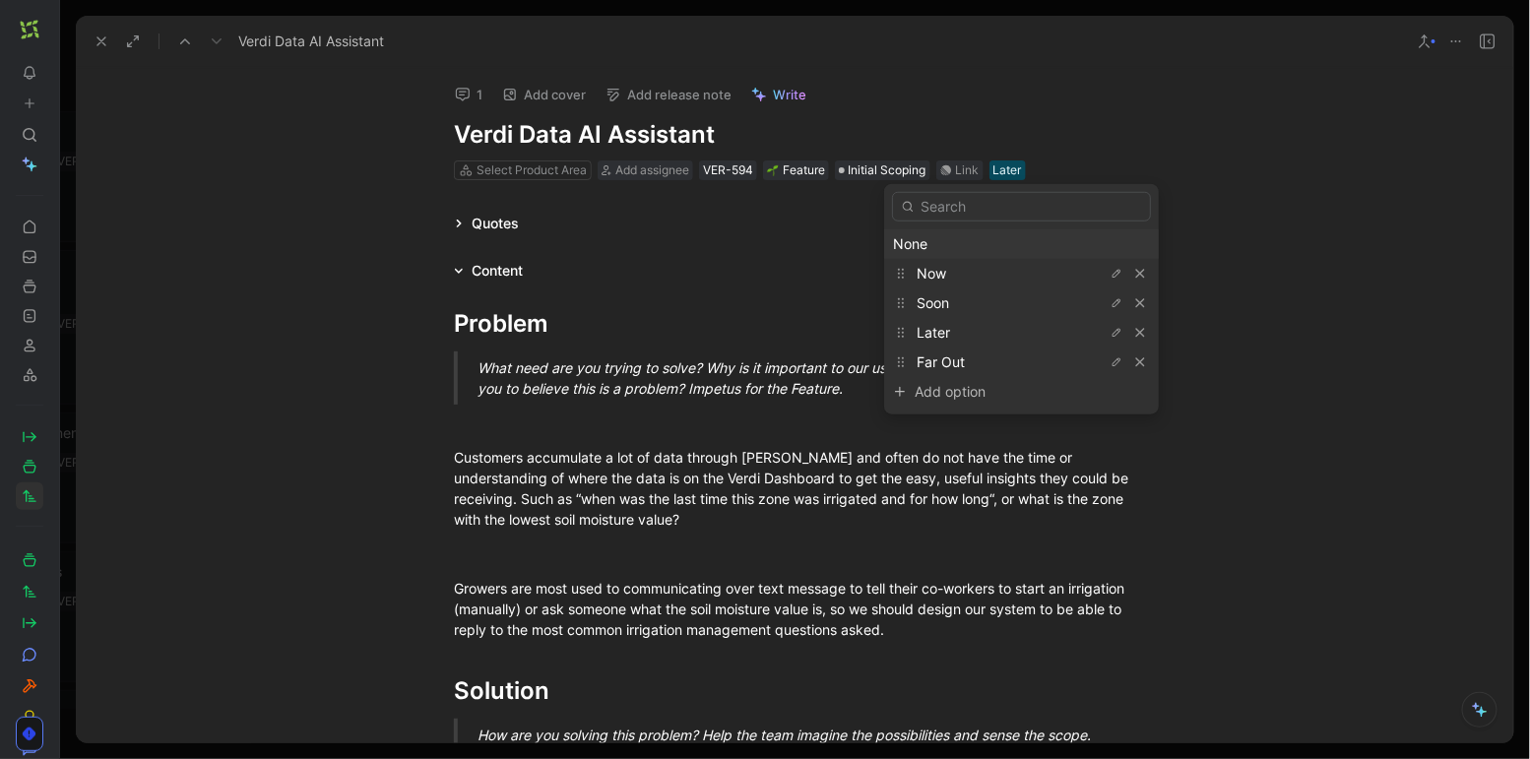
click at [990, 237] on div "None" at bounding box center [1021, 244] width 257 height 24
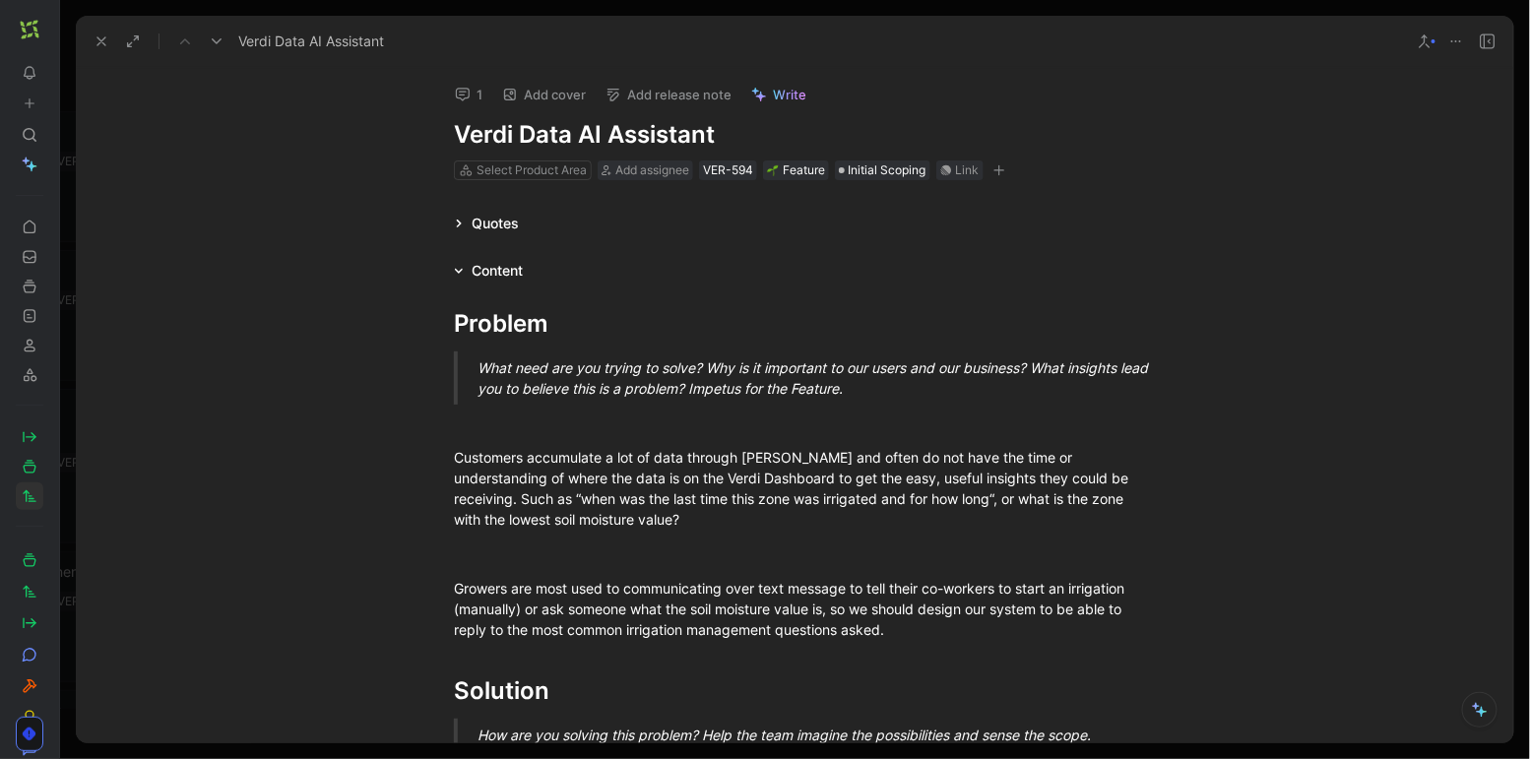
click at [95, 42] on icon at bounding box center [102, 41] width 16 height 16
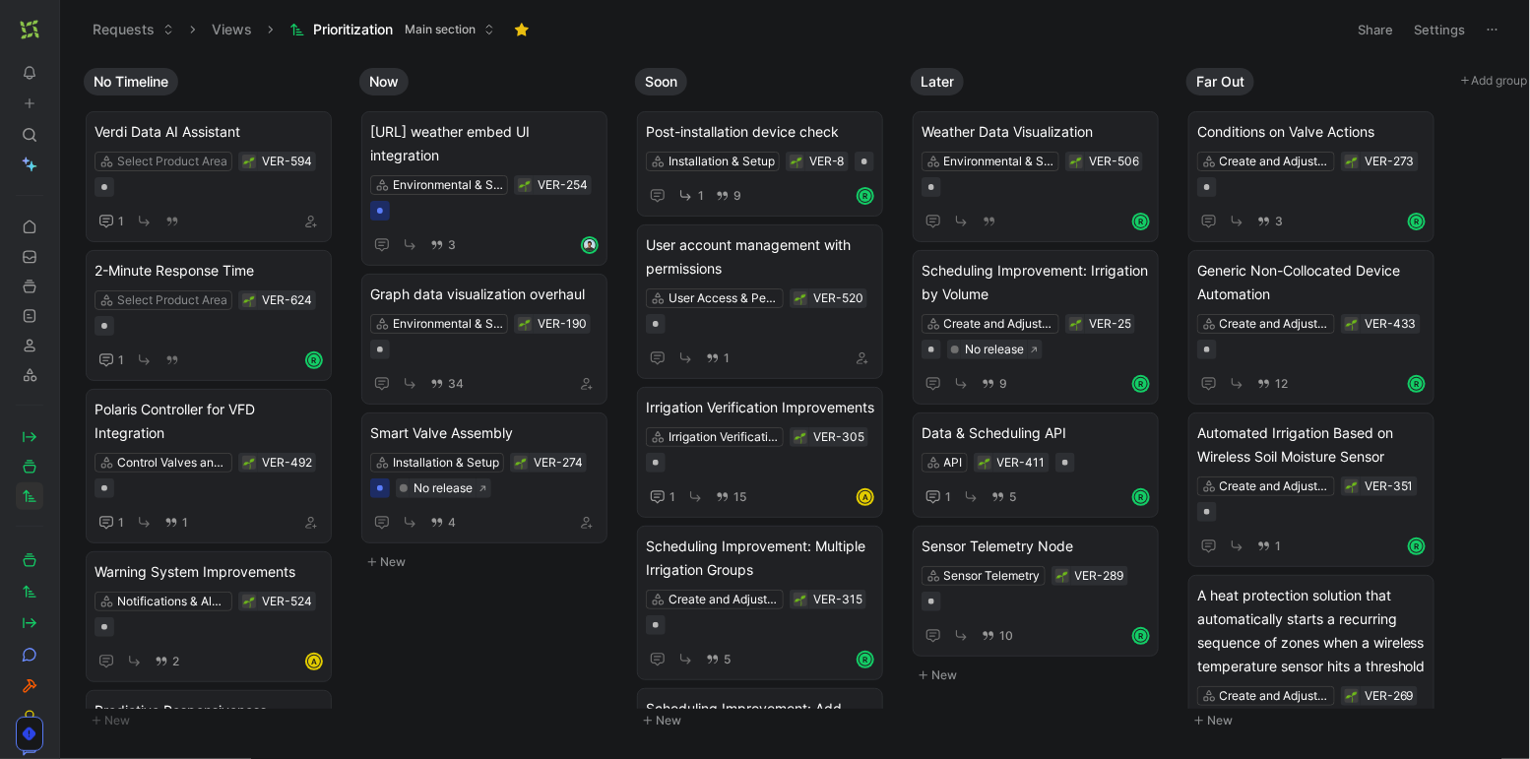
click at [62, 36] on icon at bounding box center [65, 30] width 16 height 16
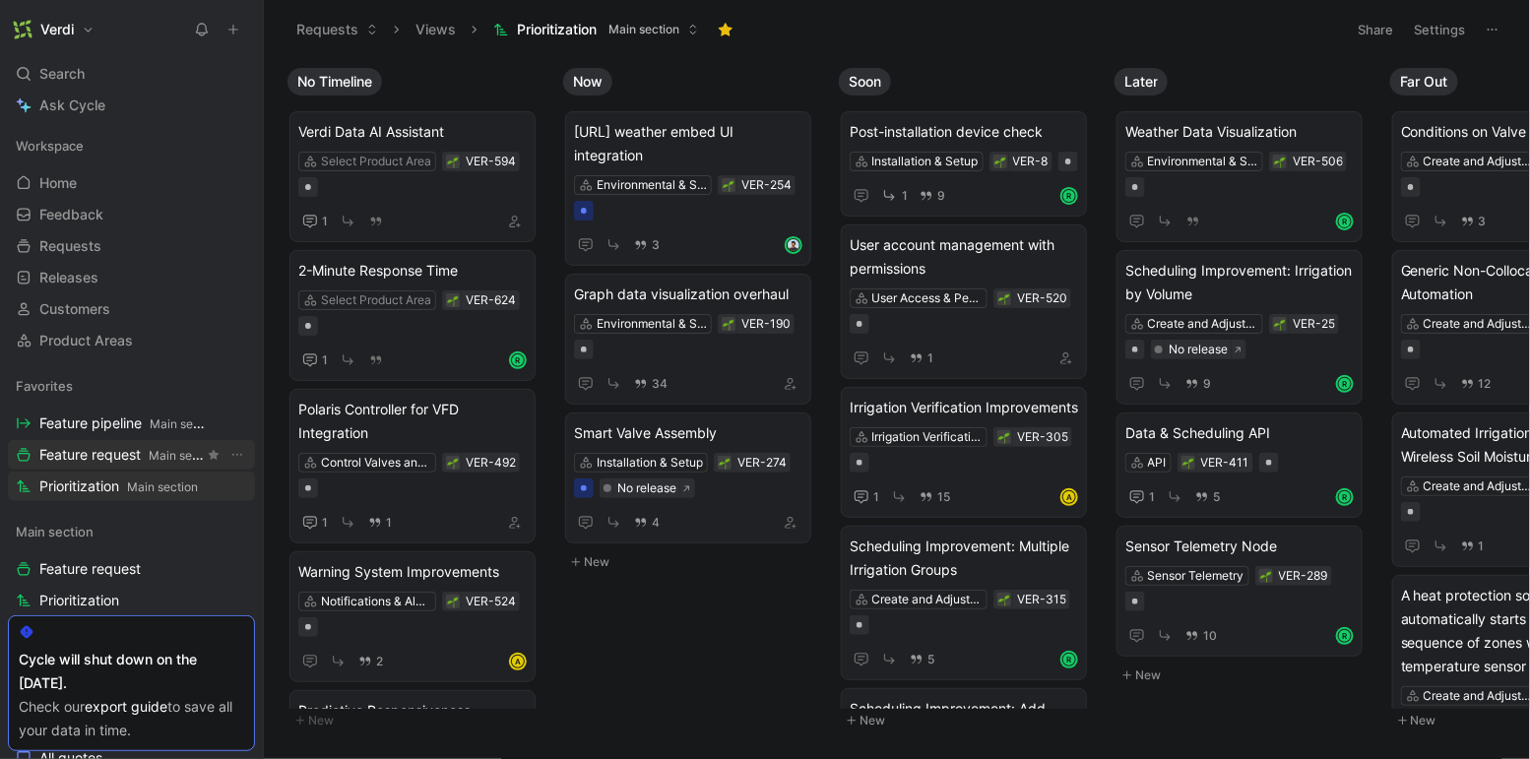
click at [108, 454] on span "Feature request Main section" at bounding box center [121, 455] width 164 height 21
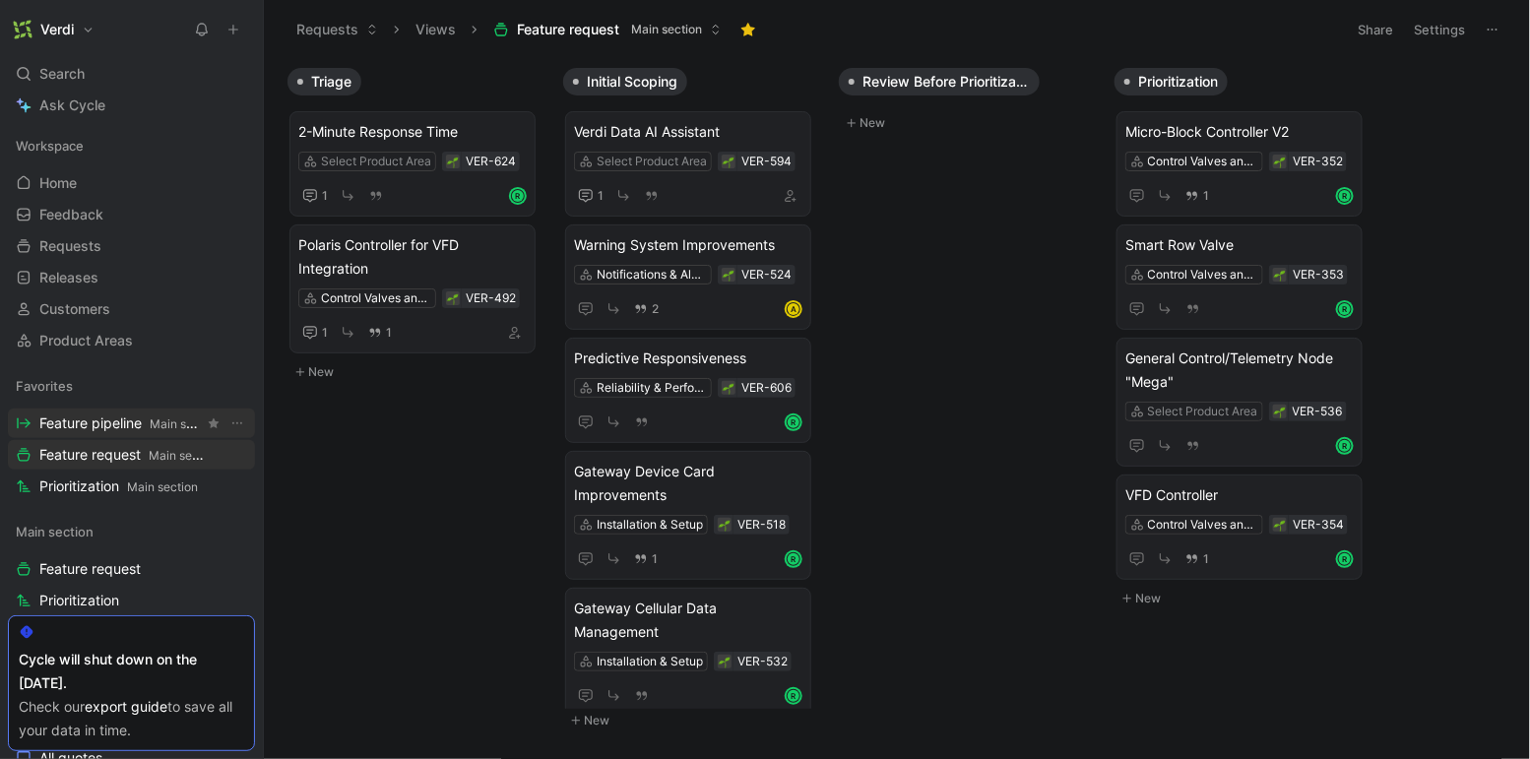
click at [123, 429] on span "Feature pipeline Main section" at bounding box center [121, 423] width 164 height 21
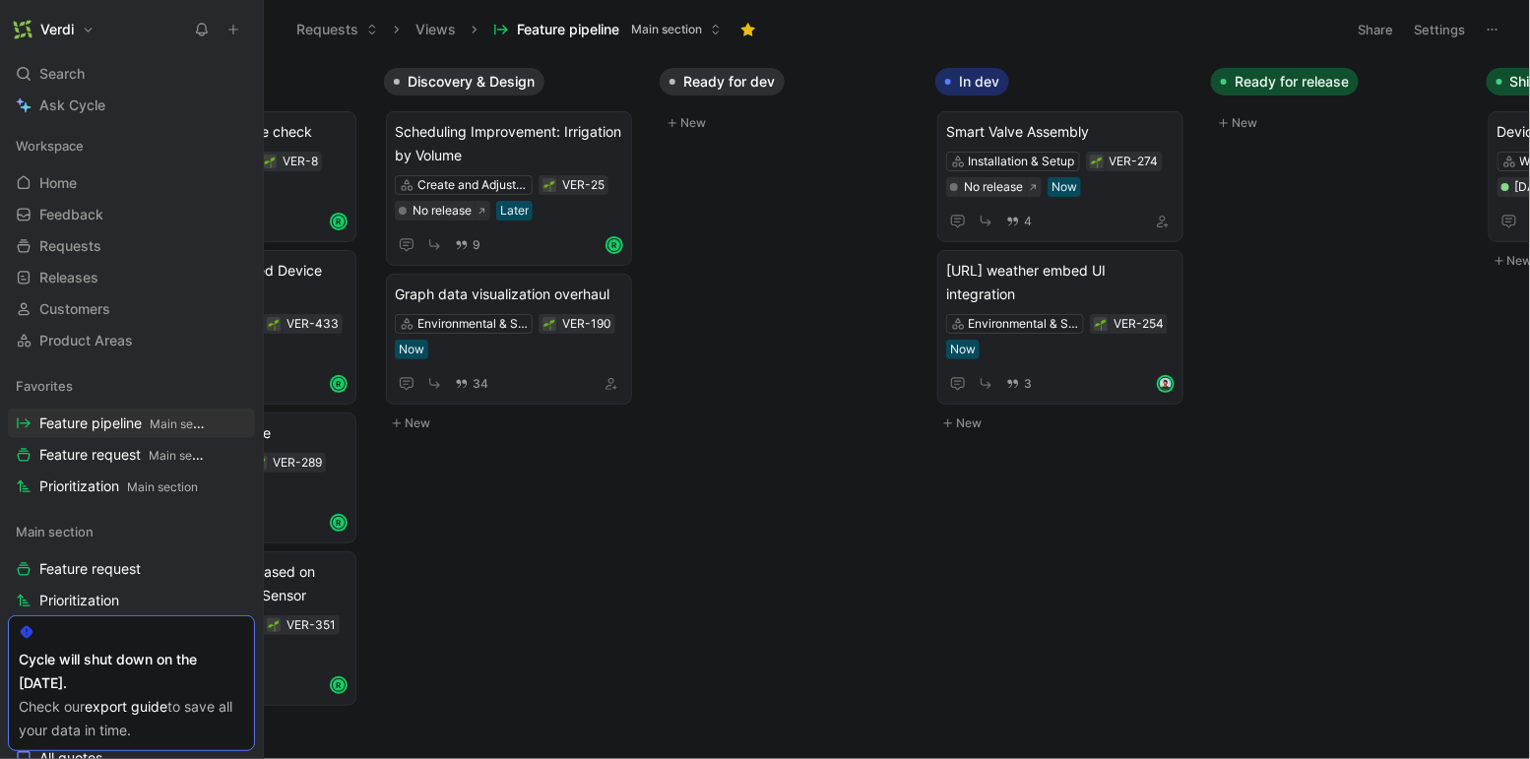
scroll to position [0, 186]
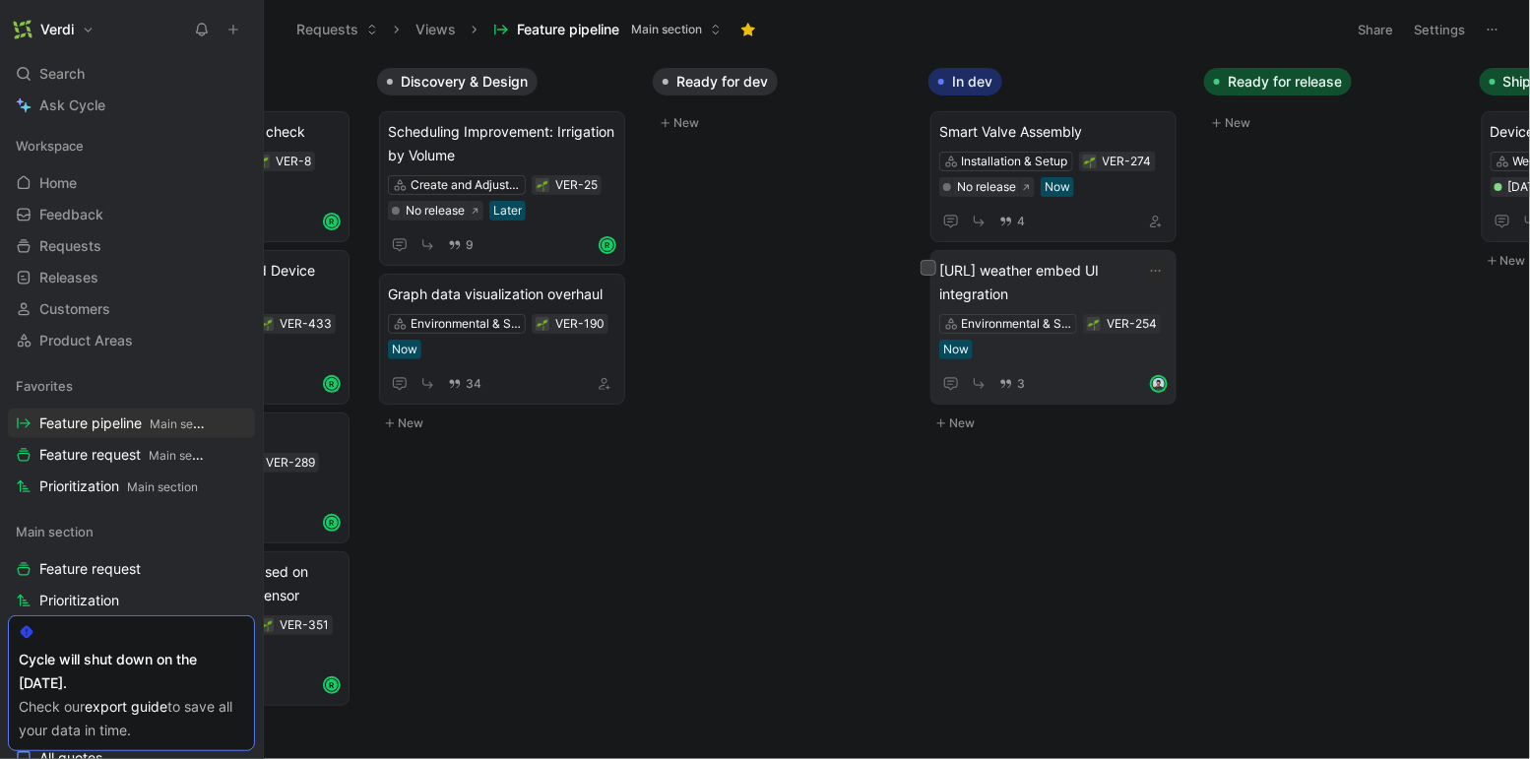
click at [1062, 292] on span "[URL] weather embed UI integration" at bounding box center [1053, 282] width 228 height 47
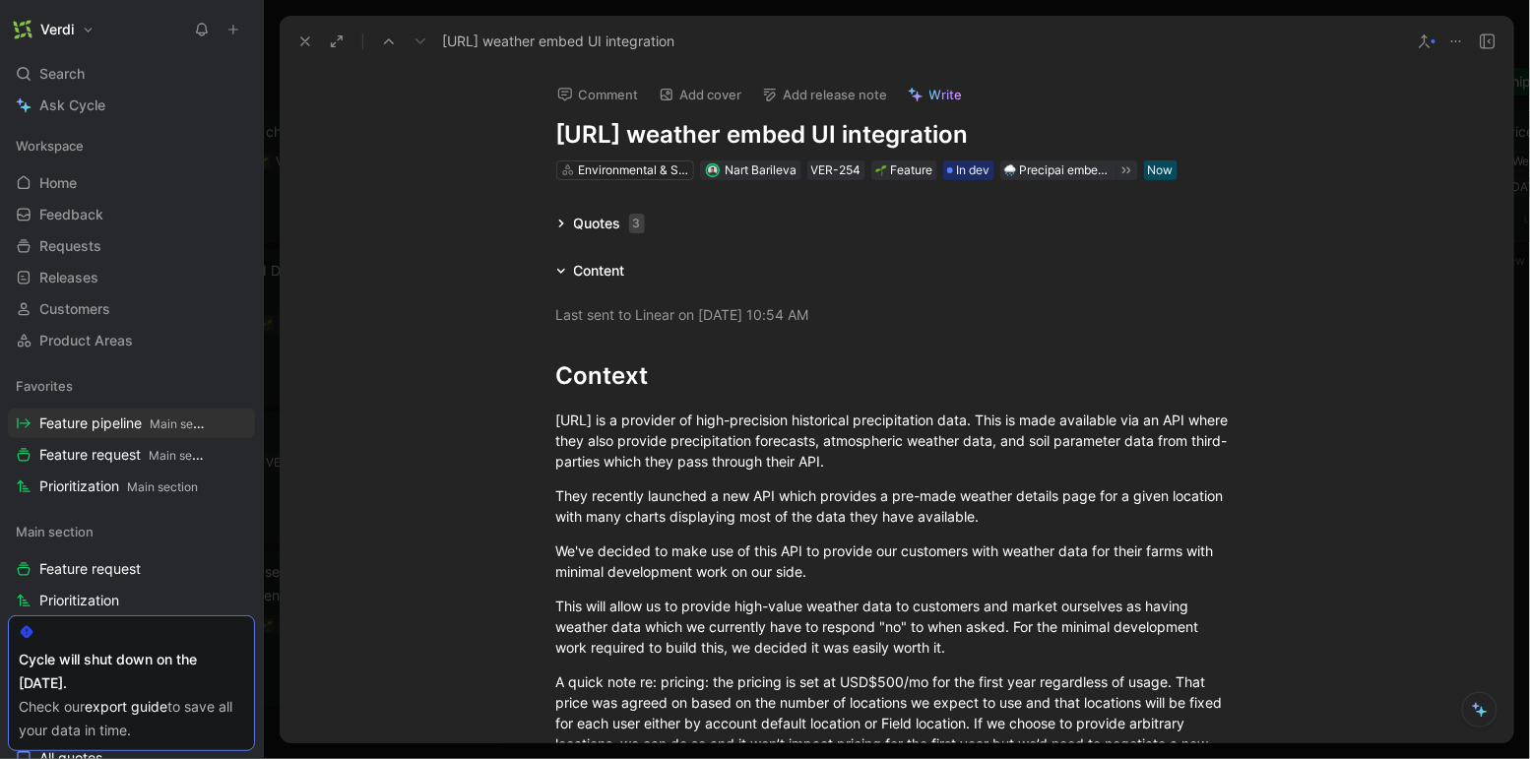
click at [306, 38] on icon at bounding box center [305, 41] width 16 height 16
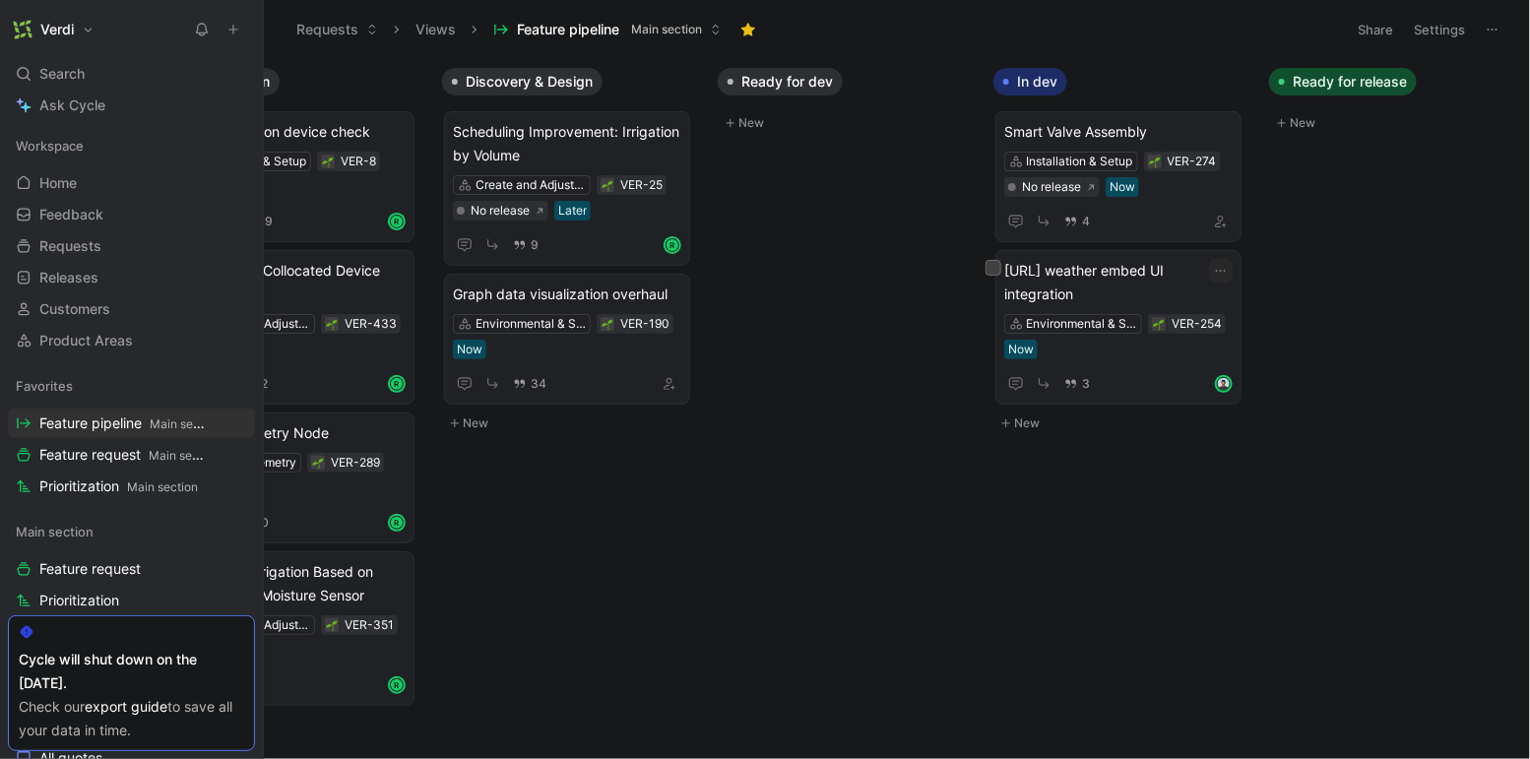
scroll to position [0, 138]
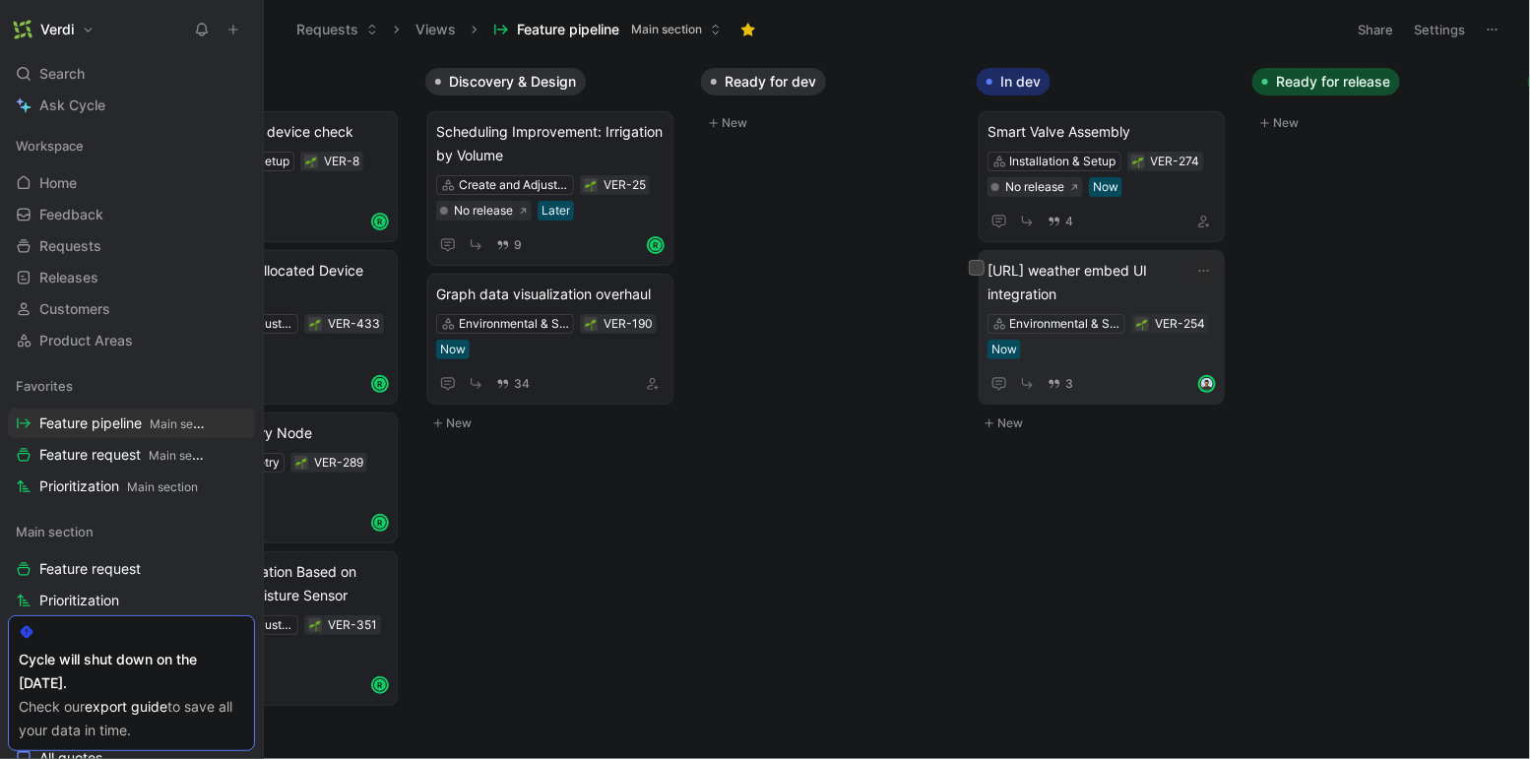
click at [1141, 286] on span "[URL] weather embed UI integration" at bounding box center [1101, 282] width 228 height 47
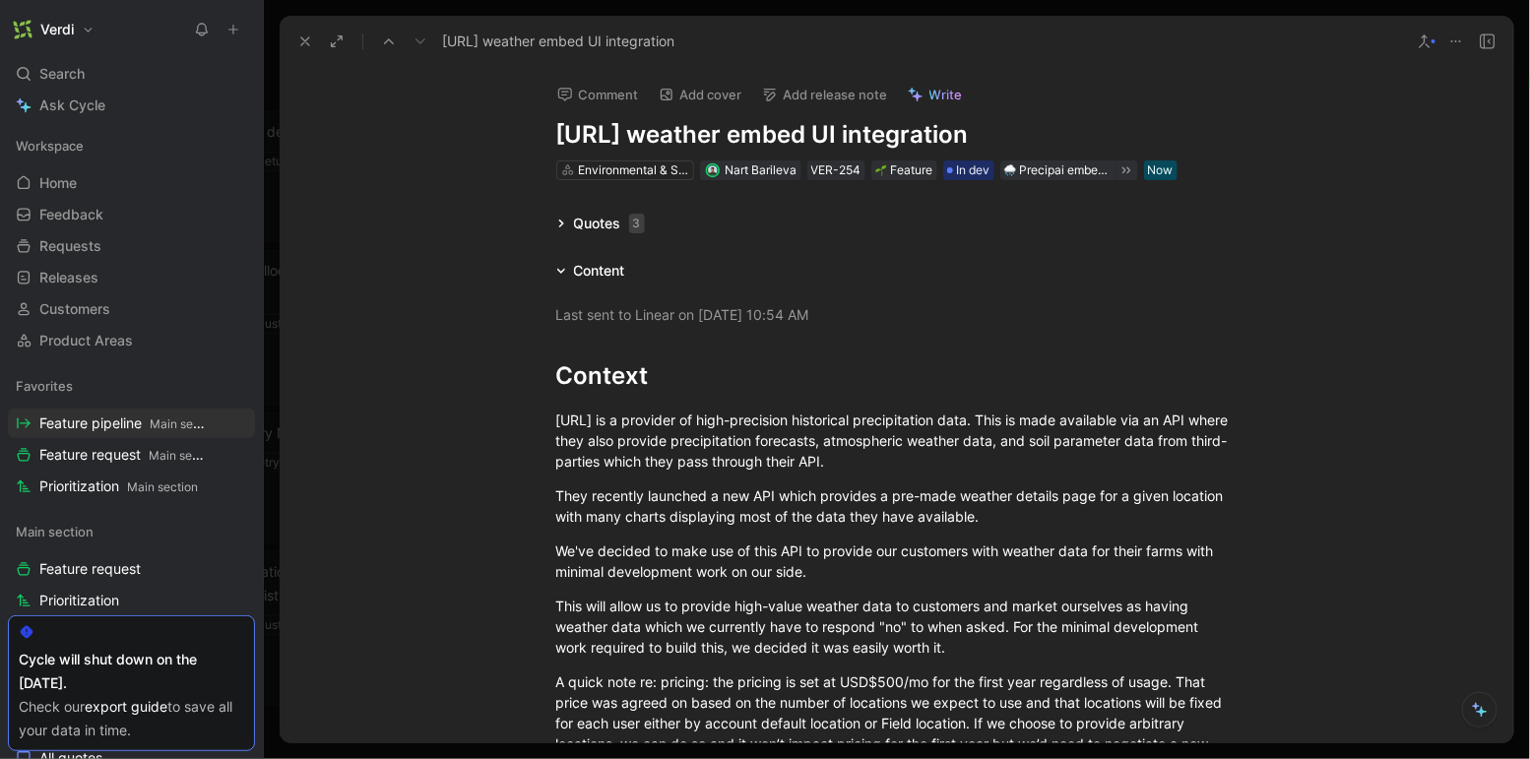
click at [1456, 31] on button at bounding box center [1456, 42] width 28 height 28
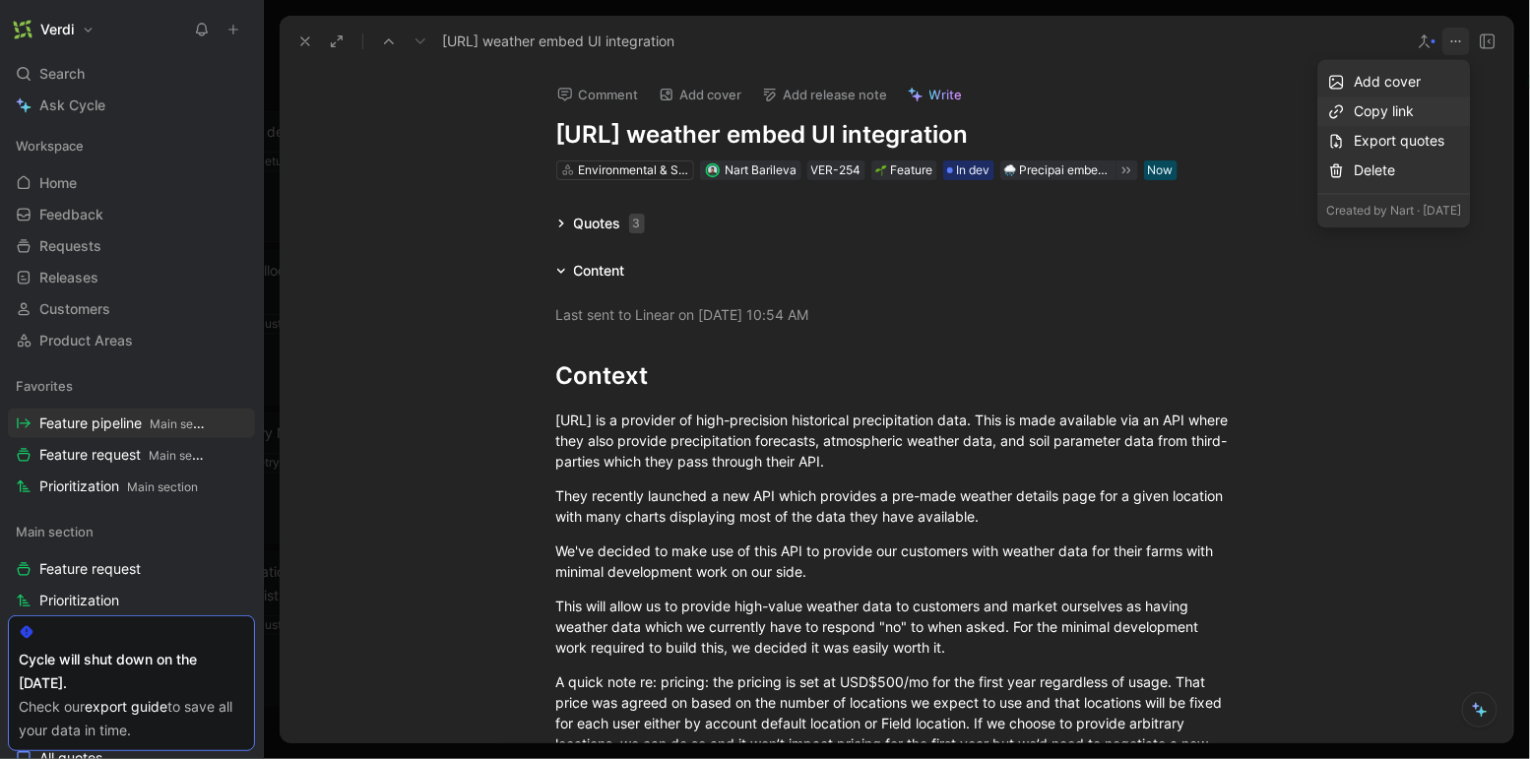
click at [1400, 114] on div "Copy link" at bounding box center [1408, 111] width 107 height 24
